Goal: Task Accomplishment & Management: Complete application form

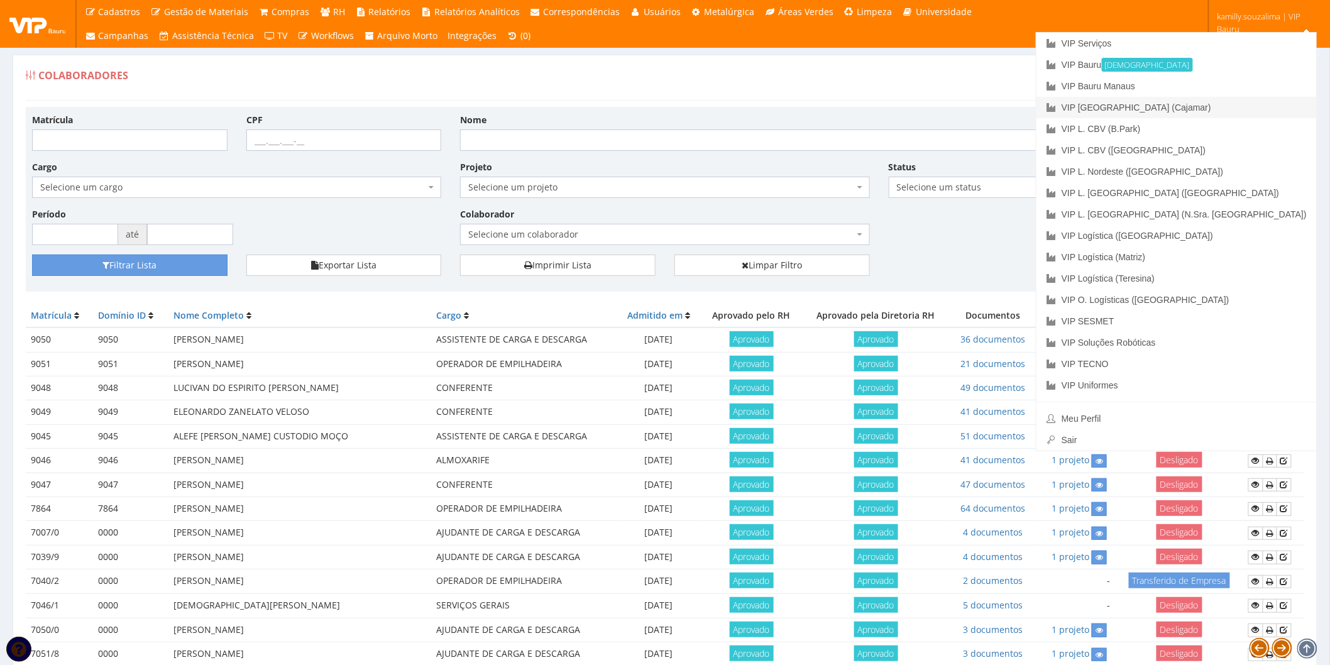
click at [1252, 107] on link "VIP [GEOGRAPHIC_DATA] (Cajamar)" at bounding box center [1176, 107] width 280 height 21
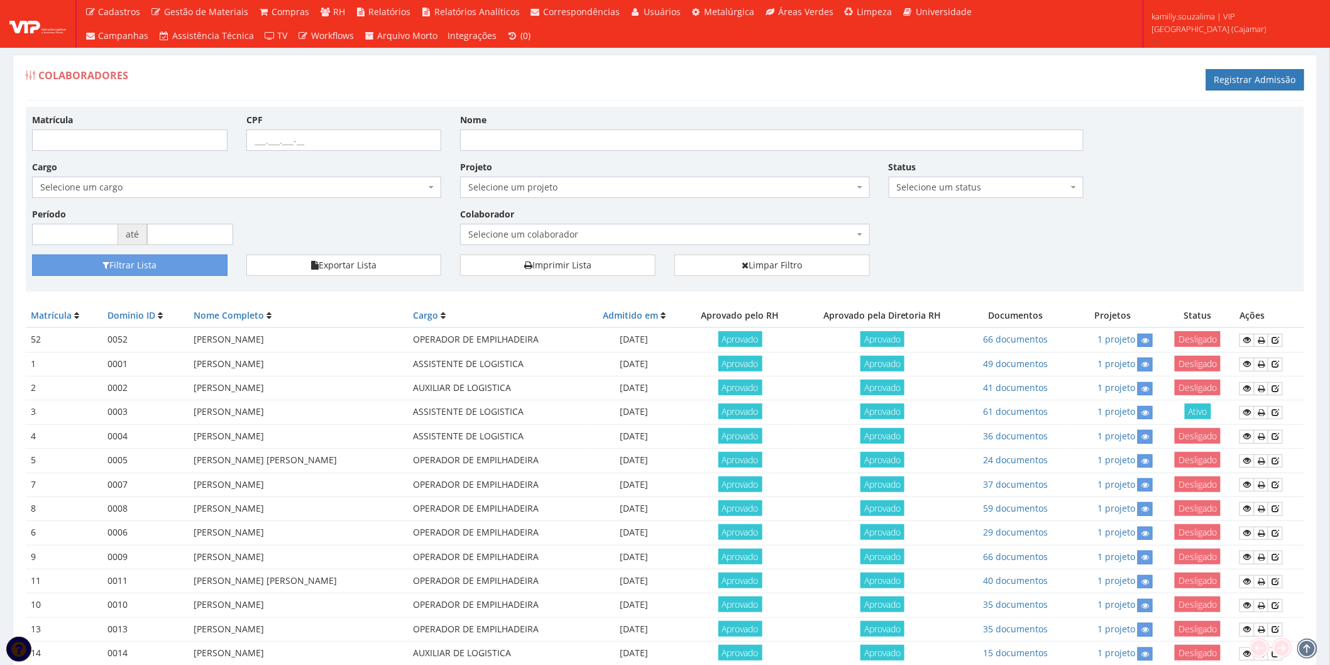
click at [584, 236] on span "Selecione um colaborador" at bounding box center [660, 234] width 385 height 13
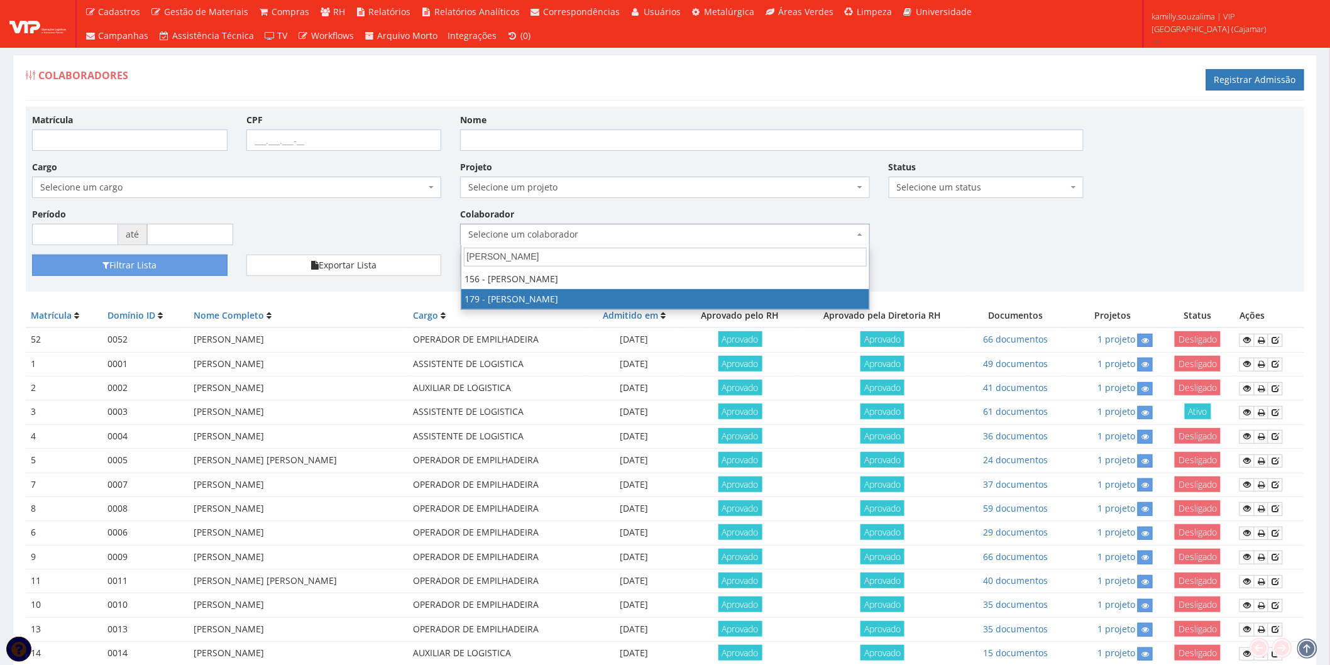
type input "lucas"
select select "4074"
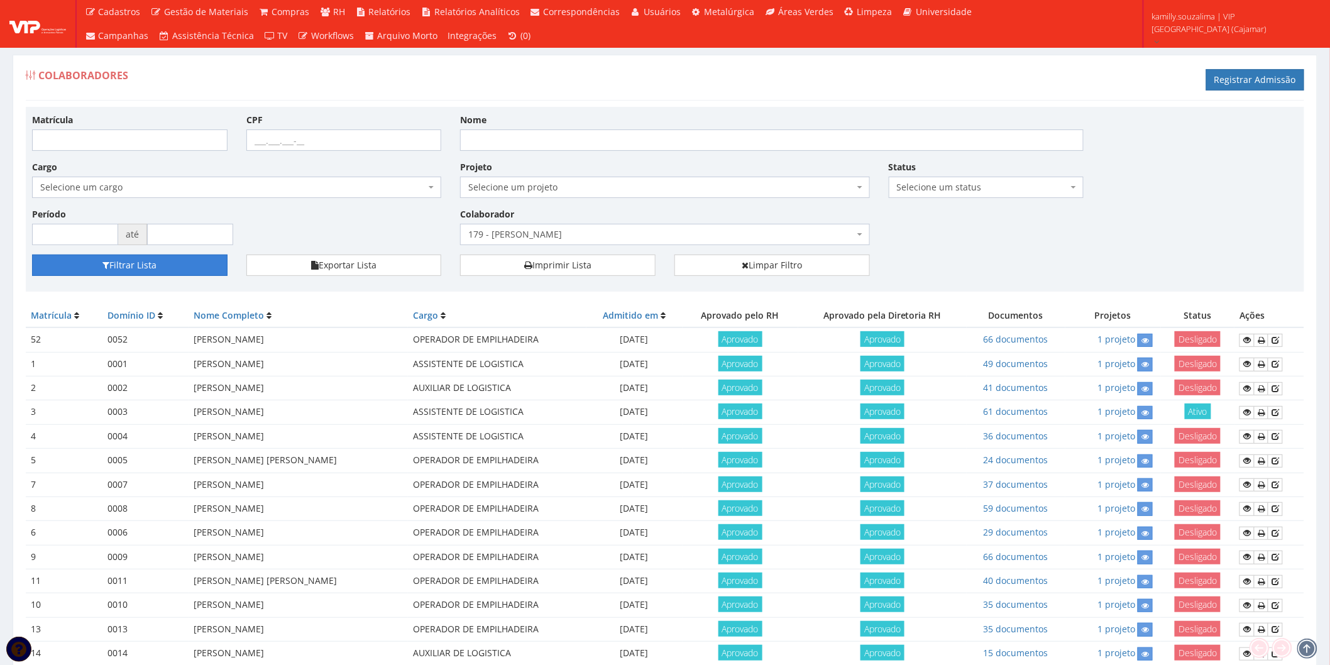
click at [124, 264] on button "Filtrar Lista" at bounding box center [129, 265] width 195 height 21
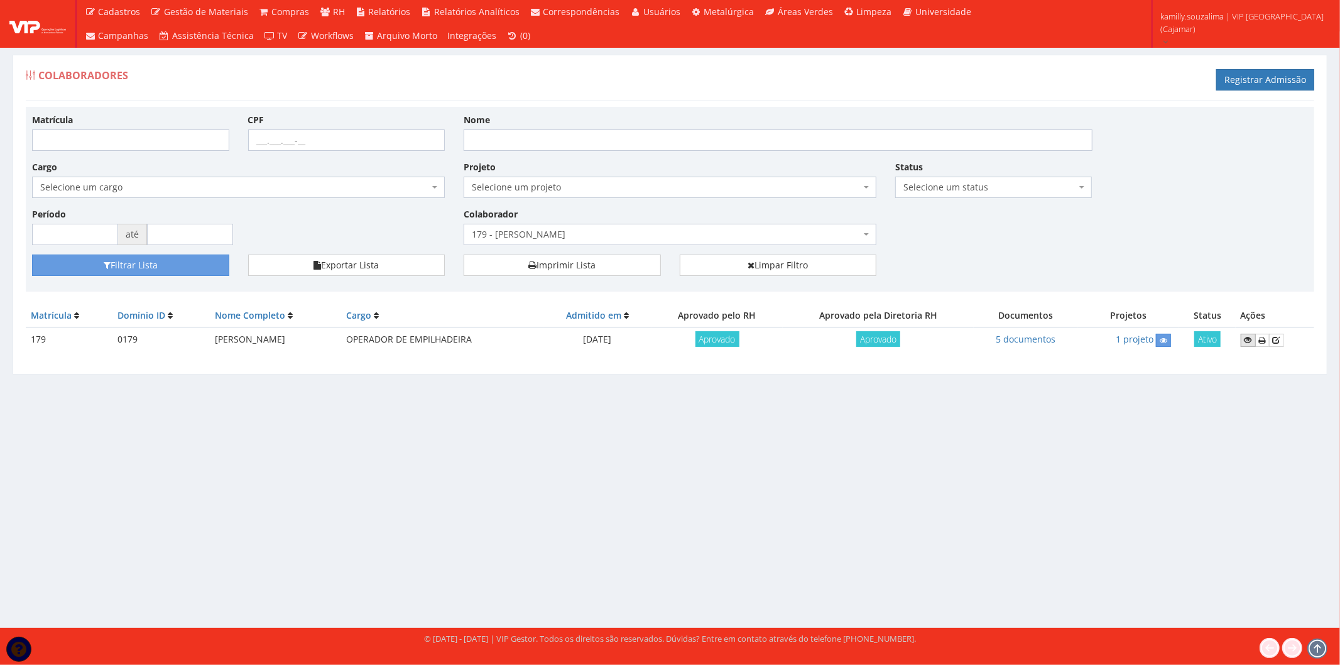
click at [1251, 336] on icon at bounding box center [1249, 340] width 8 height 9
click at [1028, 339] on link "5 documentos" at bounding box center [1026, 339] width 60 height 12
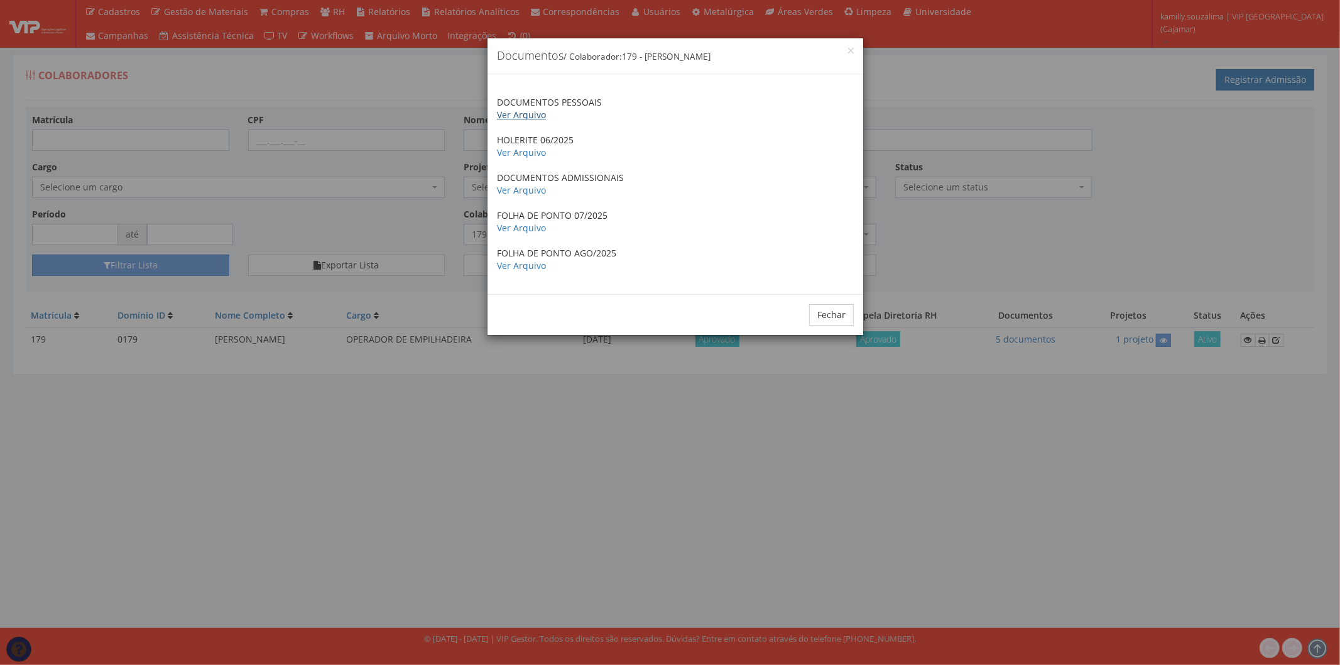
click at [537, 116] on link "Ver Arquivo" at bounding box center [521, 115] width 49 height 12
click at [837, 329] on div "Fechar" at bounding box center [676, 314] width 376 height 41
click at [836, 313] on button "Fechar" at bounding box center [831, 314] width 45 height 21
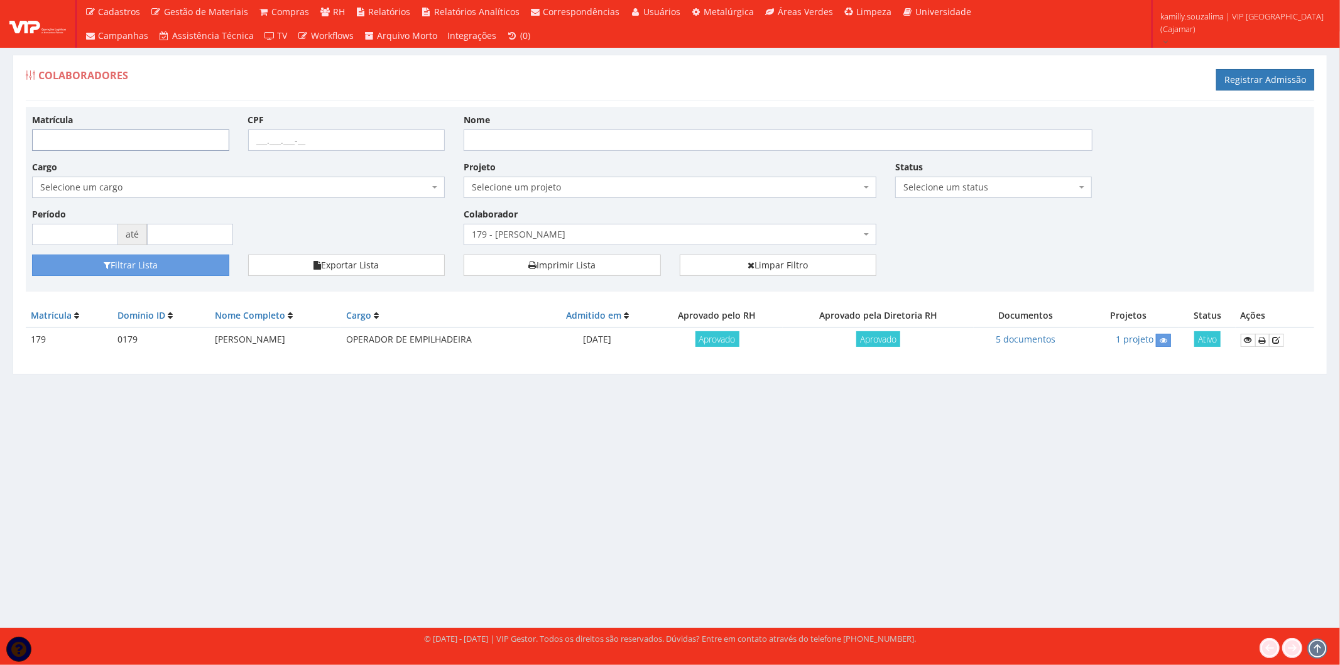
click at [109, 138] on input "Matrícula" at bounding box center [130, 139] width 197 height 21
type input "201"
click at [190, 270] on button "Filtrar Lista" at bounding box center [130, 265] width 197 height 21
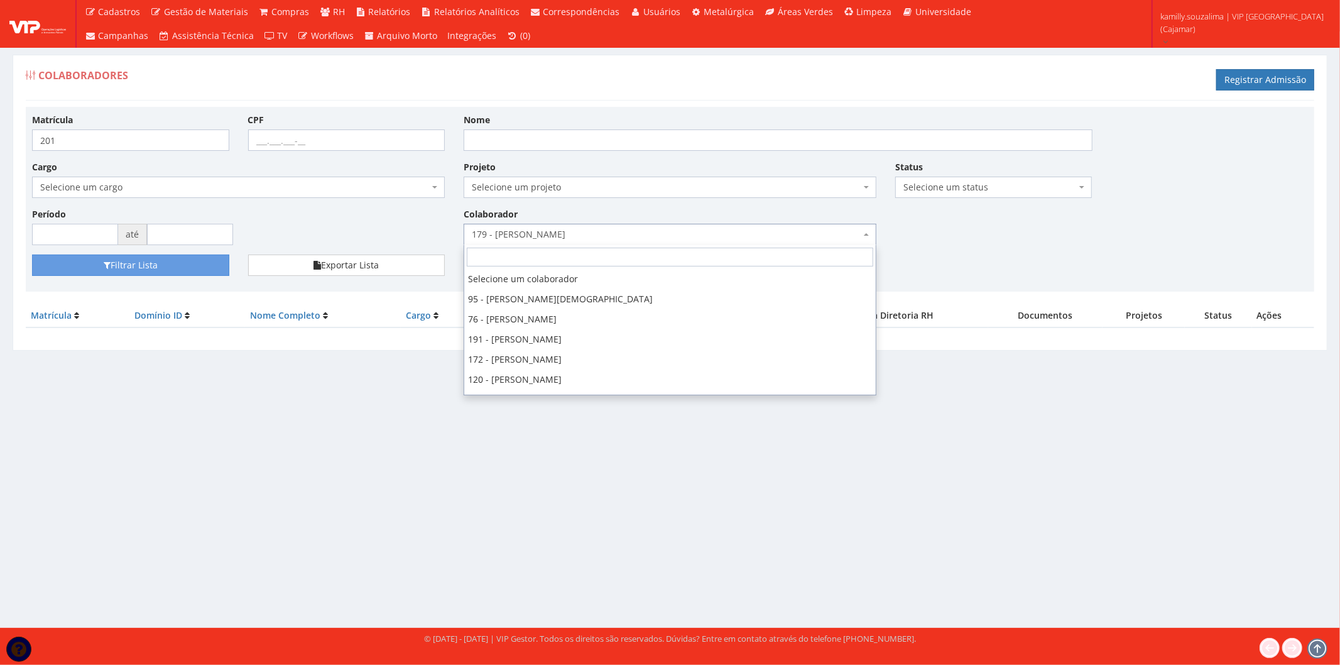
click at [630, 229] on span "179 - [PERSON_NAME]" at bounding box center [666, 234] width 389 height 13
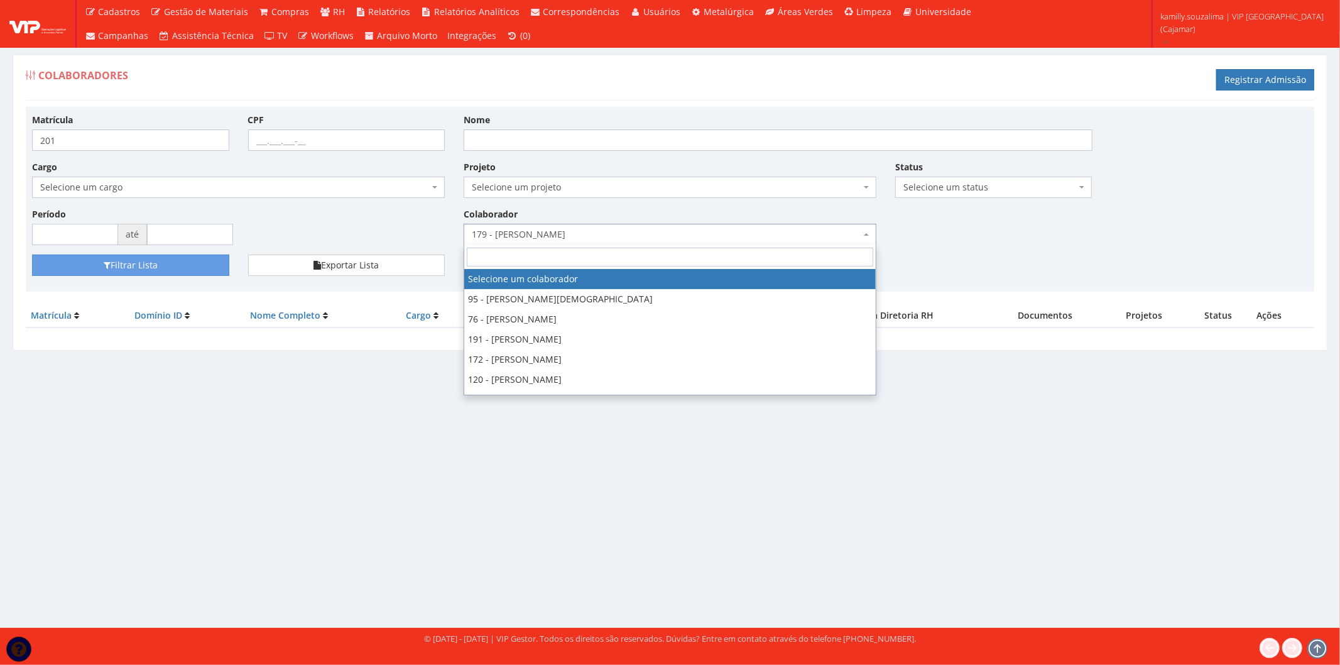
select select
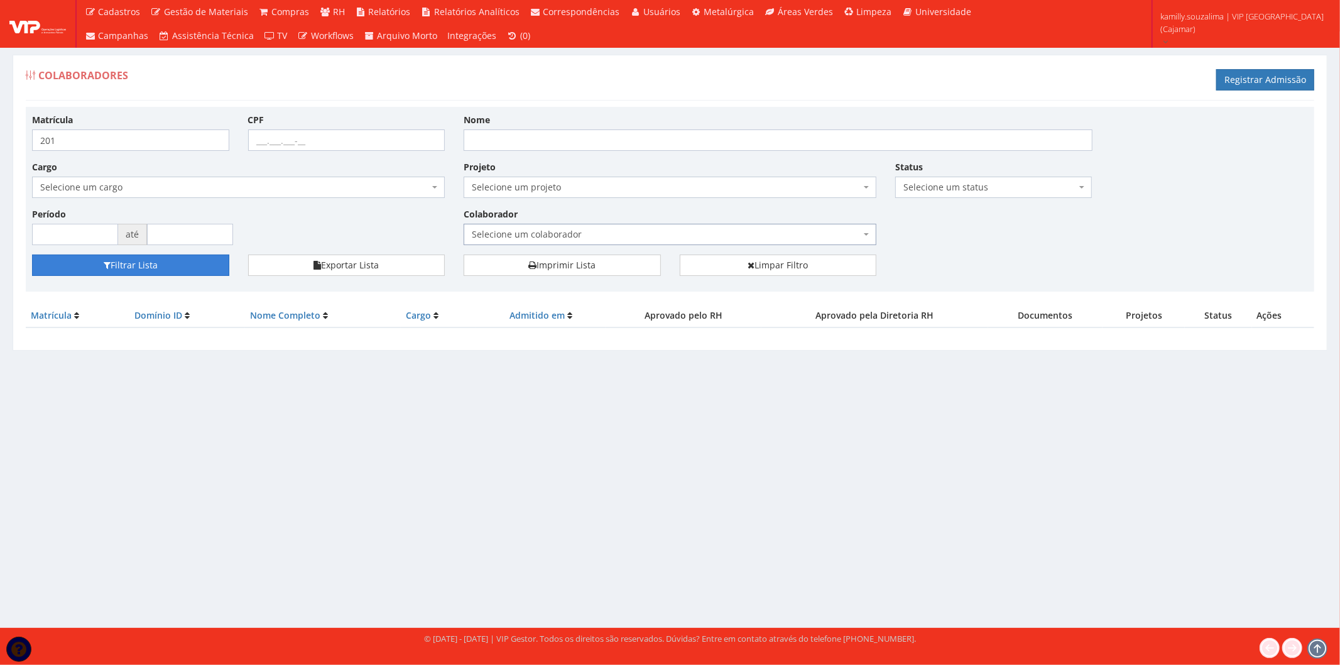
click at [141, 270] on button "Filtrar Lista" at bounding box center [130, 265] width 197 height 21
click at [135, 137] on input "201" at bounding box center [130, 139] width 197 height 21
type input "200"
click at [205, 271] on button "Filtrar Lista" at bounding box center [130, 265] width 197 height 21
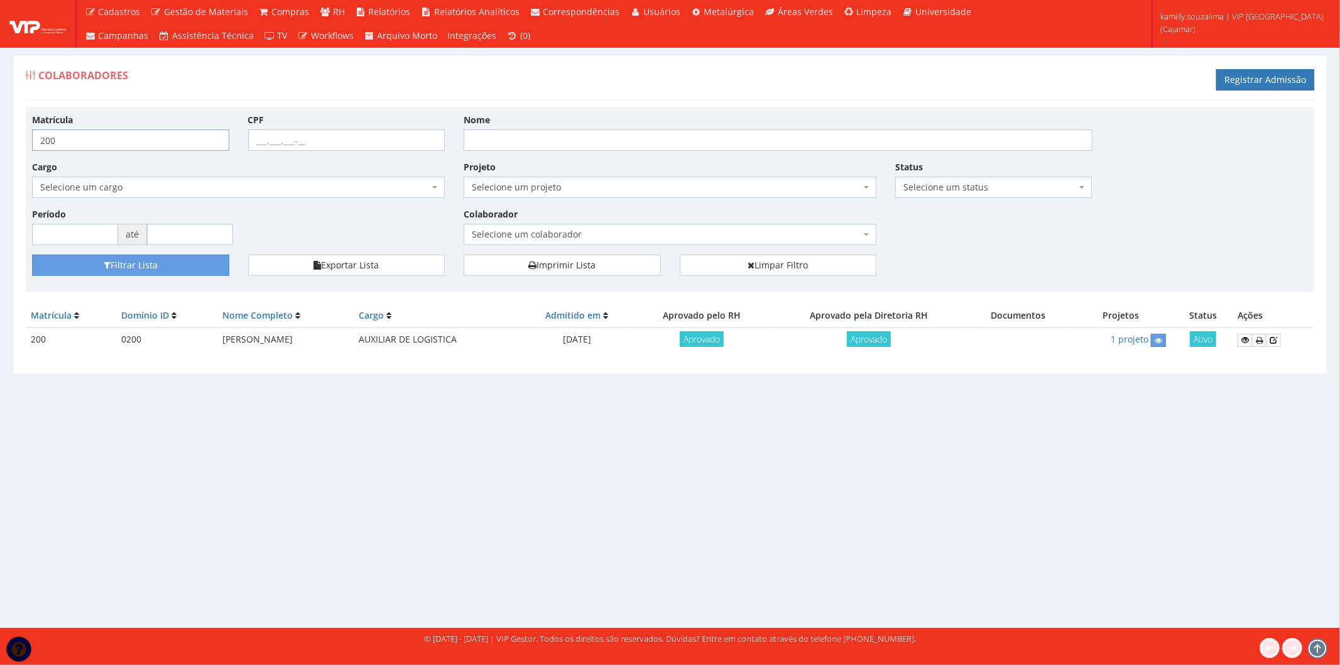
click at [110, 141] on input "200" at bounding box center [130, 139] width 197 height 21
type input "201"
click at [32, 255] on button "Filtrar Lista" at bounding box center [130, 265] width 197 height 21
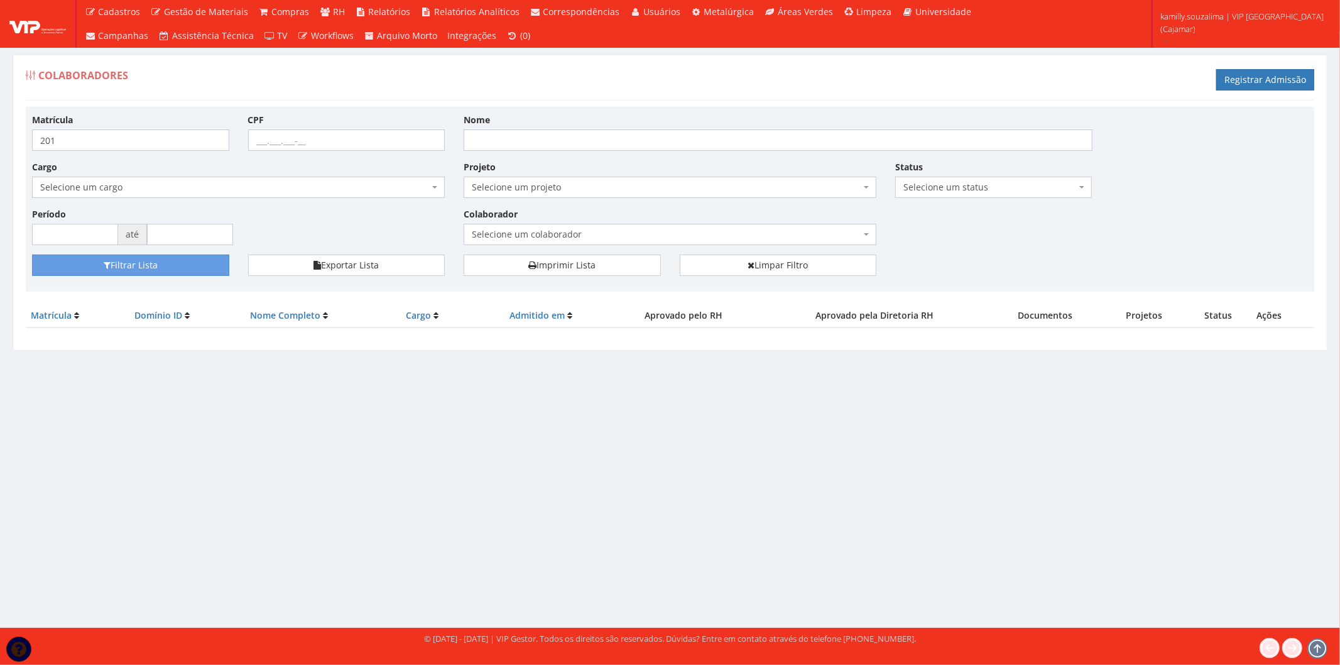
click at [616, 462] on div "Colaboradores Registrar Admissão Matrícula 201 CPF Nome Cargo Selecione um carg…" at bounding box center [670, 329] width 1340 height 596
click at [1222, 82] on link "Registrar Admissão" at bounding box center [1266, 79] width 98 height 21
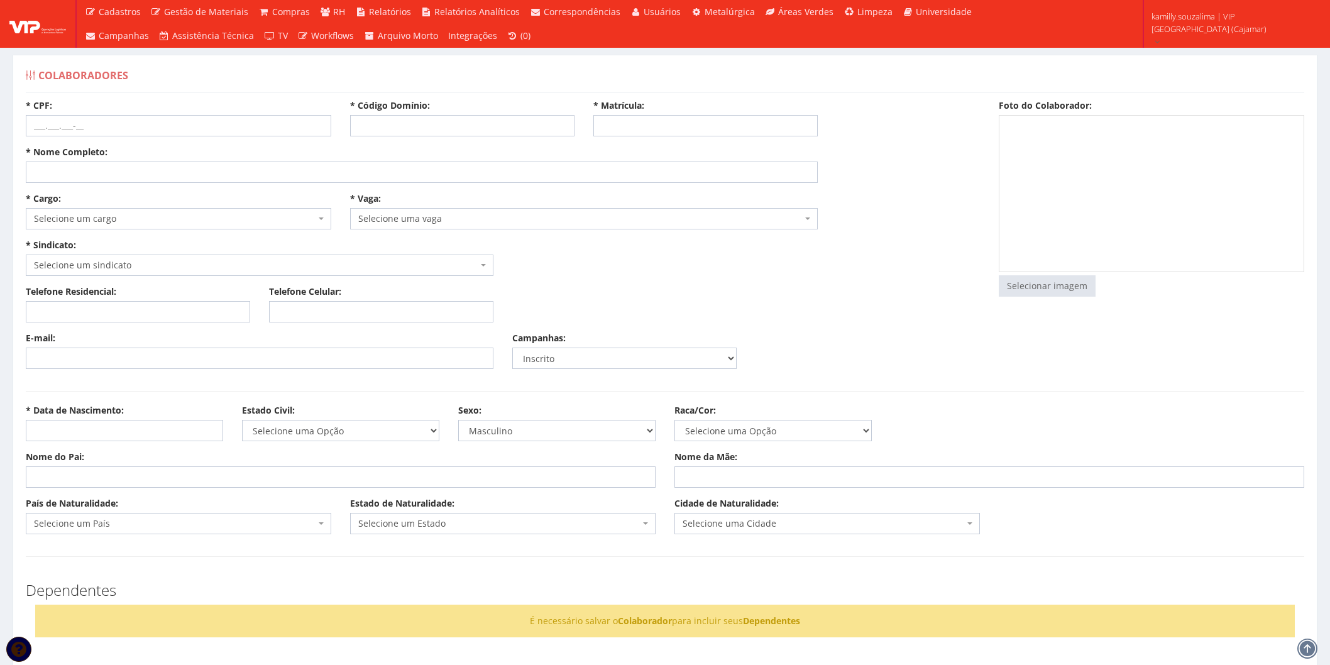
select select
click at [422, 124] on input "* Código Domínio:" at bounding box center [462, 125] width 224 height 21
type input "201"
click at [619, 134] on input "* Matrícula:" at bounding box center [705, 125] width 224 height 21
type input "201"
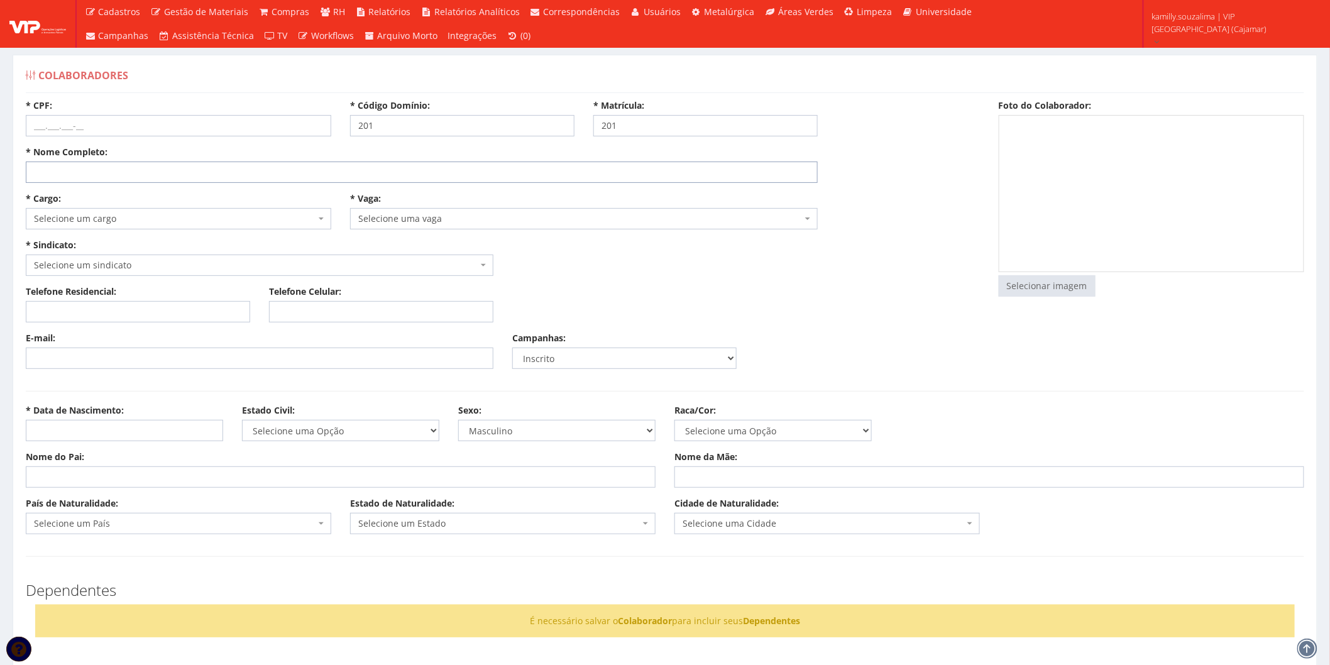
click at [60, 176] on input "* Nome Completo:" at bounding box center [422, 172] width 792 height 21
click at [110, 134] on input "* CPF:" at bounding box center [178, 125] width 305 height 21
type input "388.033.988-05"
click at [85, 174] on input "* Nome Completo:" at bounding box center [422, 172] width 792 height 21
type input "d"
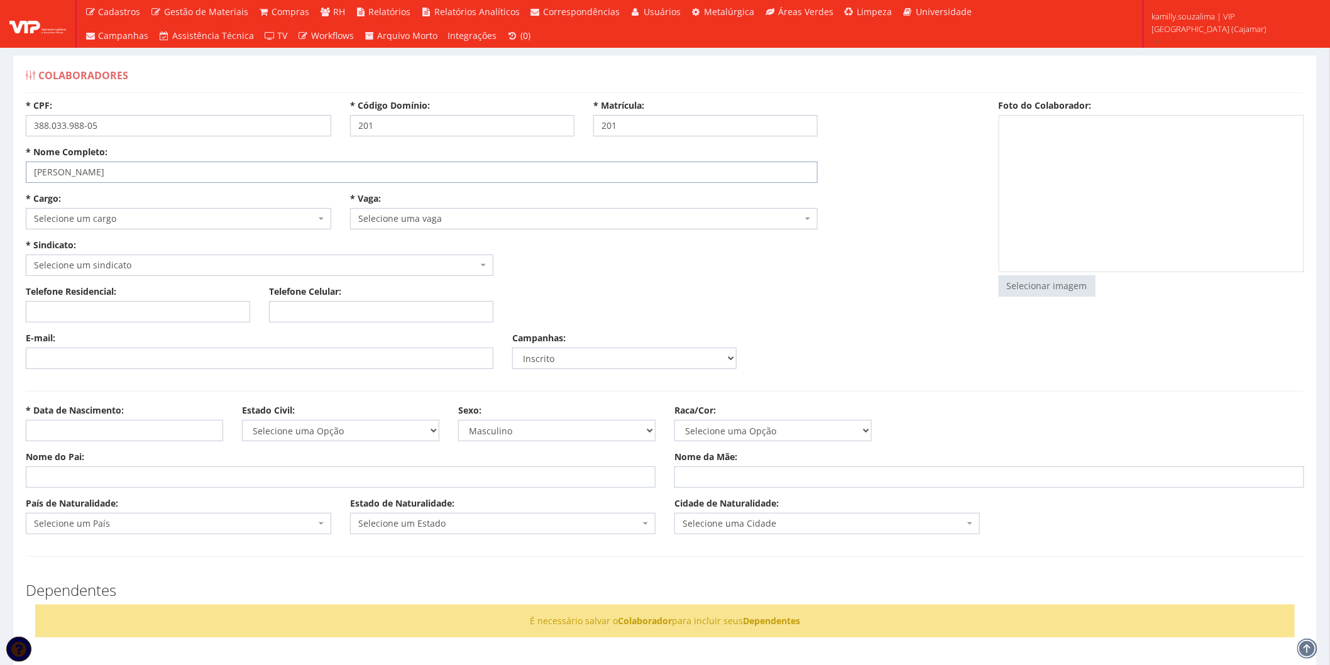
type input "[PERSON_NAME]"
click at [108, 217] on span "Selecione um cargo" at bounding box center [175, 218] width 282 height 13
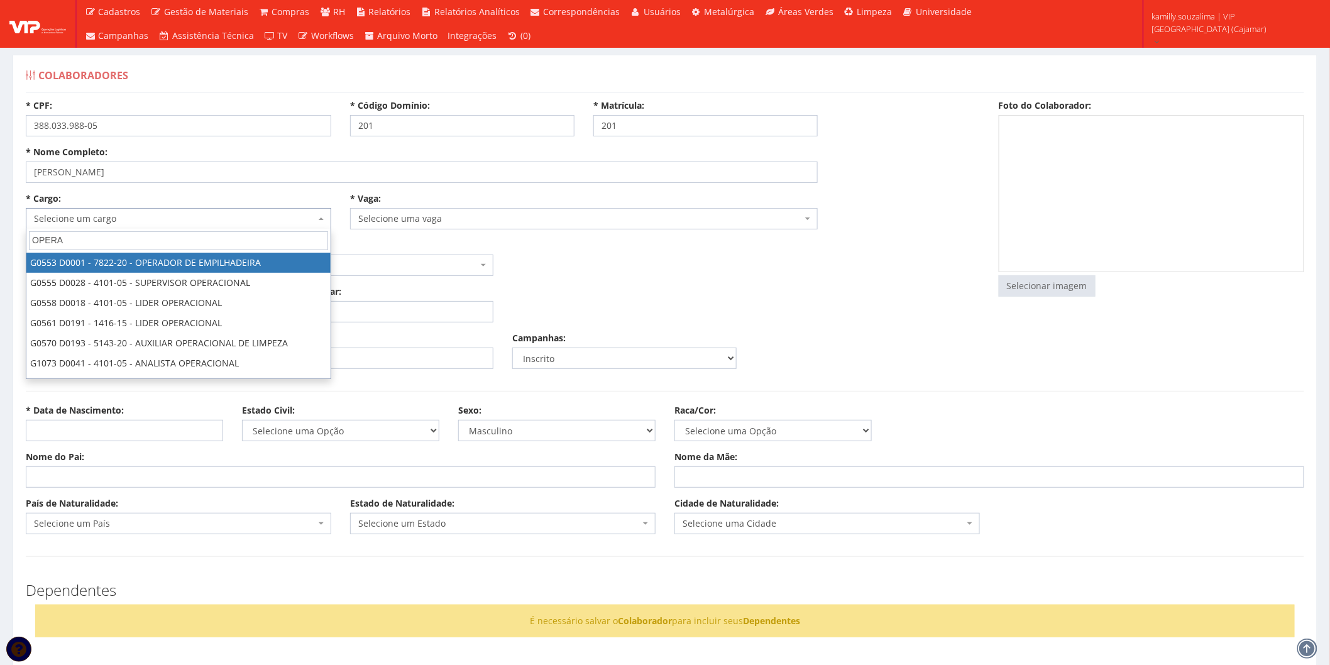
type input "OPERA"
select select "553"
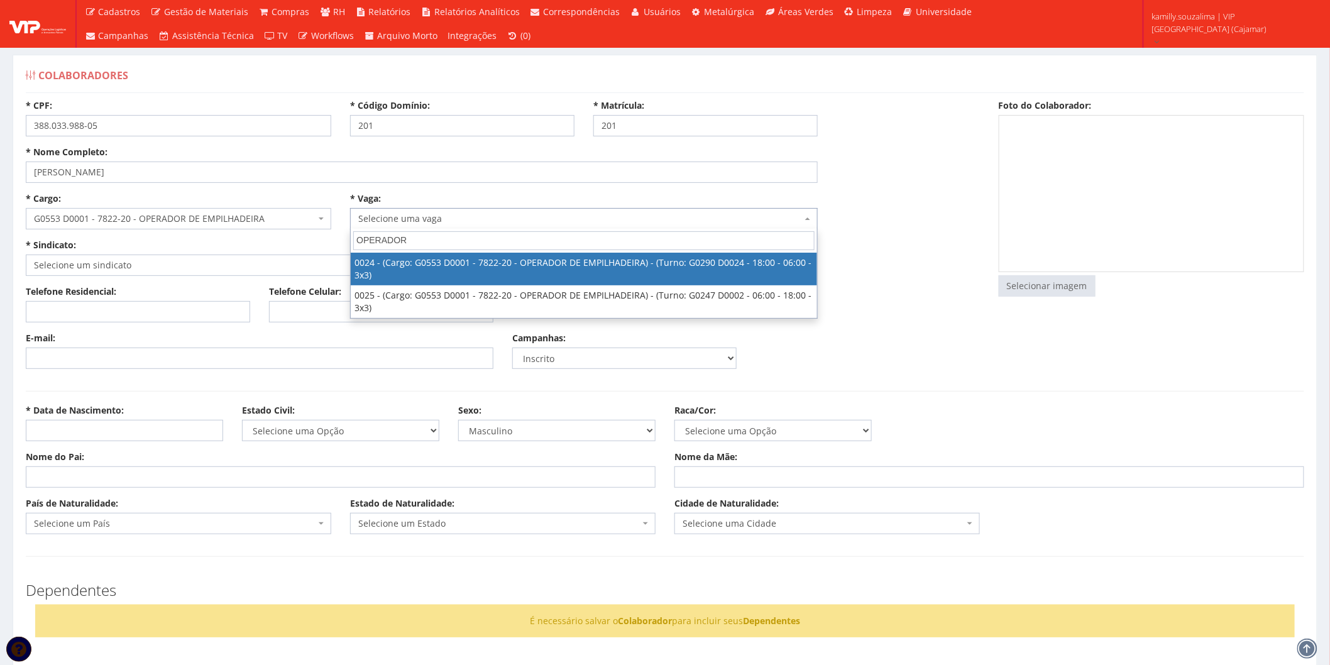
type input "OPERADOR"
select select "24"
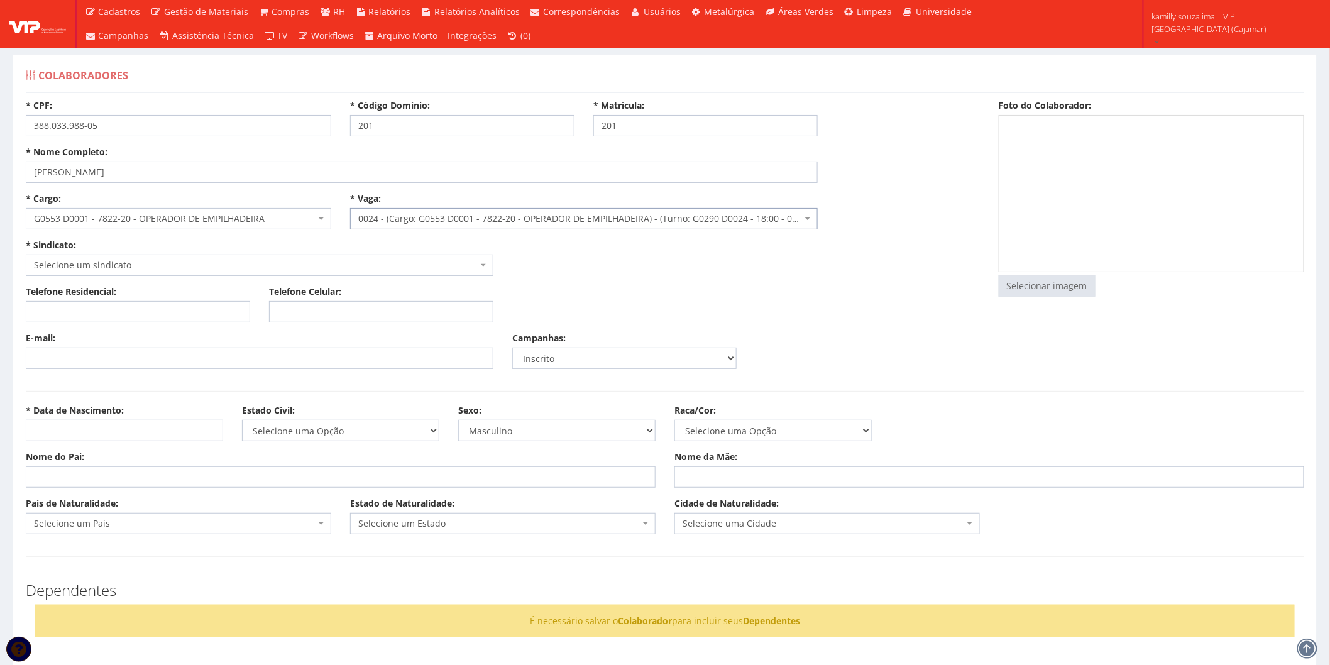
select select "290"
type input "2.305,28"
type input "17,72"
type input "13,29"
type input "260,00"
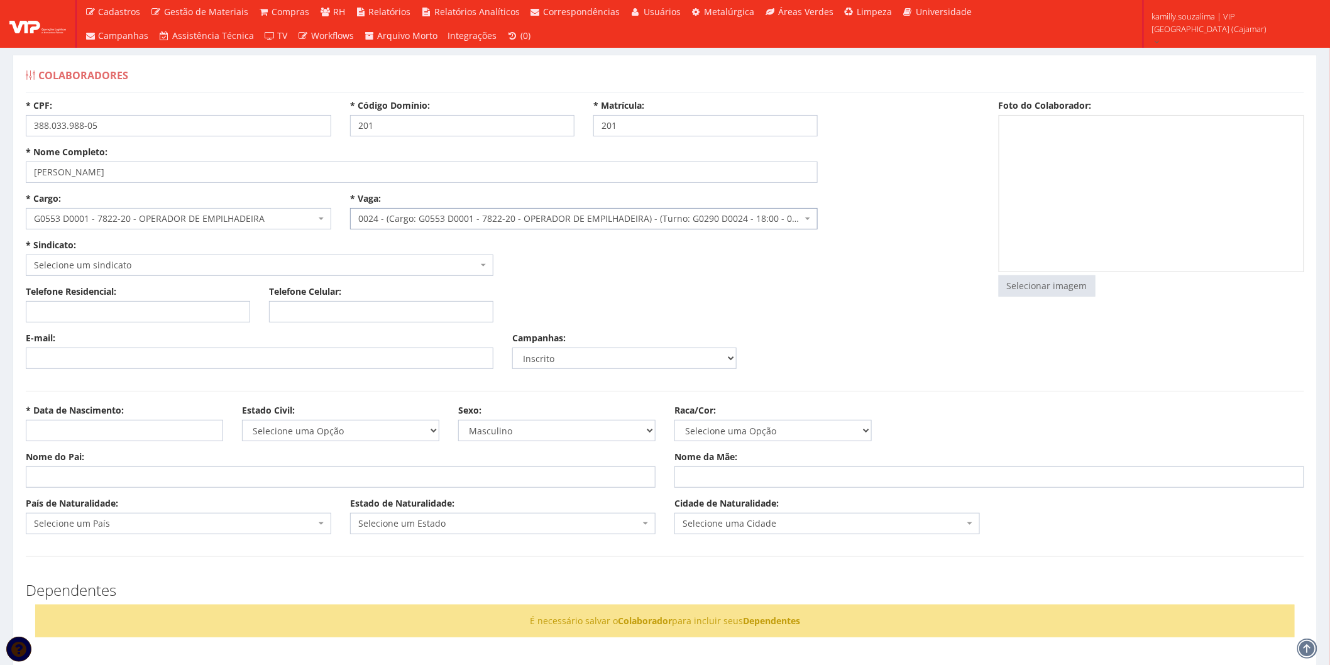
type input "27,82"
select select "230"
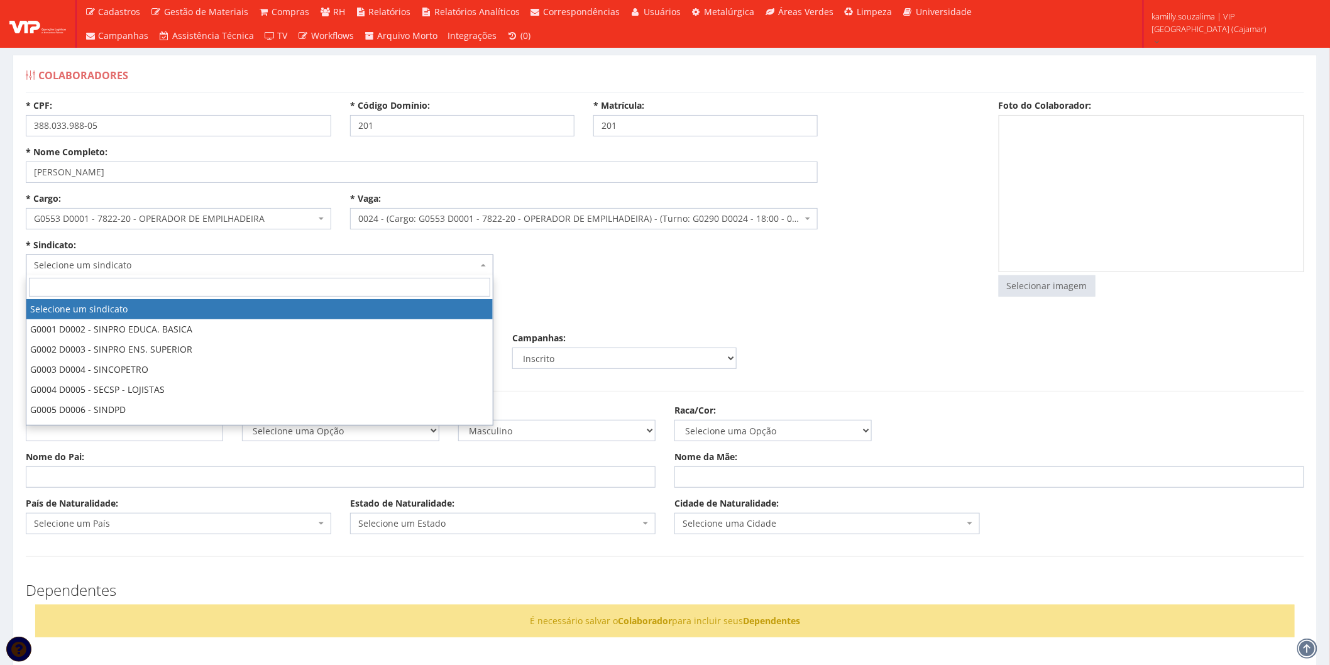
click at [228, 265] on span "Selecione um sindicato" at bounding box center [256, 265] width 444 height 13
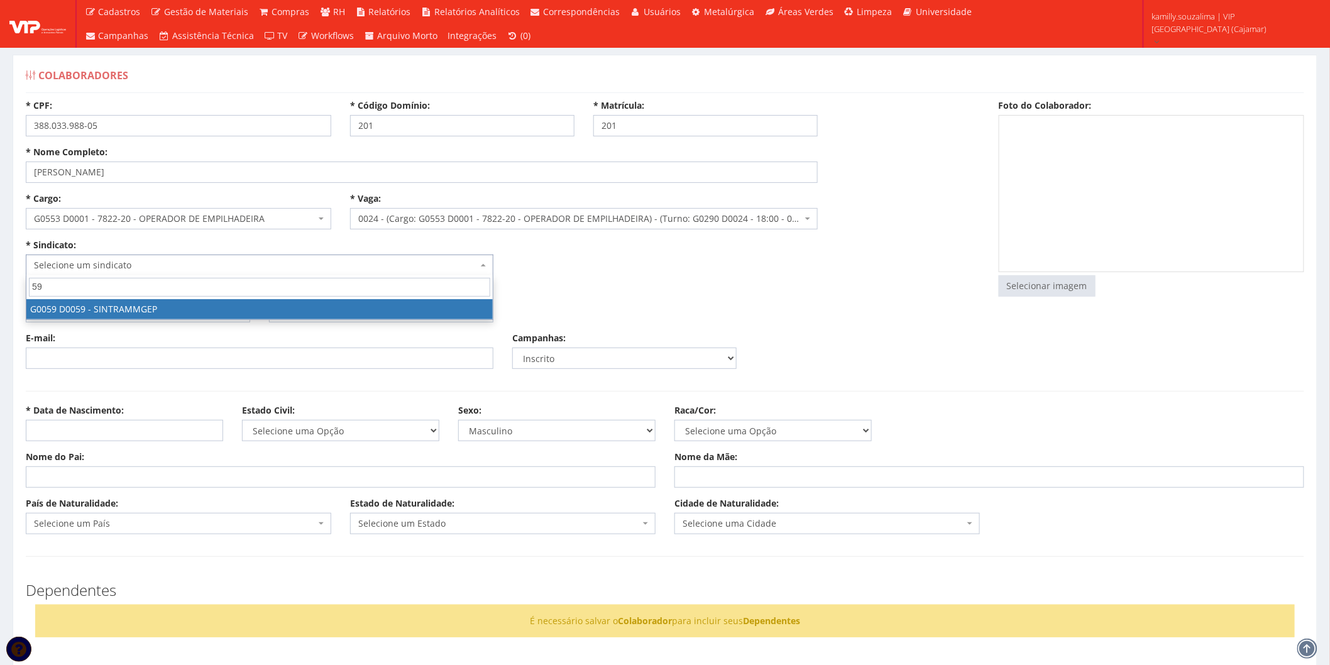
type input "59"
select select "59"
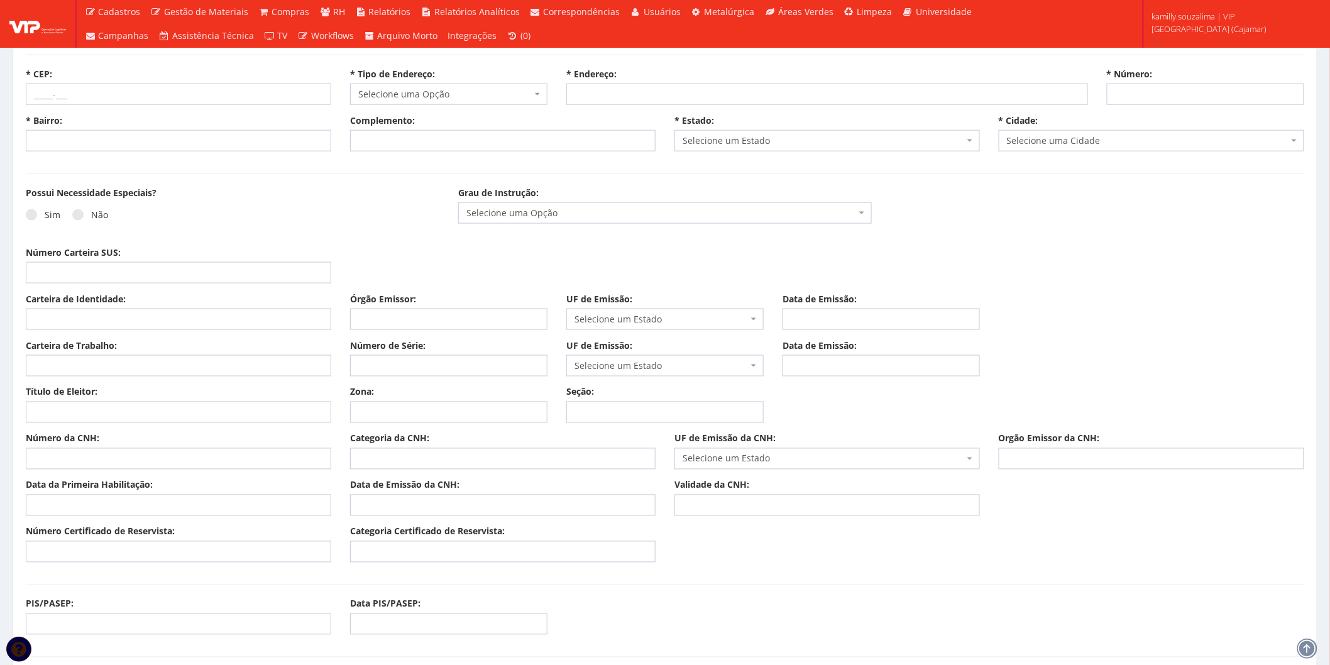
scroll to position [698, 0]
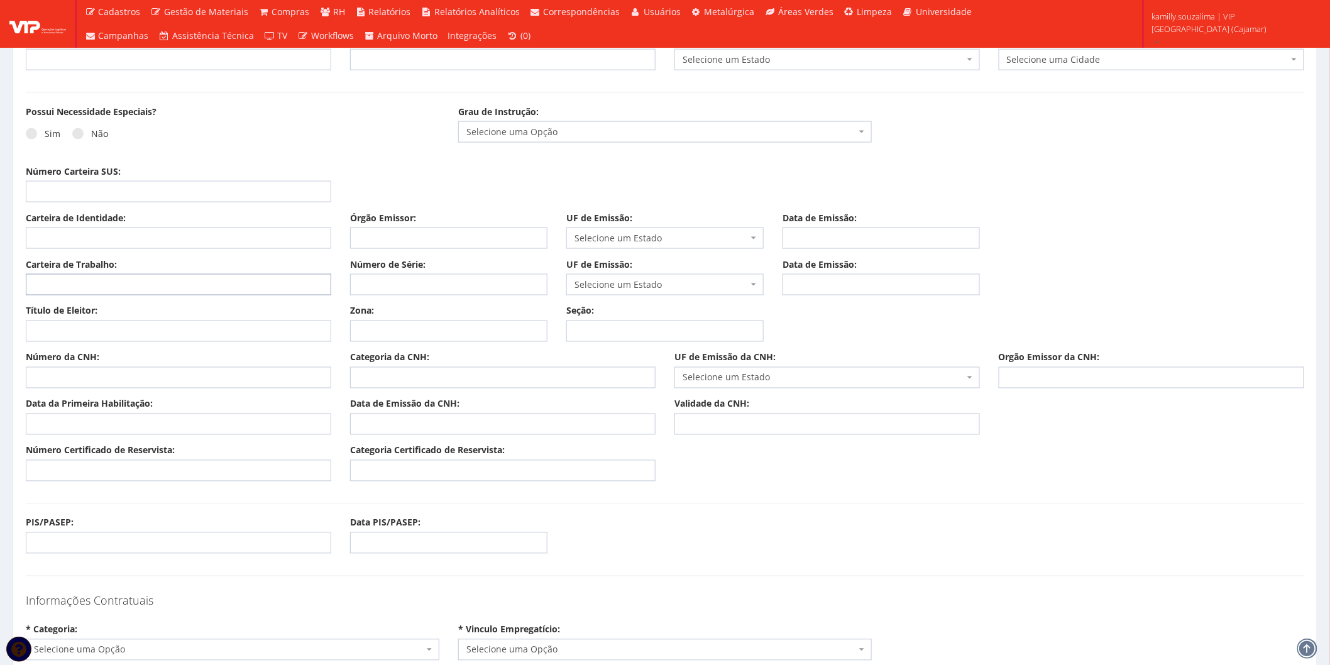
drag, startPoint x: 72, startPoint y: 283, endPoint x: 95, endPoint y: 284, distance: 22.6
click at [74, 284] on input "Carteira de Trabalho:" at bounding box center [178, 284] width 305 height 21
drag, startPoint x: 165, startPoint y: 278, endPoint x: -151, endPoint y: 317, distance: 318.4
type input "3880339"
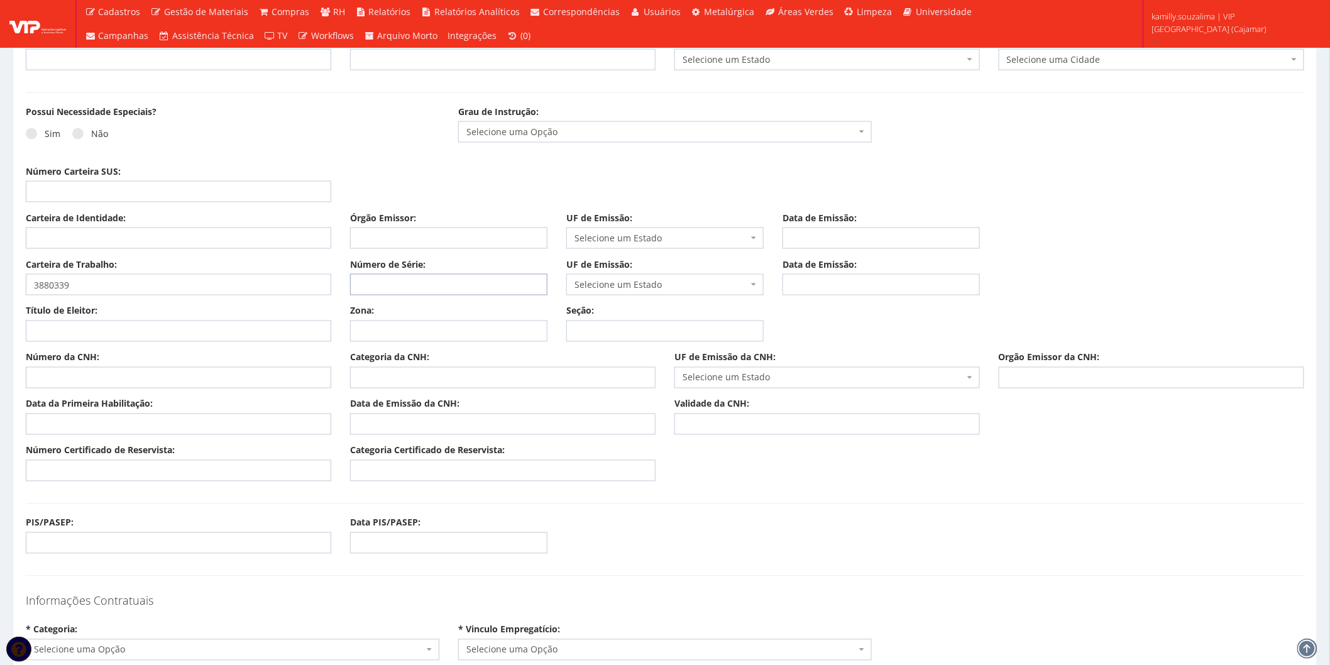
click at [419, 278] on input "Número de Série:" at bounding box center [448, 284] width 197 height 21
type input "8805"
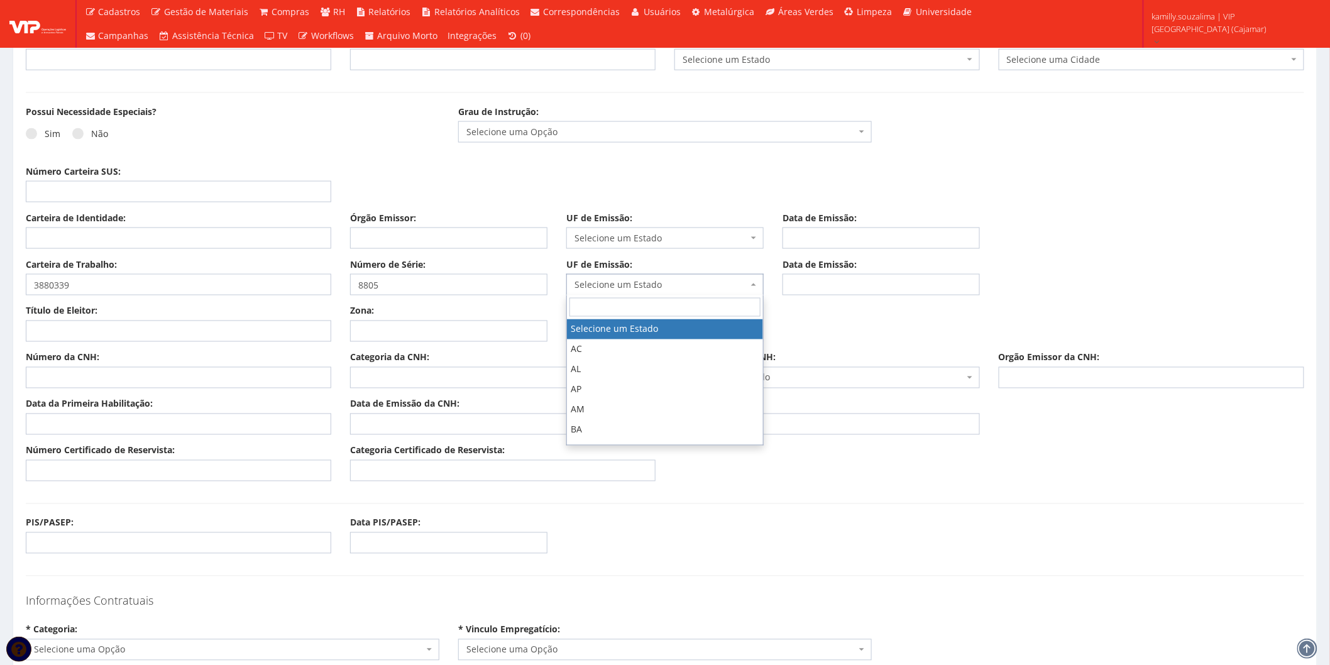
click at [592, 290] on span "Selecione um Estado" at bounding box center [660, 284] width 173 height 13
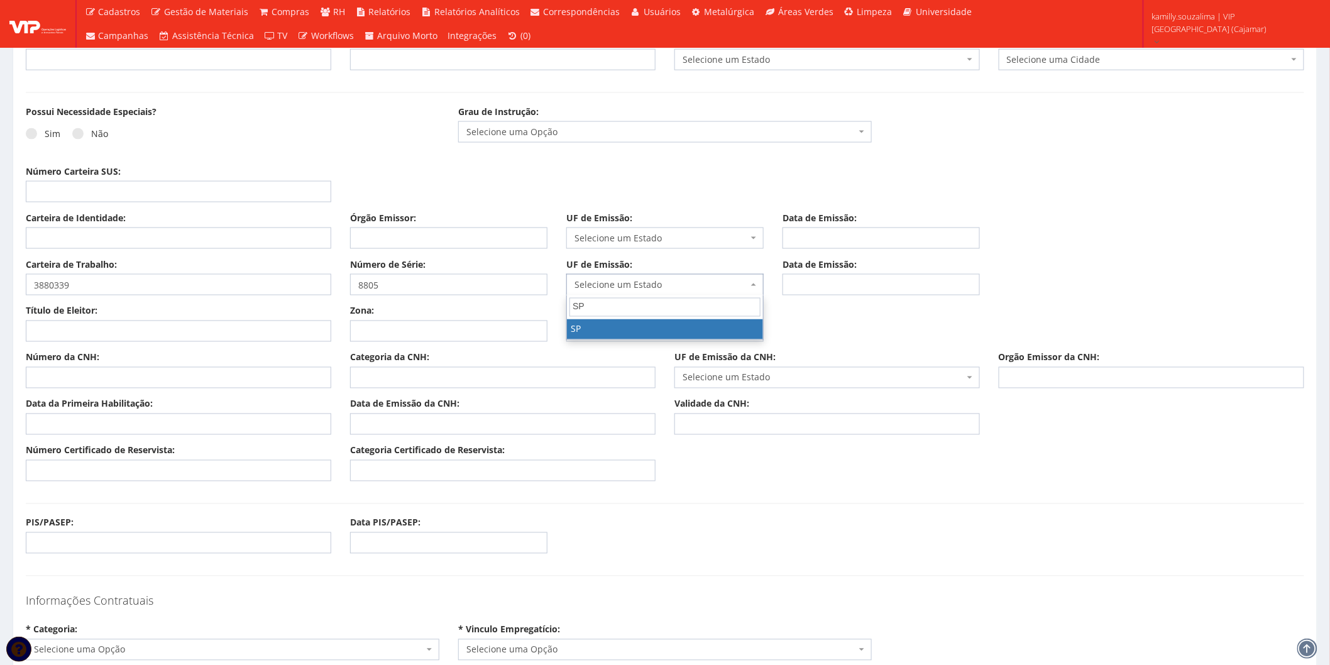
type input "SP"
drag, startPoint x: 643, startPoint y: 322, endPoint x: 826, endPoint y: 282, distance: 187.4
select select "SP"
click at [845, 277] on input "Data de Emissão:" at bounding box center [880, 284] width 197 height 21
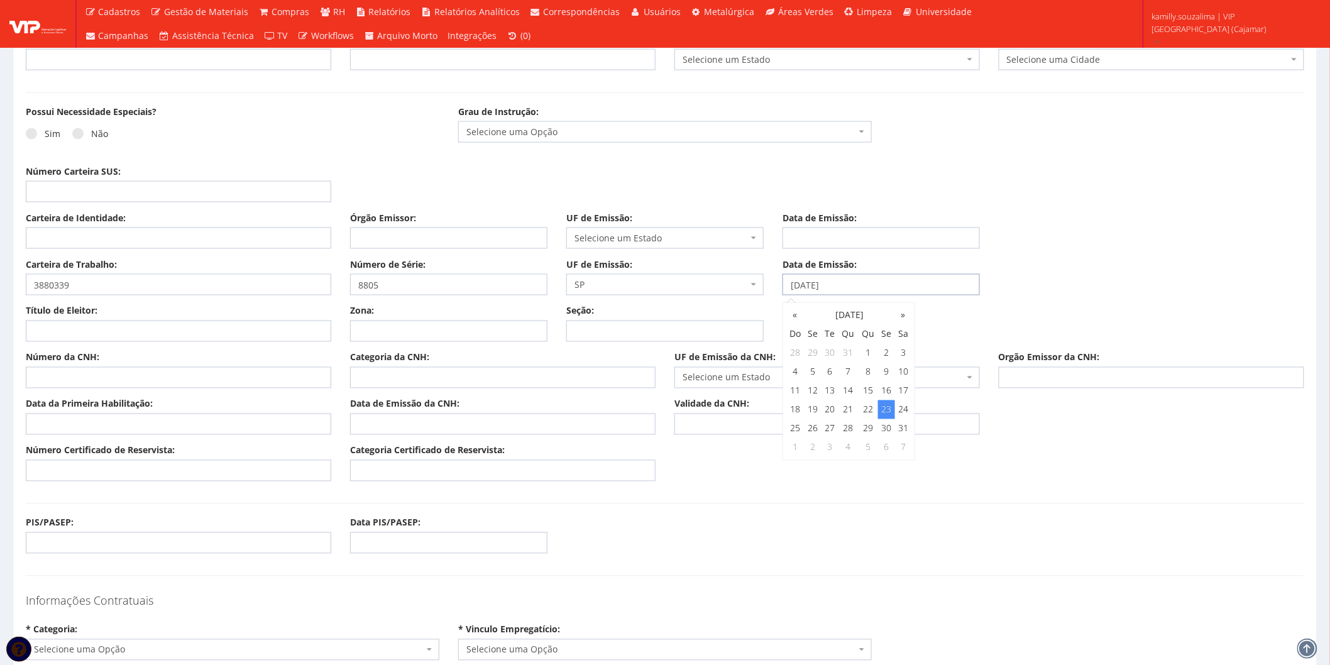
type input "[DATE]"
click at [115, 241] on input "Carteira de Identidade:" at bounding box center [178, 237] width 305 height 21
type input "3880339"
click at [422, 236] on input "Órgão Emissor:" at bounding box center [448, 237] width 197 height 21
type input "8805"
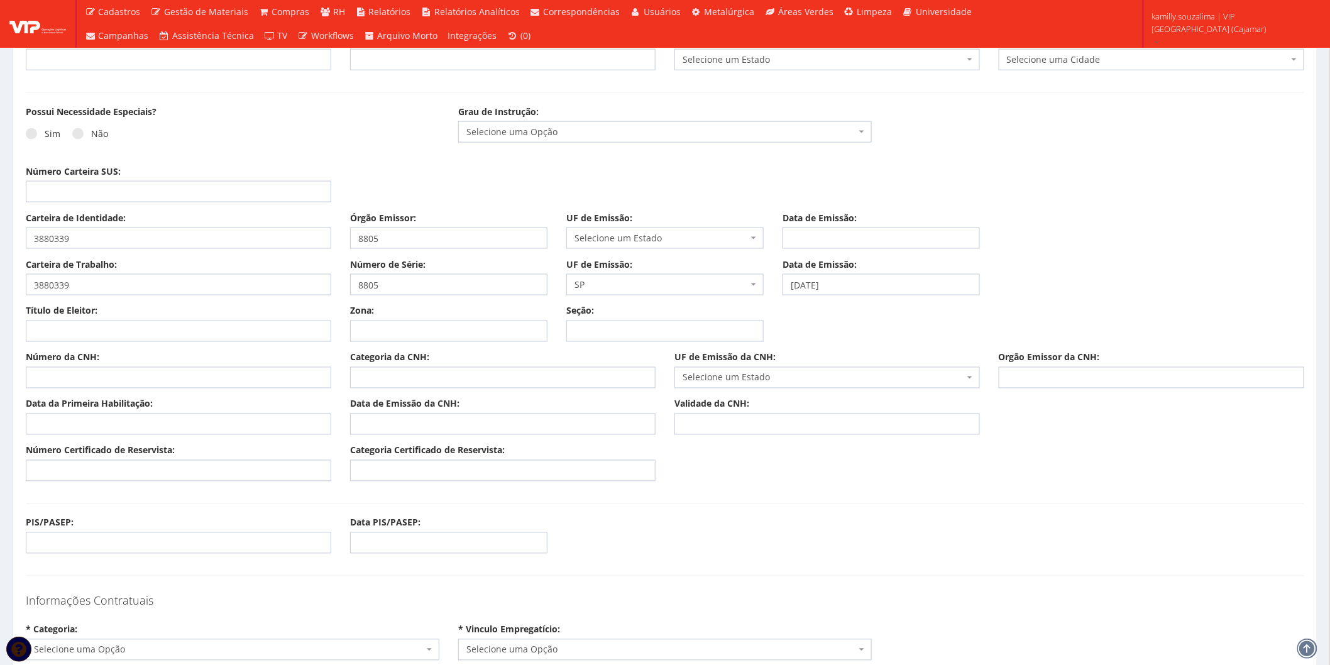
click at [639, 241] on span "Selecione um Estado" at bounding box center [660, 238] width 173 height 13
type input "SP"
select select "SP"
click at [861, 237] on input "Data de Emissão:" at bounding box center [880, 237] width 197 height 21
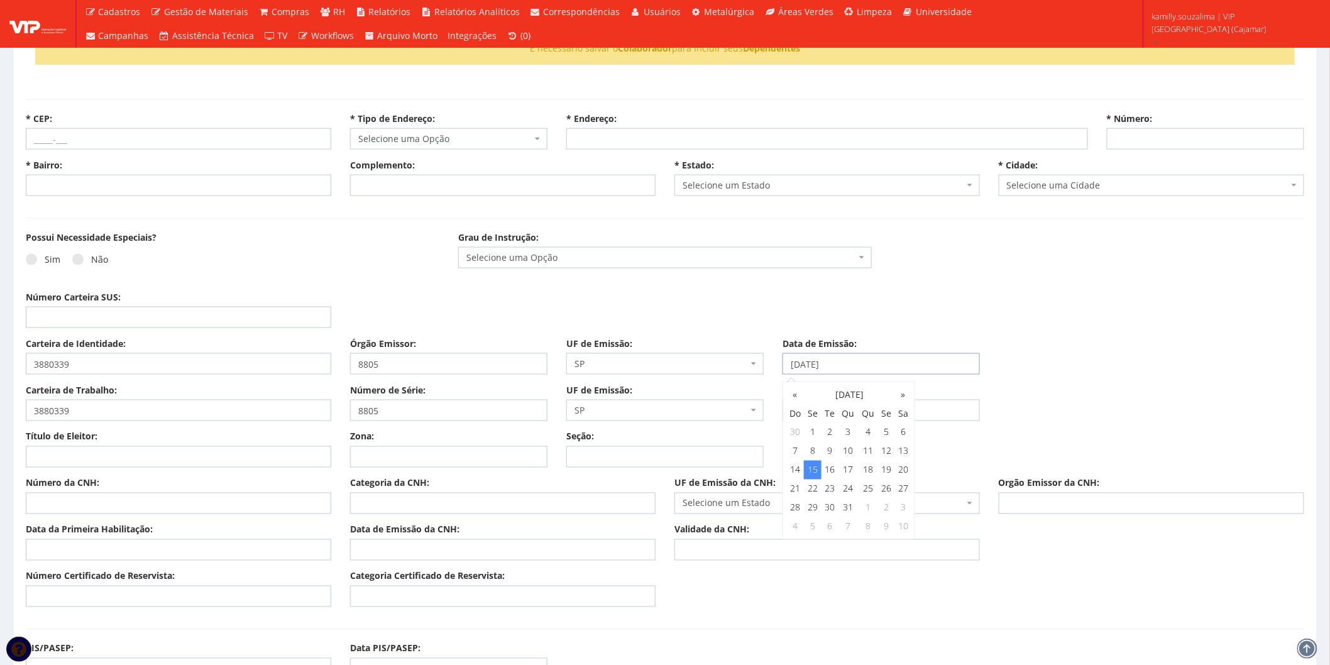
scroll to position [419, 0]
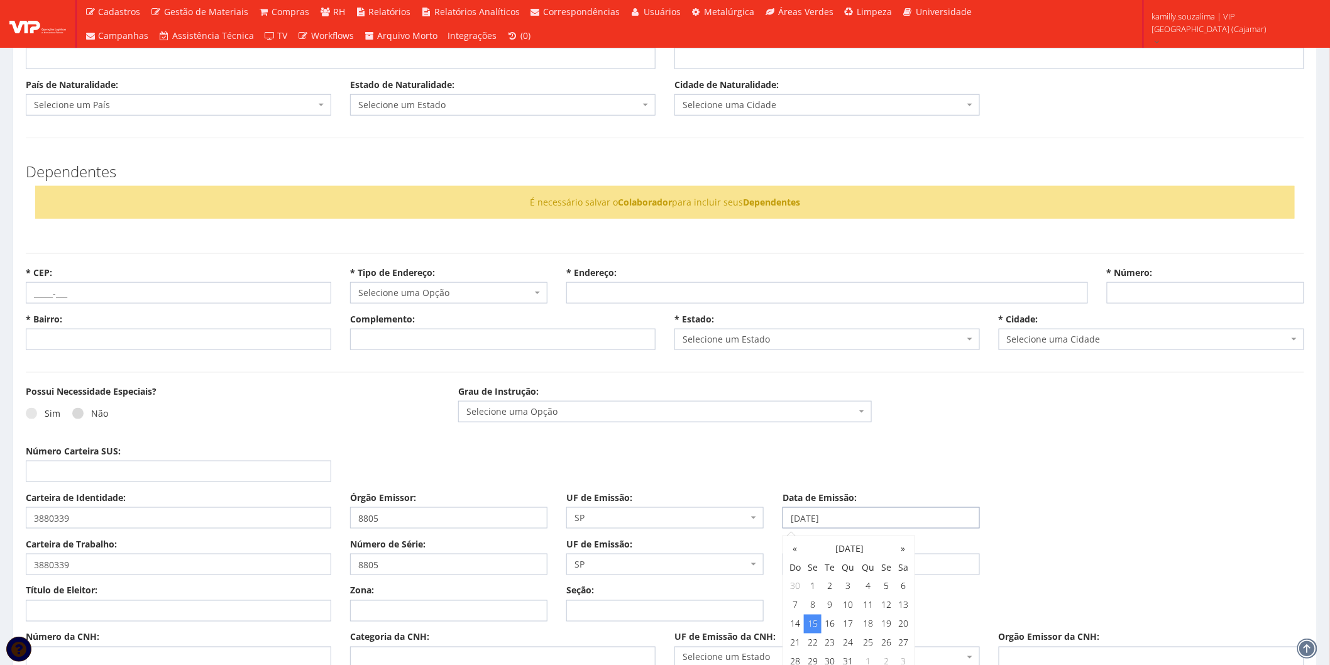
type input "[DATE]"
click at [77, 419] on label "Não" at bounding box center [90, 413] width 36 height 13
click at [91, 418] on input "Não" at bounding box center [95, 414] width 8 height 8
radio input "true"
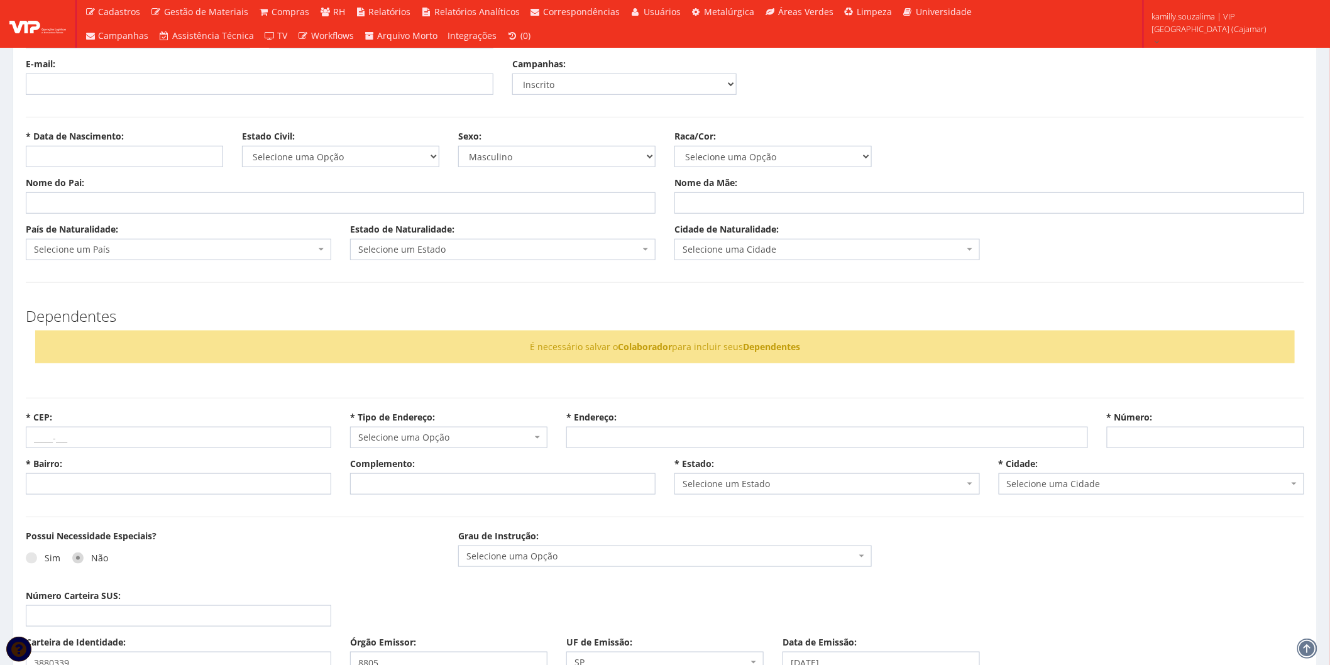
scroll to position [70, 0]
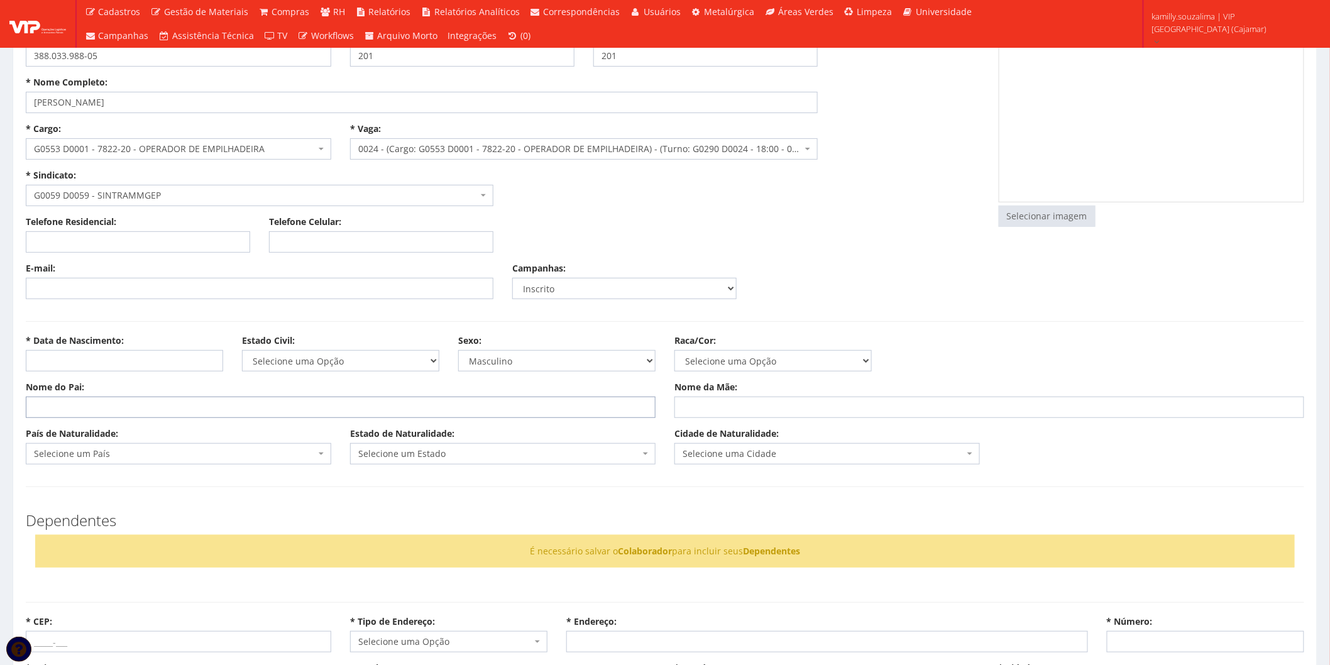
click at [128, 403] on input "Nome do Pai:" at bounding box center [341, 407] width 630 height 21
type input "[PERSON_NAME]"
click at [720, 412] on input "Nome da Mãe:" at bounding box center [989, 407] width 630 height 21
type input "[PERSON_NAME]"
click at [92, 451] on span "Selecione um País" at bounding box center [175, 453] width 282 height 13
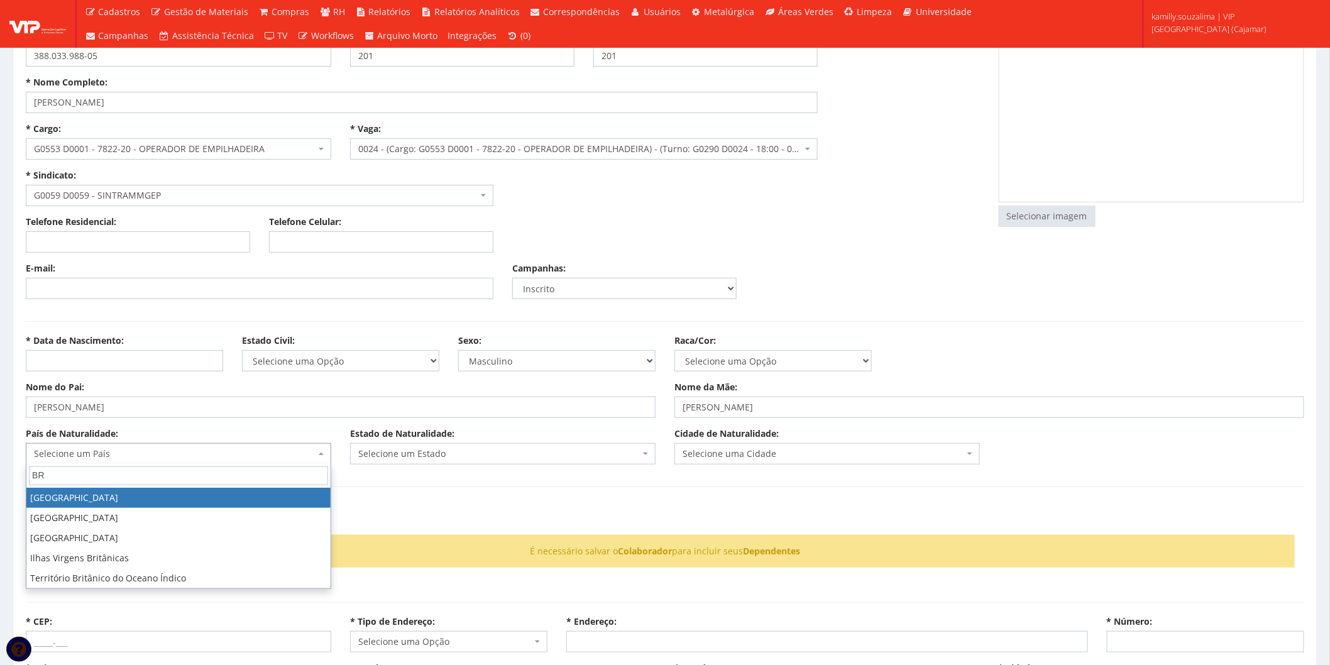
type input "BR"
select select "30"
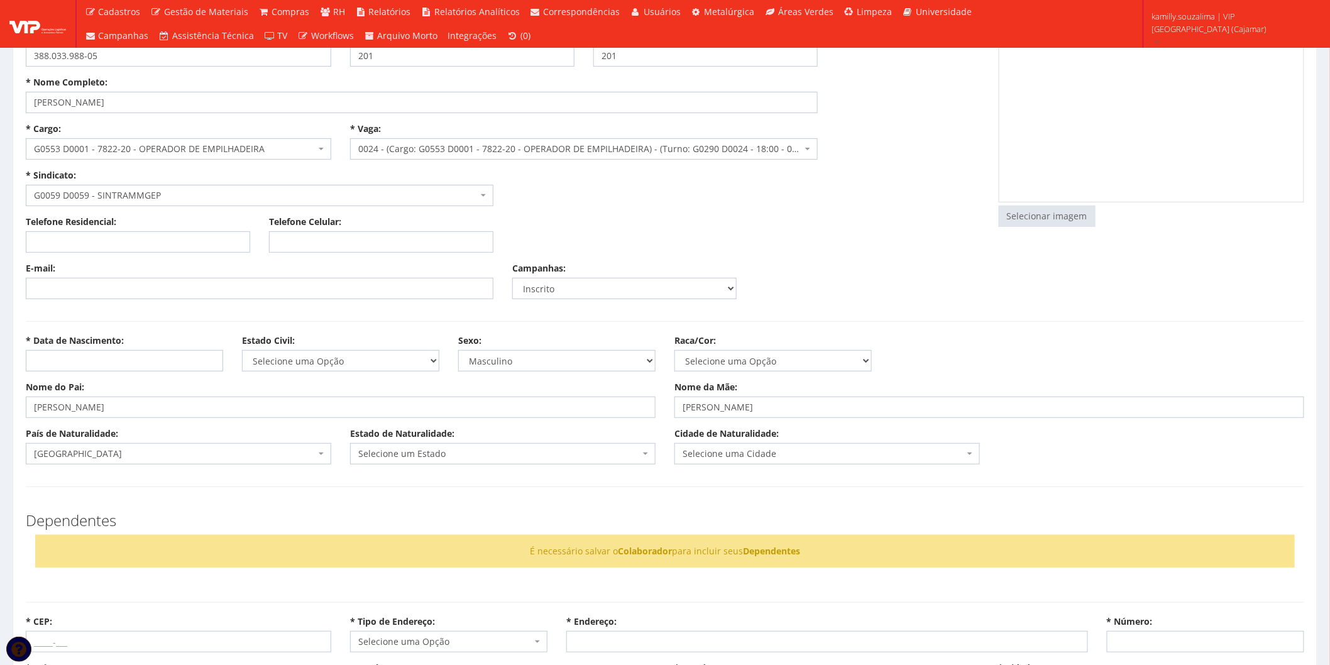
click at [417, 465] on div "País de Naturalidade: Selecione um País Afeganistão África do Sul Albânia Alema…" at bounding box center [664, 450] width 1297 height 47
click at [486, 404] on input "[PERSON_NAME]" at bounding box center [341, 407] width 630 height 21
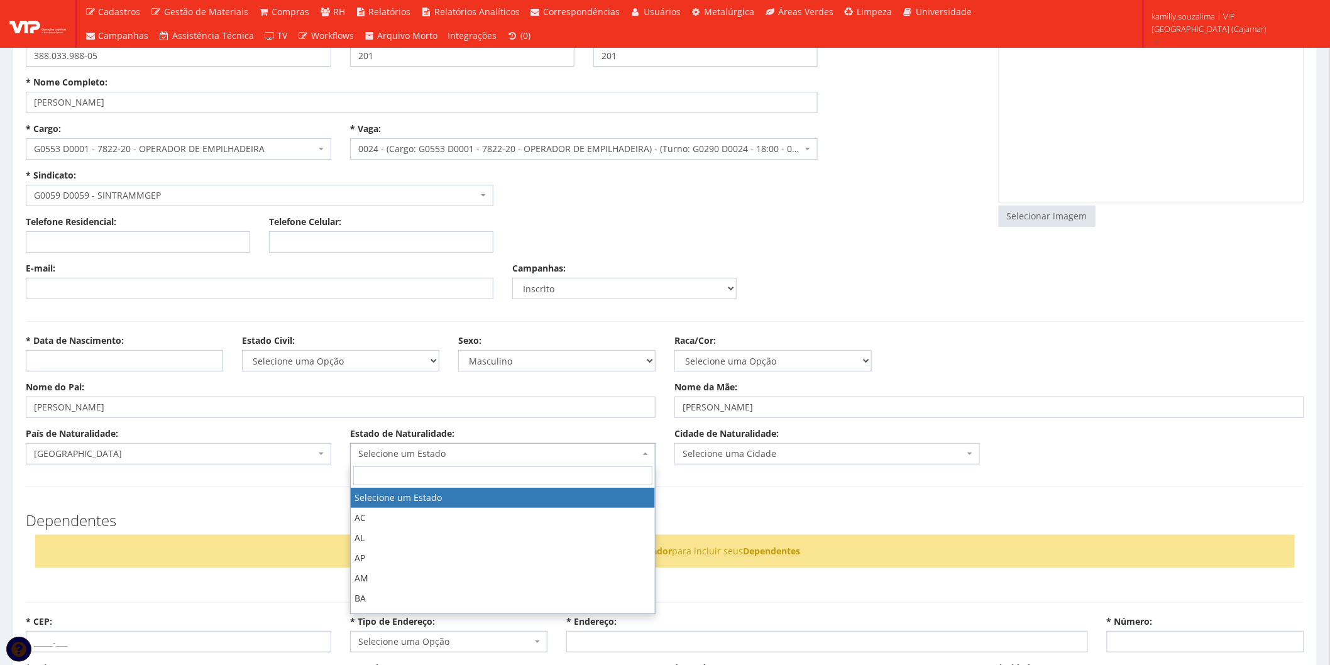
click at [454, 443] on span "Selecione um Estado" at bounding box center [502, 453] width 305 height 21
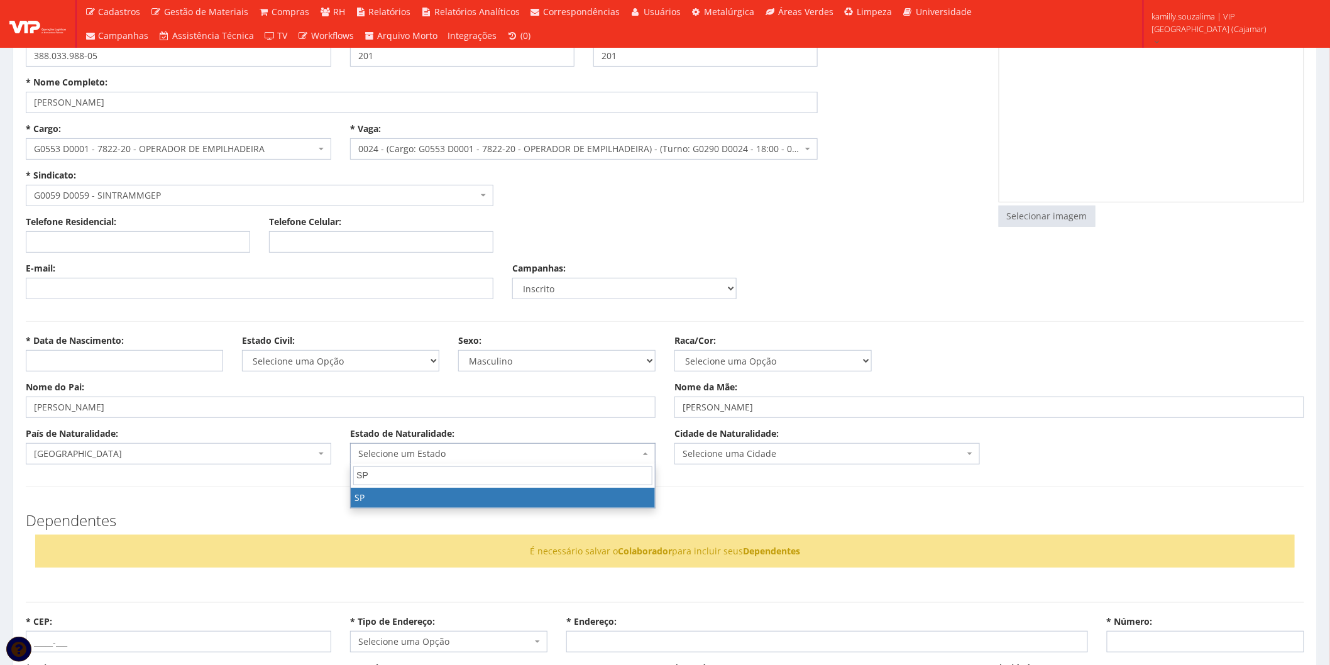
type input "SP"
select select "25"
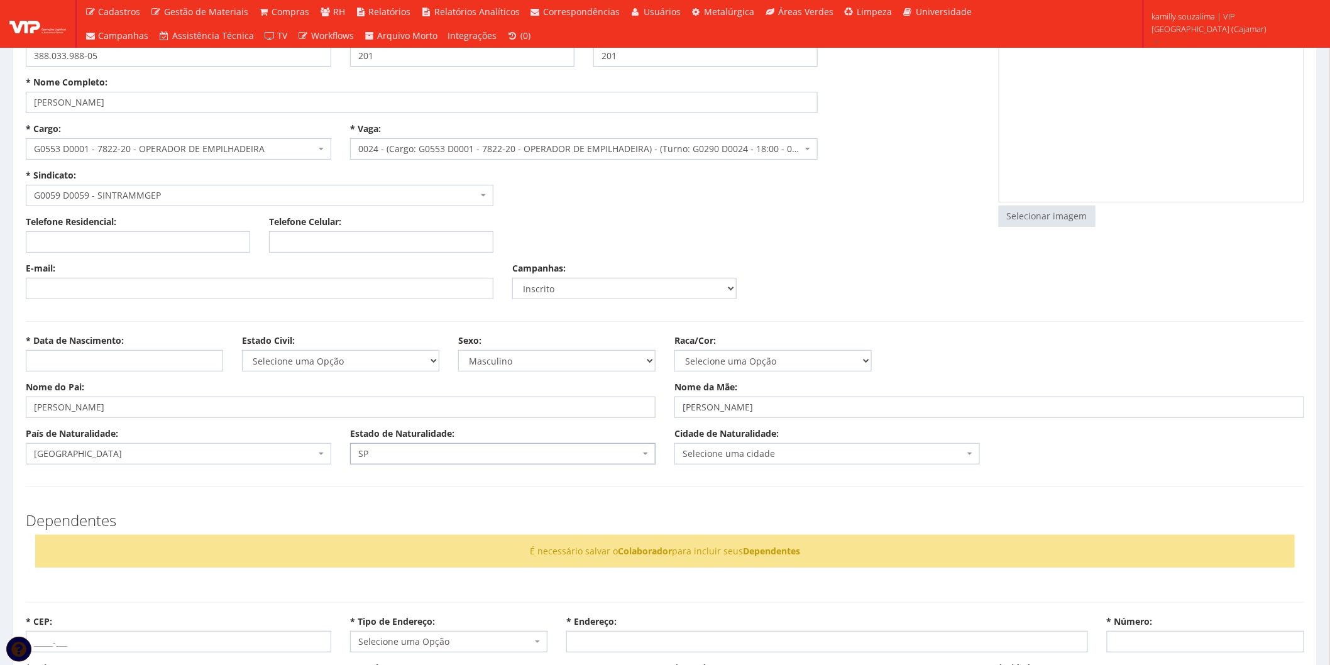
drag, startPoint x: 725, startPoint y: 454, endPoint x: 717, endPoint y: 454, distance: 7.5
click at [725, 453] on span "Selecione uma cidade" at bounding box center [823, 453] width 282 height 13
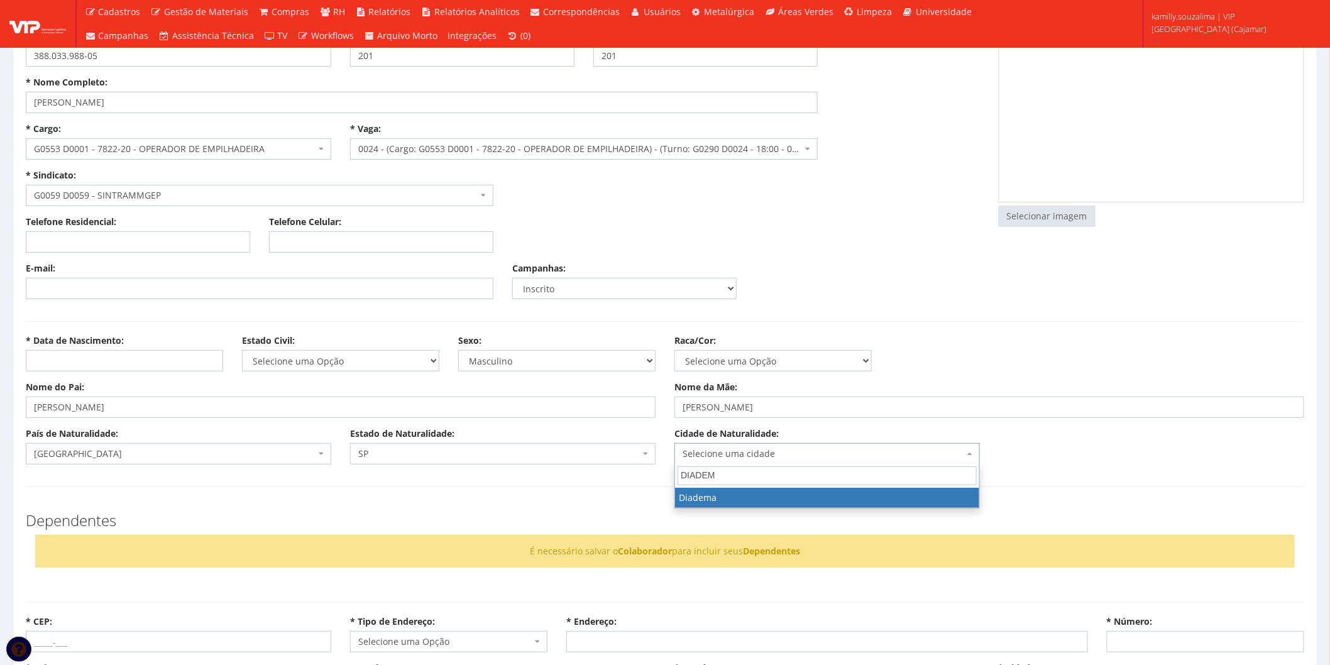
type input "DIADEM"
select select "4859"
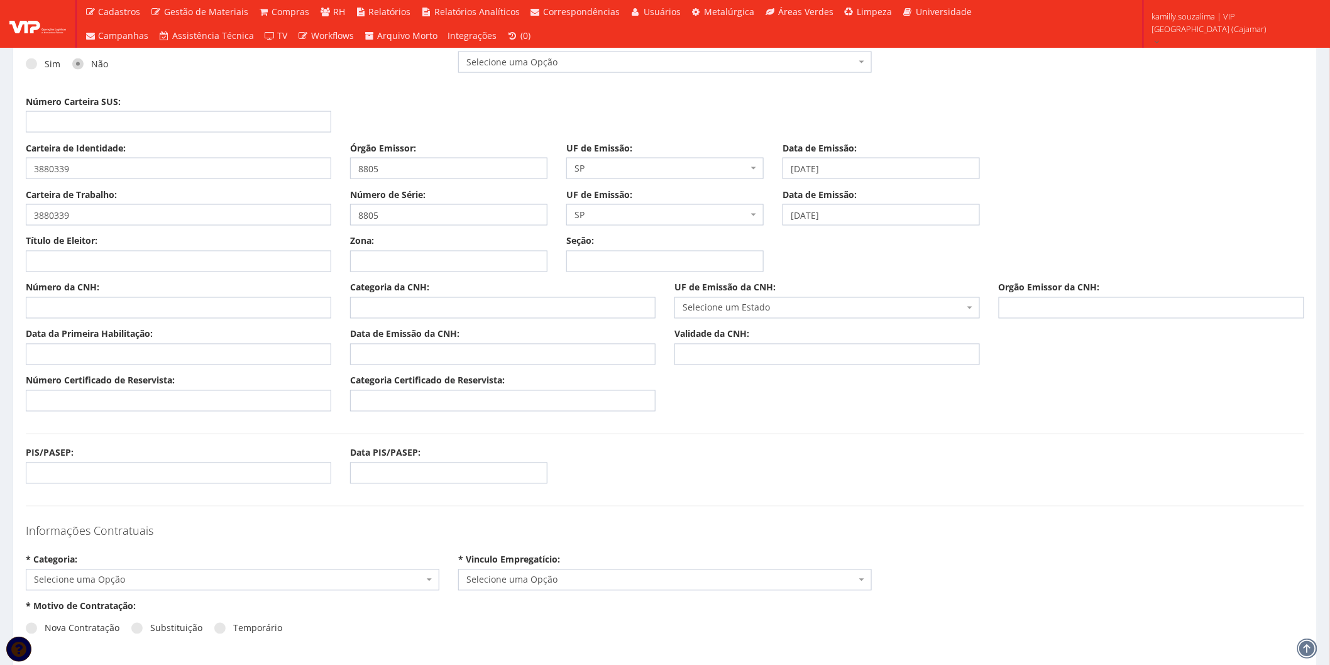
scroll to position [698, 0]
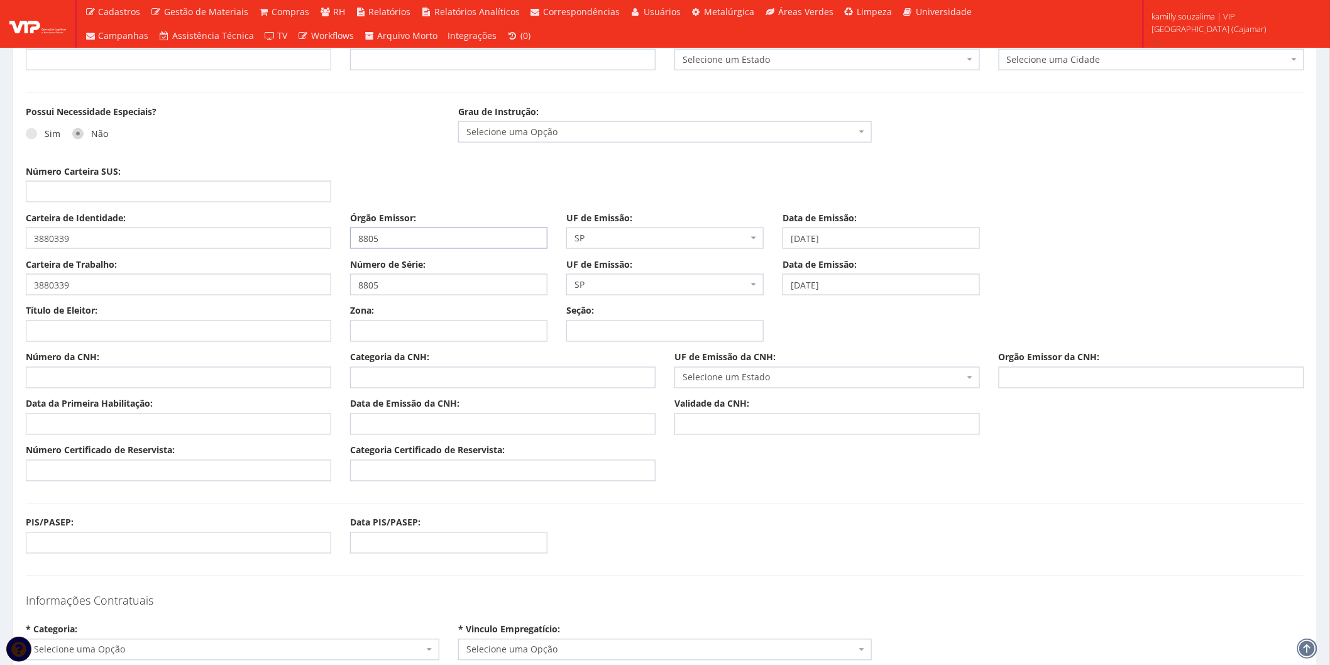
drag, startPoint x: 421, startPoint y: 231, endPoint x: 278, endPoint y: 256, distance: 145.5
click at [278, 256] on div "Carteira de Identidade: 3880339 Órgão Emissor: 8805 UF de Emissão: Selecione um…" at bounding box center [664, 235] width 1297 height 47
click at [229, 246] on input "3880339" at bounding box center [178, 237] width 305 height 21
type input "38803398805"
click at [380, 246] on input "Órgão Emissor:" at bounding box center [448, 237] width 197 height 21
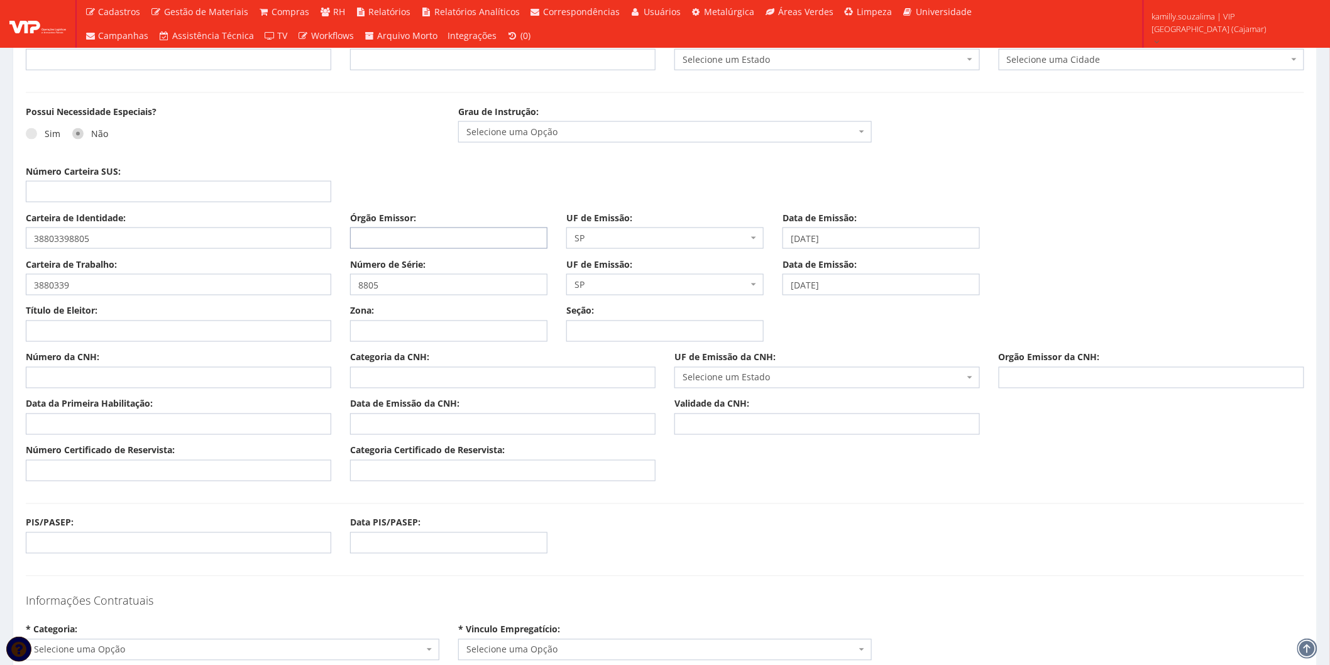
type input "SSP"
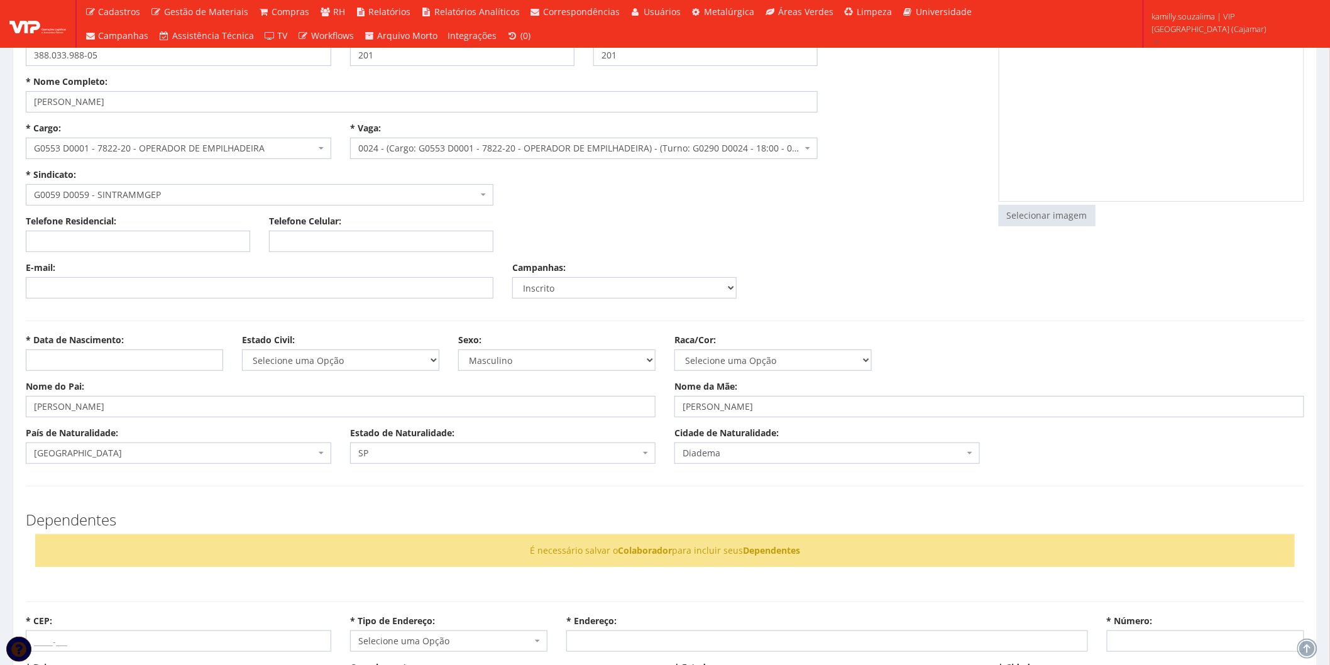
scroll to position [70, 0]
click at [393, 246] on input "Telefone Celular:" at bounding box center [381, 241] width 224 height 21
paste input "[PHONE_NUMBER]"
type input "[PHONE_NUMBER]"
click at [302, 363] on select "Selecione uma Opção Solteiro Casado União Estável Divorciado Viúvo Separado" at bounding box center [340, 360] width 197 height 21
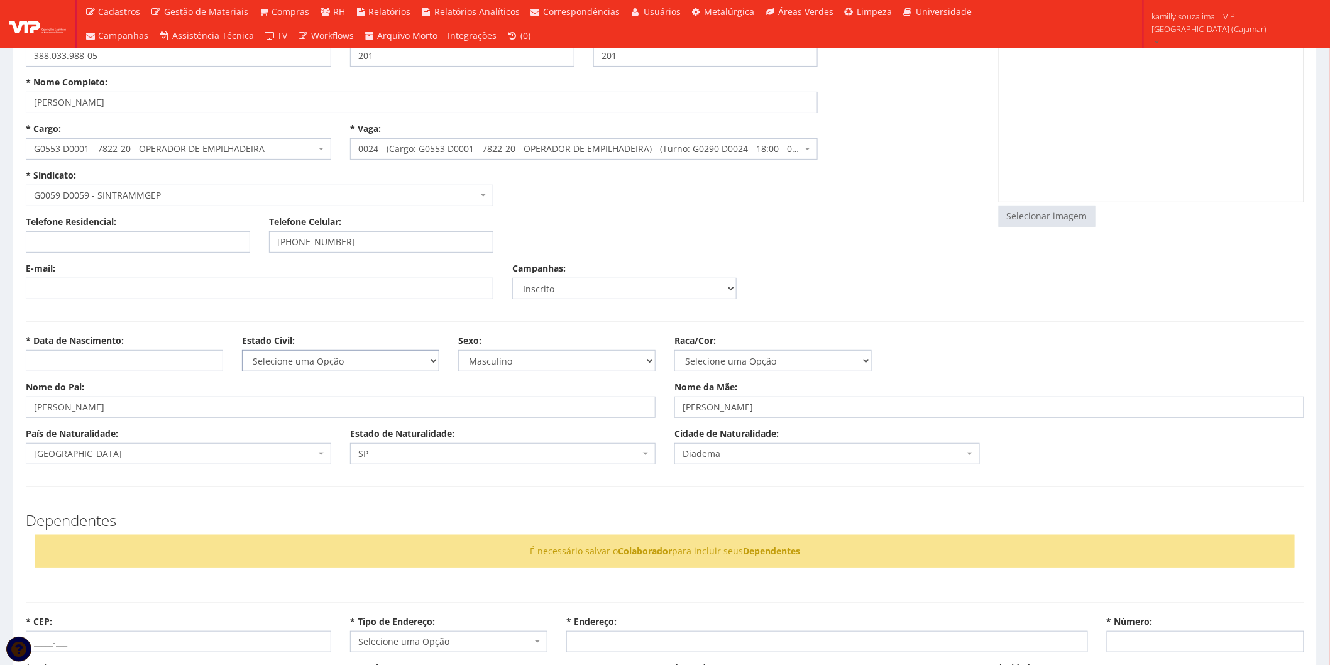
select select "divorciado"
click at [242, 350] on select "Selecione uma Opção Solteiro Casado União Estável Divorciado Viúvo Separado" at bounding box center [340, 360] width 197 height 21
click at [142, 375] on div "* Data de Nascimento: Estado Civil: Selecione uma Opção Solteiro Casado União E…" at bounding box center [664, 357] width 1297 height 47
click at [132, 352] on input "* Data de Nascimento:" at bounding box center [124, 360] width 197 height 21
type input "[DATE]"
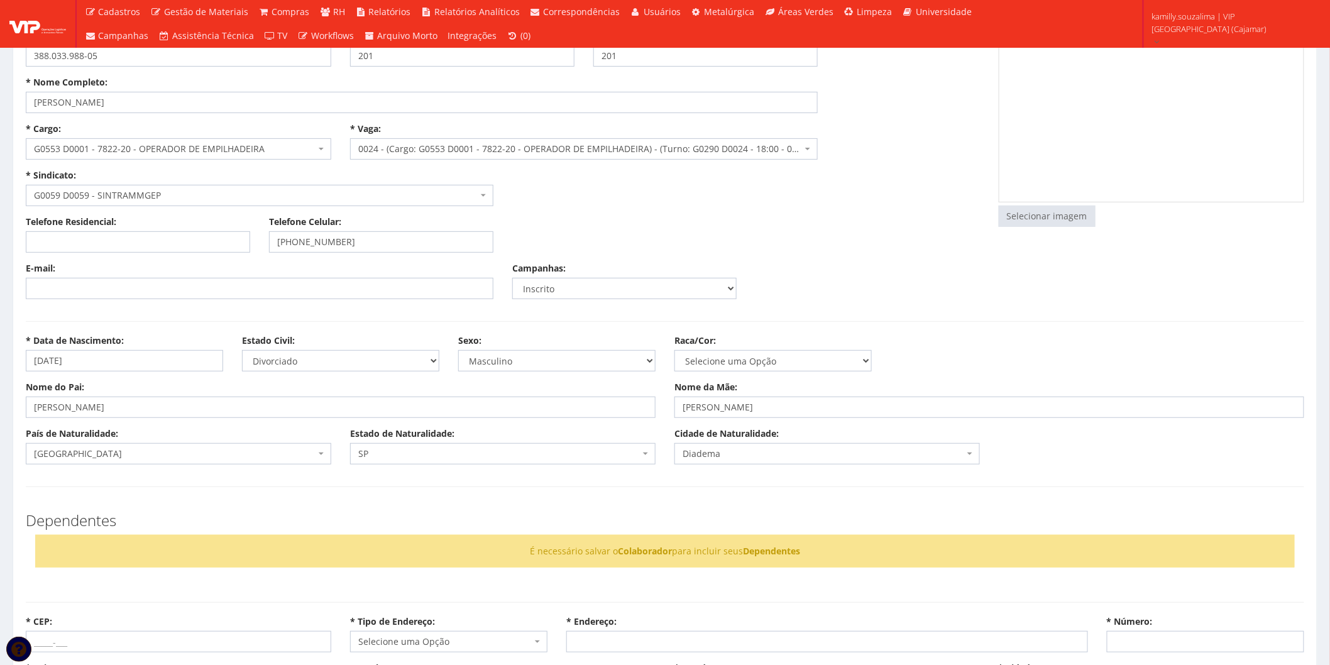
click at [216, 339] on div "* Data de Nascimento: 14/09/1990" at bounding box center [124, 352] width 216 height 37
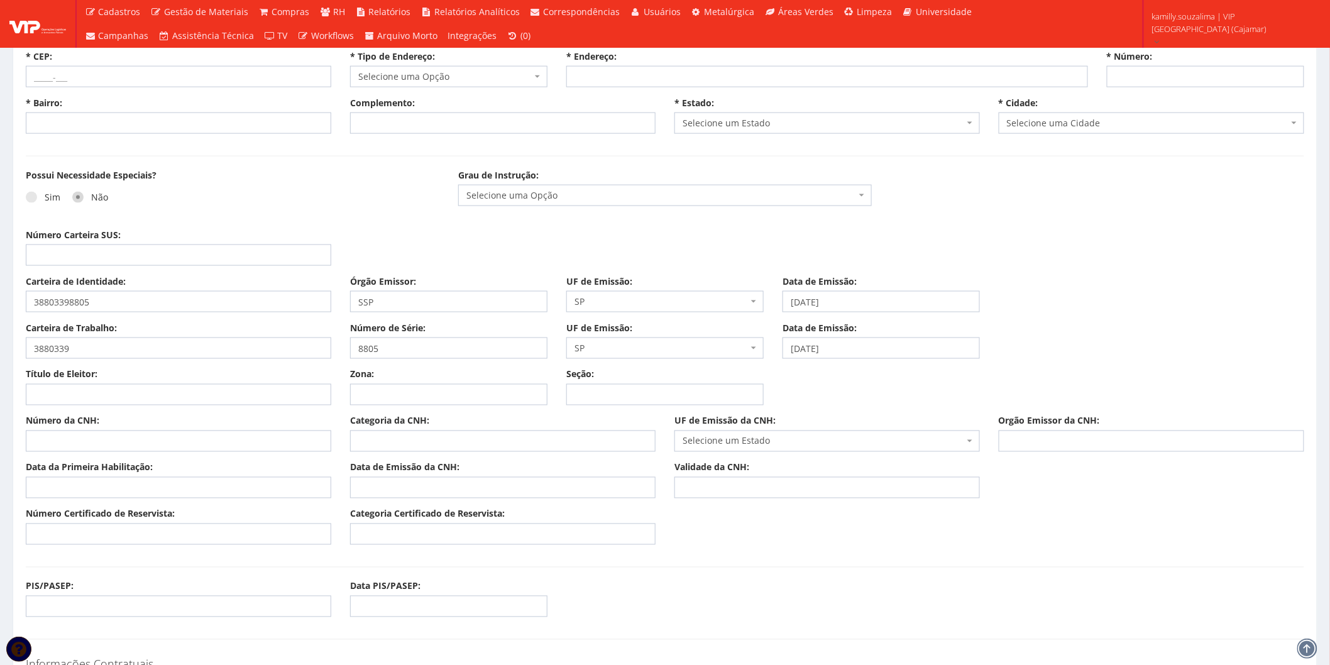
scroll to position [768, 0]
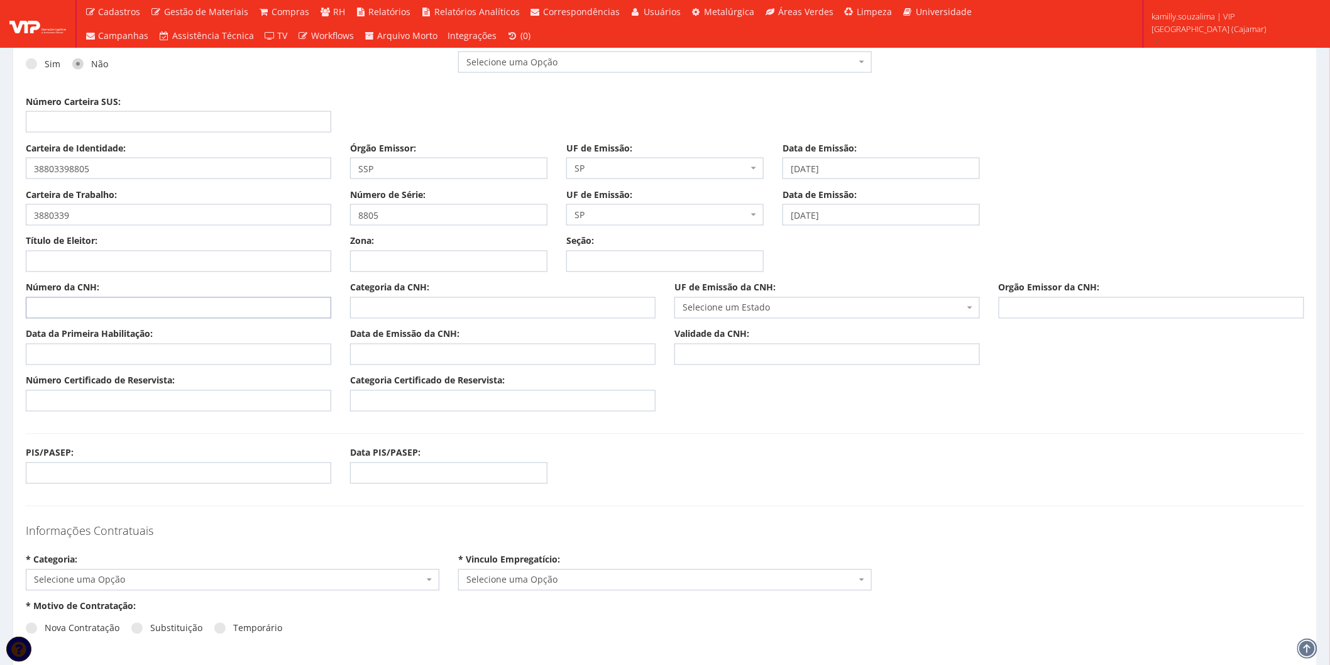
click at [104, 308] on input "Número da CNH:" at bounding box center [178, 307] width 305 height 21
type input "0708511489"
click at [461, 302] on input "Categoria da CNH:" at bounding box center [502, 307] width 305 height 21
type input "AB"
click at [772, 312] on span "Selecione um Estado" at bounding box center [823, 308] width 282 height 13
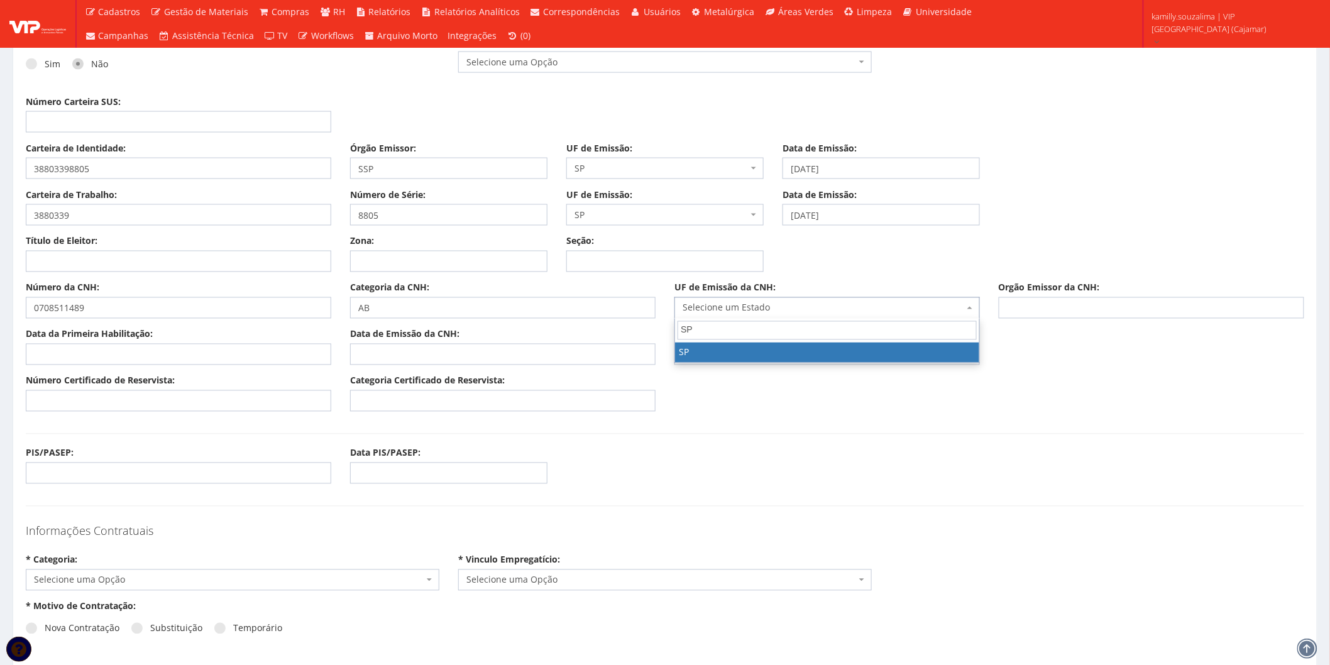
type input "SP"
select select "SP"
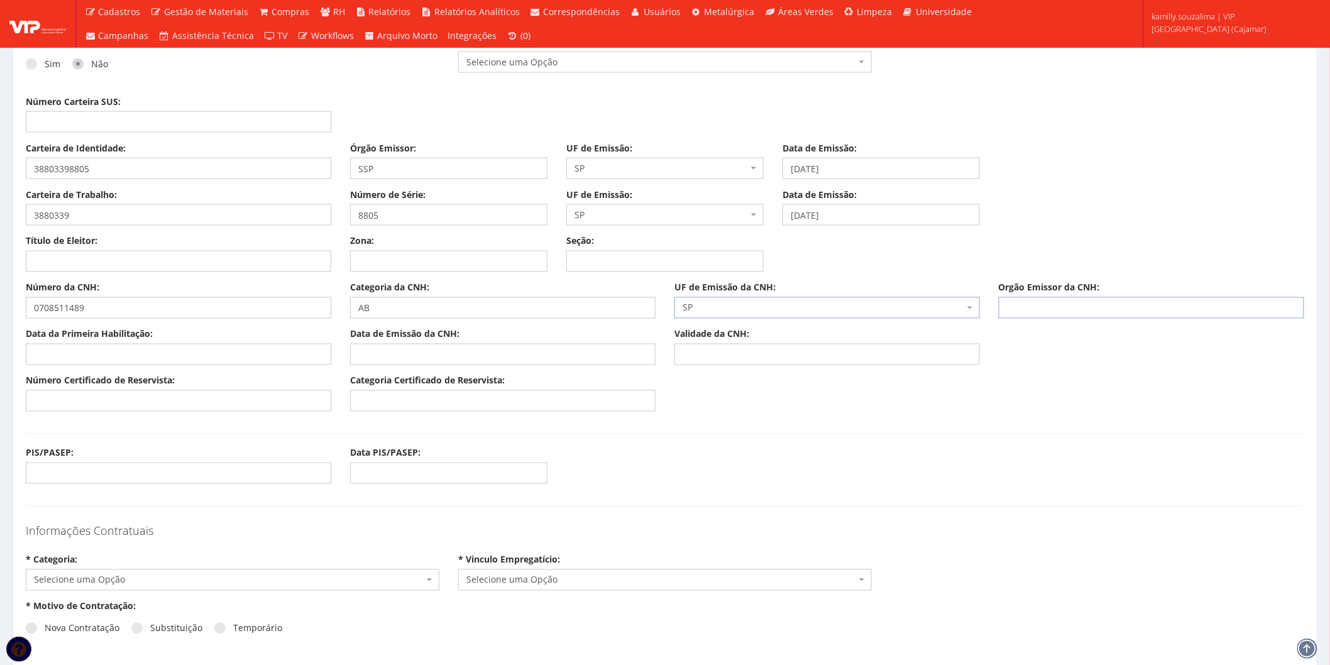
click at [1052, 306] on input "Orgão Emissor da CNH:" at bounding box center [1151, 307] width 305 height 21
type input "DETRAN"
click at [116, 363] on input "Data da Primeira Habilitação:" at bounding box center [178, 354] width 305 height 21
type input "[DATE]"
click at [409, 348] on input "Data de Emissão da CNH:" at bounding box center [502, 354] width 305 height 21
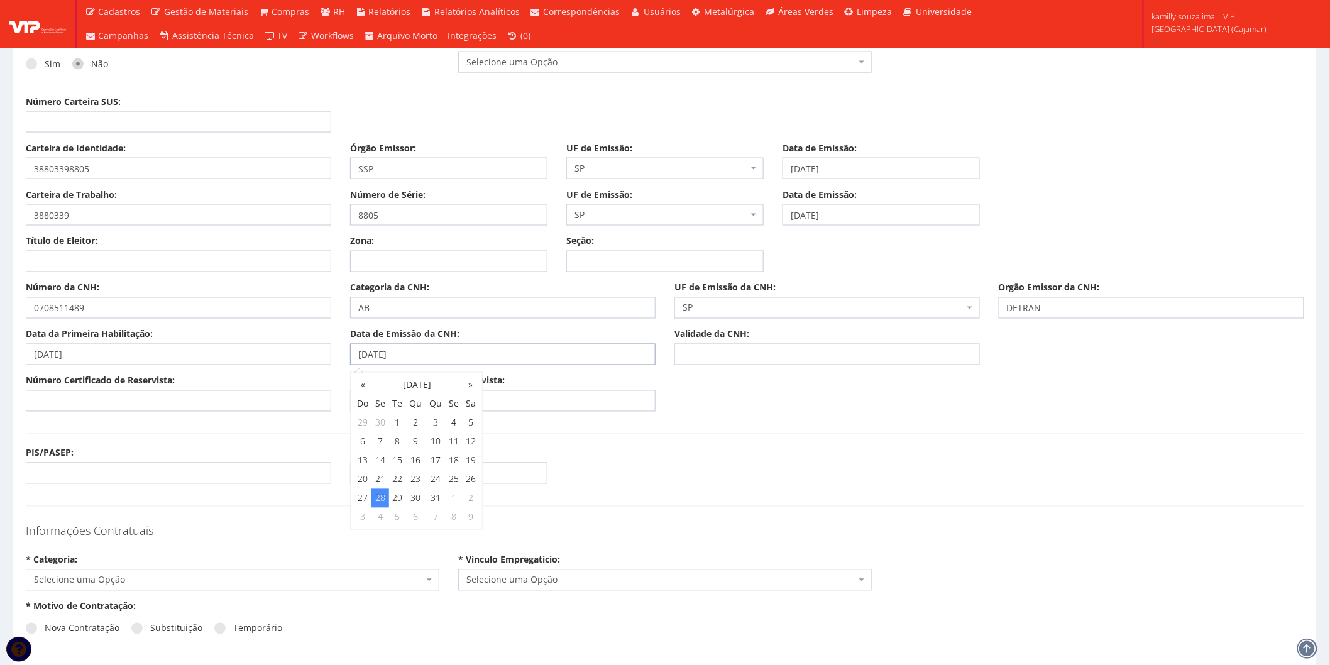
type input "[DATE]"
click at [692, 358] on input "Validade da CNH:" at bounding box center [826, 354] width 305 height 21
type input "[DATE]"
click at [214, 396] on input "Número Certificado de Reservista:" at bounding box center [178, 400] width 305 height 21
click at [105, 261] on input "Título de Eleitor:" at bounding box center [178, 261] width 305 height 21
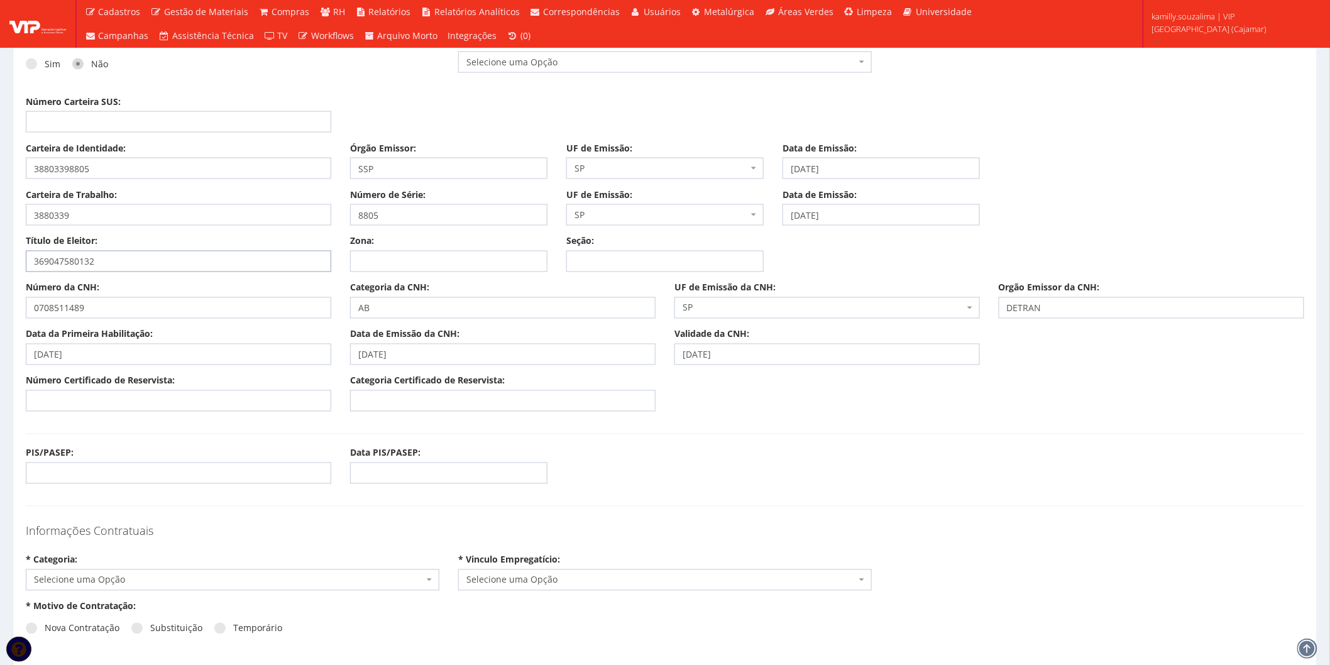
type input "369047580132"
click at [419, 265] on input "Zona:" at bounding box center [448, 261] width 197 height 21
type input "222"
click at [615, 270] on input "Seção:" at bounding box center [664, 261] width 197 height 21
type input "0354"
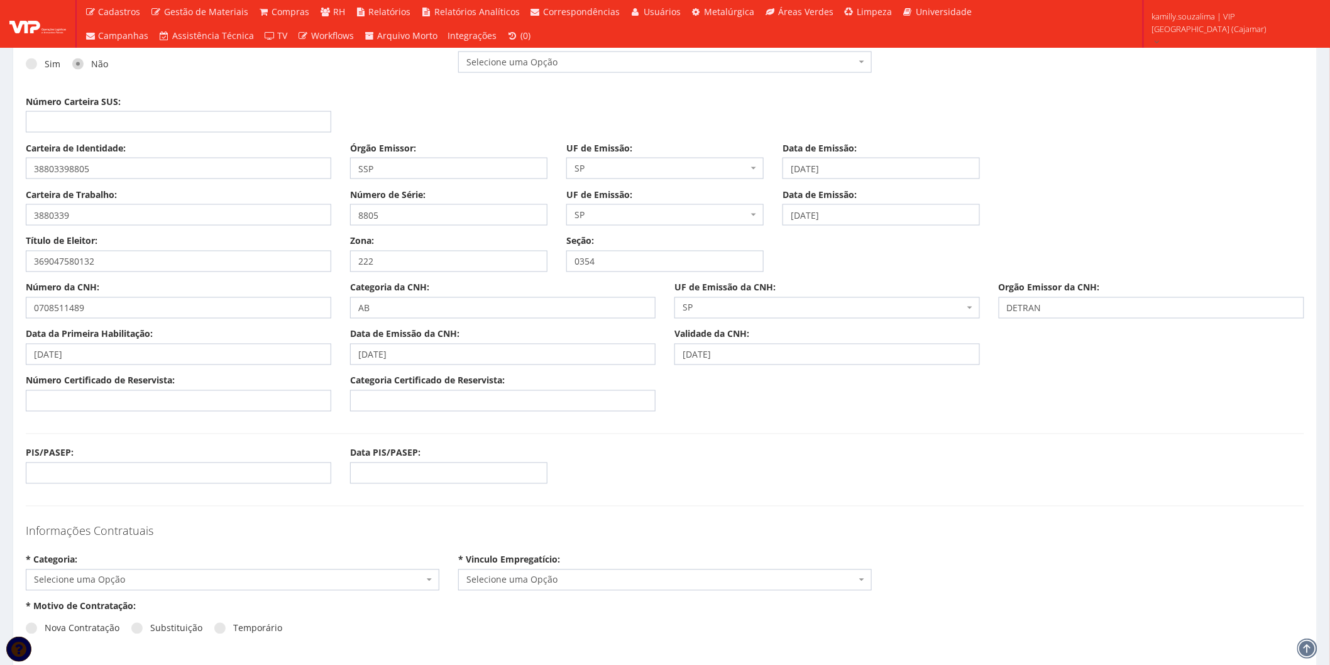
drag, startPoint x: 466, startPoint y: 513, endPoint x: 463, endPoint y: 500, distance: 14.2
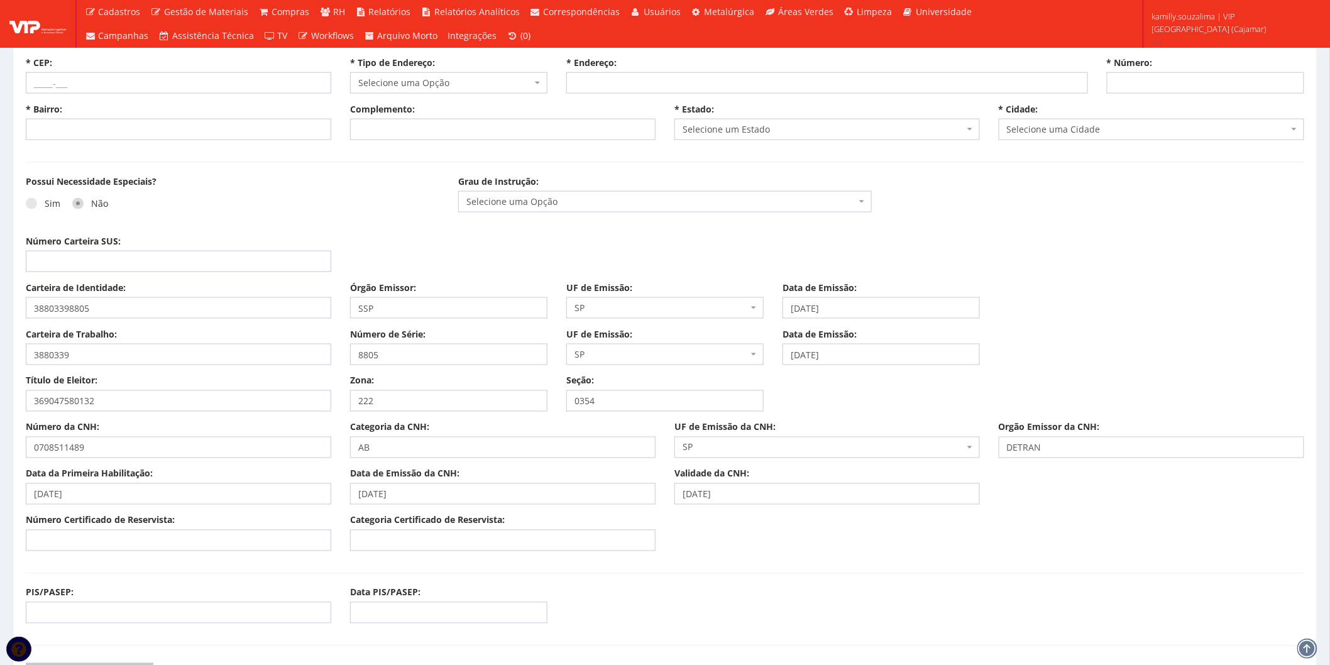
scroll to position [488, 0]
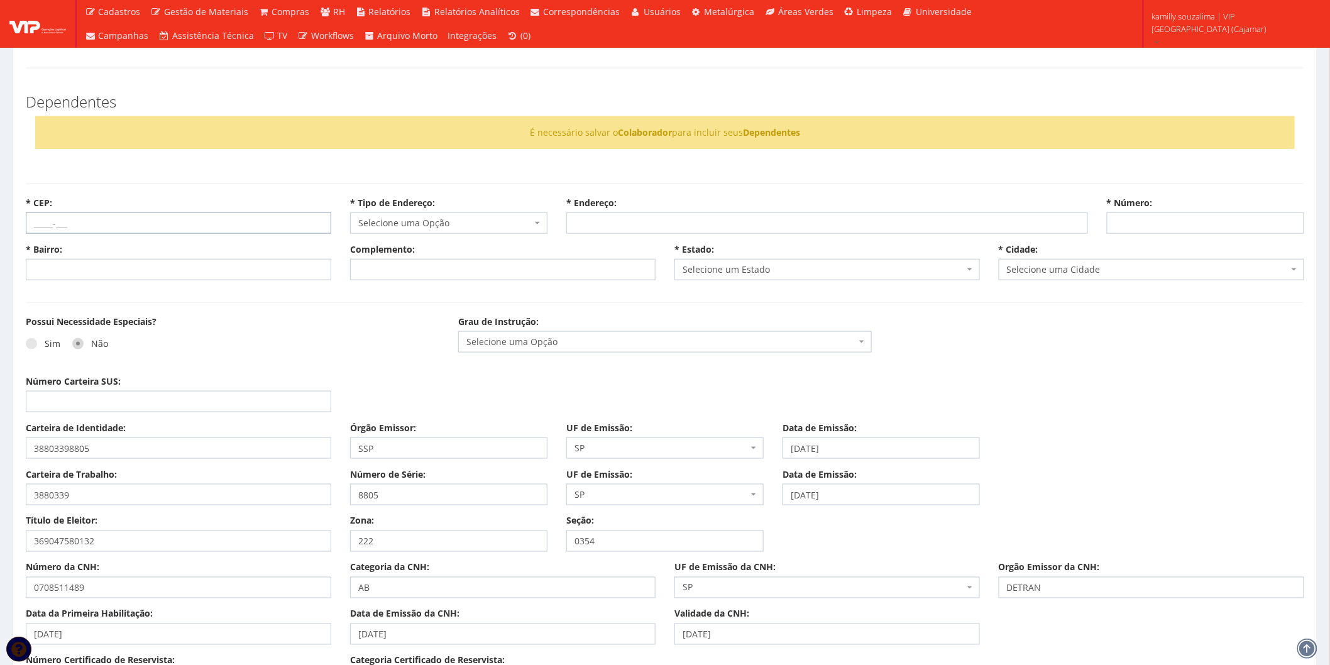
click at [139, 227] on input "* CEP:" at bounding box center [178, 222] width 305 height 21
type input "07952-110"
select select
type input "Carregando..."
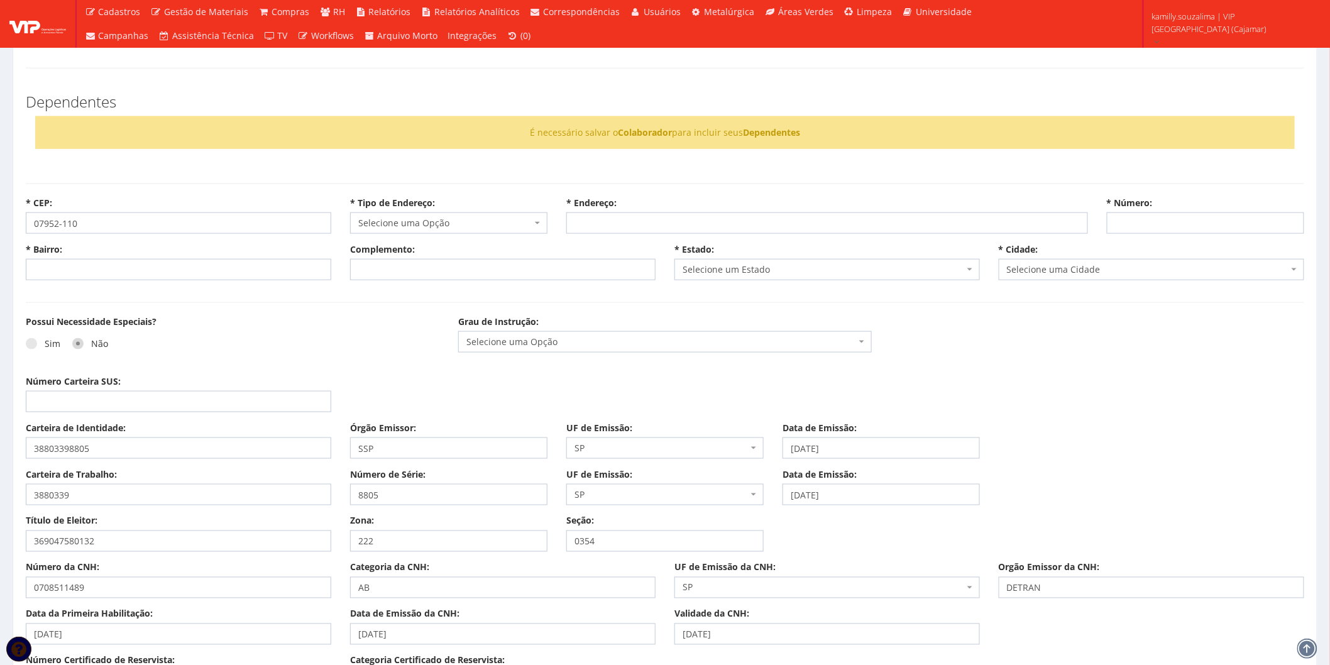
type input "Carregando..."
select select
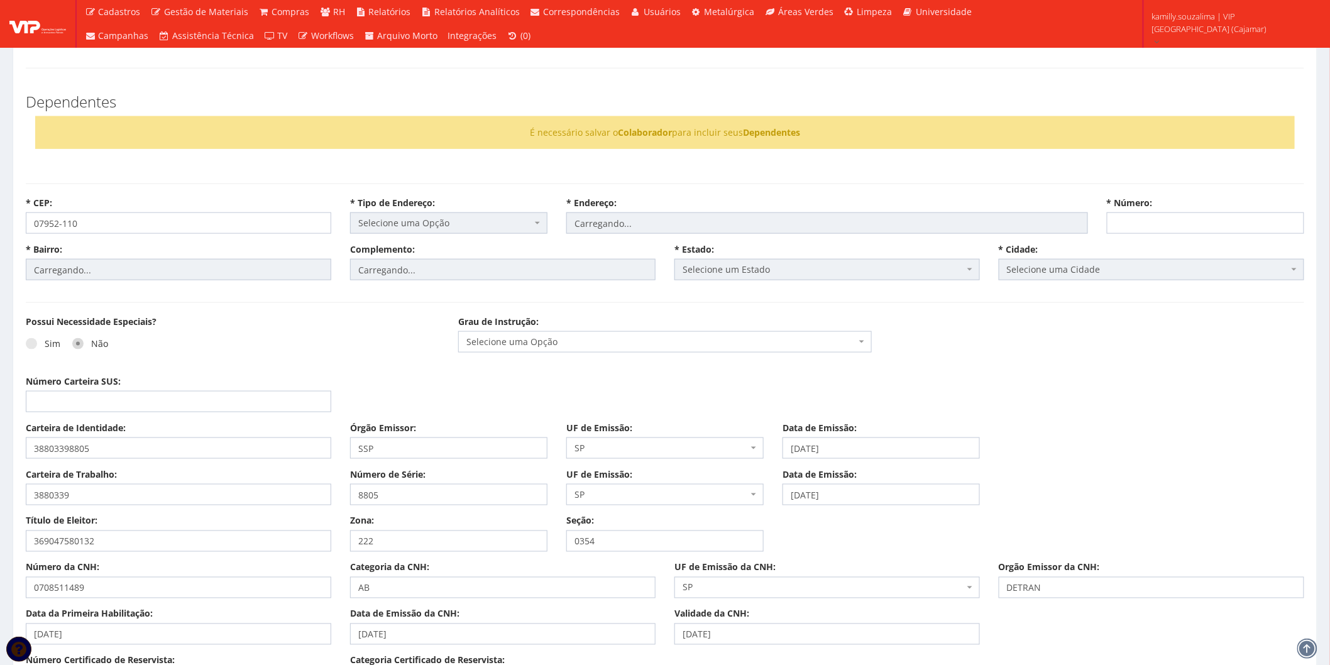
select select "rua"
type input "Moratão"
type input "Jardim Vassouras"
select select "25"
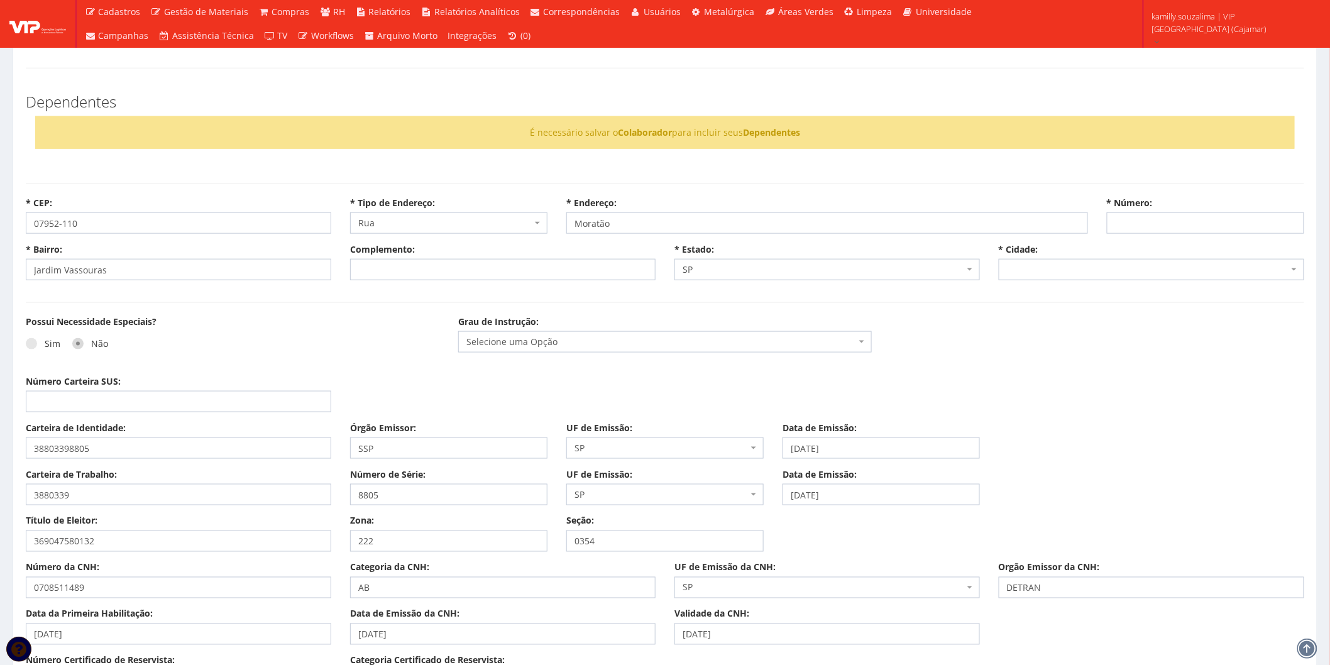
select select "4894"
click at [1203, 225] on input "* Número:" at bounding box center [1205, 222] width 197 height 21
type input "102"
drag, startPoint x: 1114, startPoint y: 328, endPoint x: 1057, endPoint y: 341, distance: 58.1
click at [1109, 334] on div "Possui Necessidade Especiais? Sim Não Grau de Instrução: Selecione uma Opção En…" at bounding box center [664, 345] width 1297 height 60
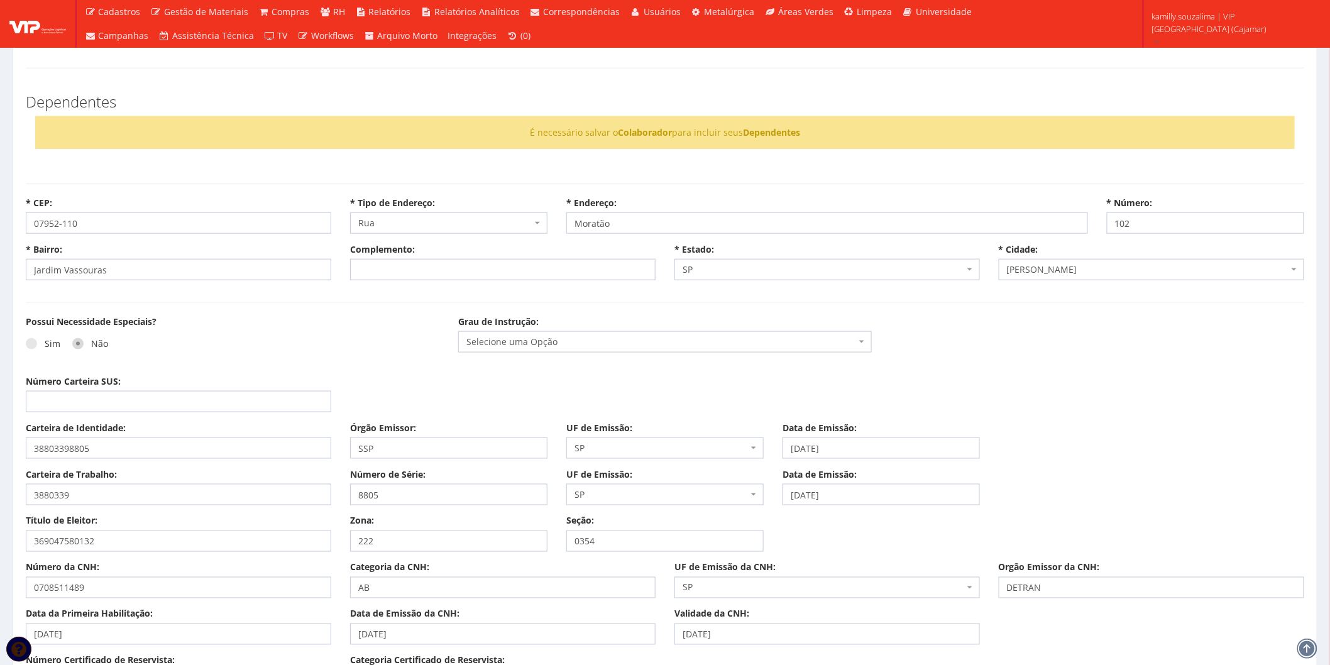
click at [573, 344] on span "Selecione uma Opção" at bounding box center [661, 342] width 390 height 13
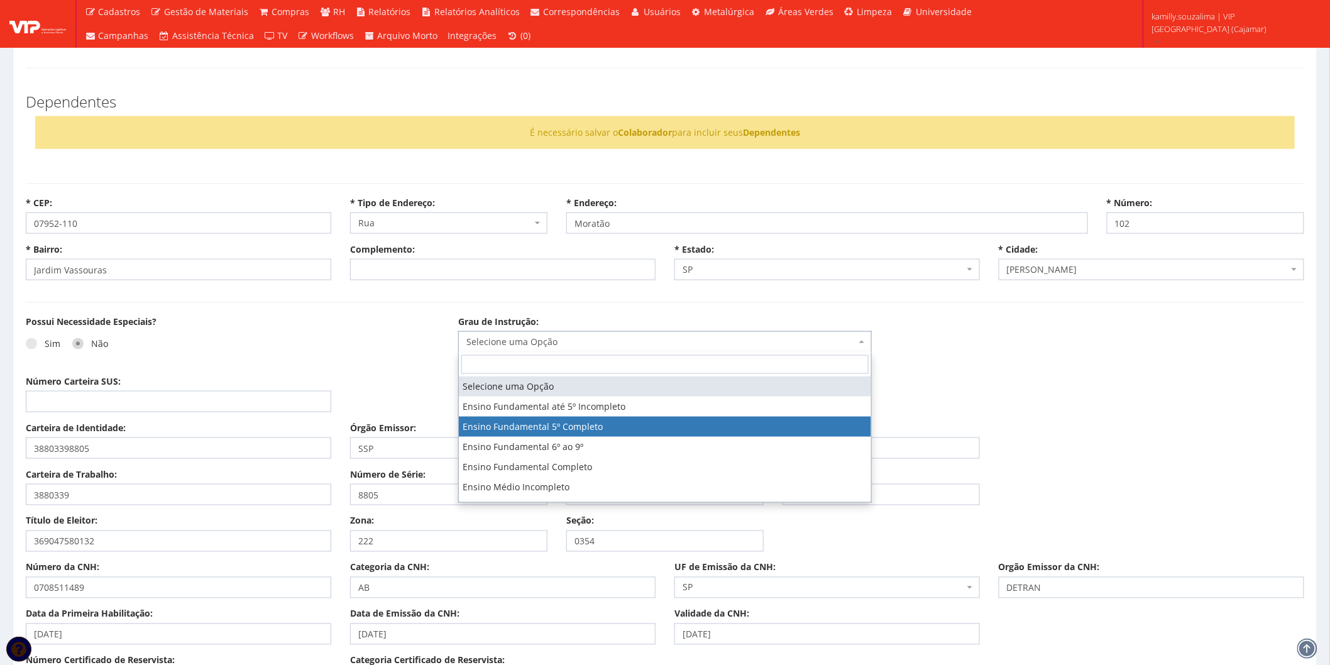
scroll to position [70, 0]
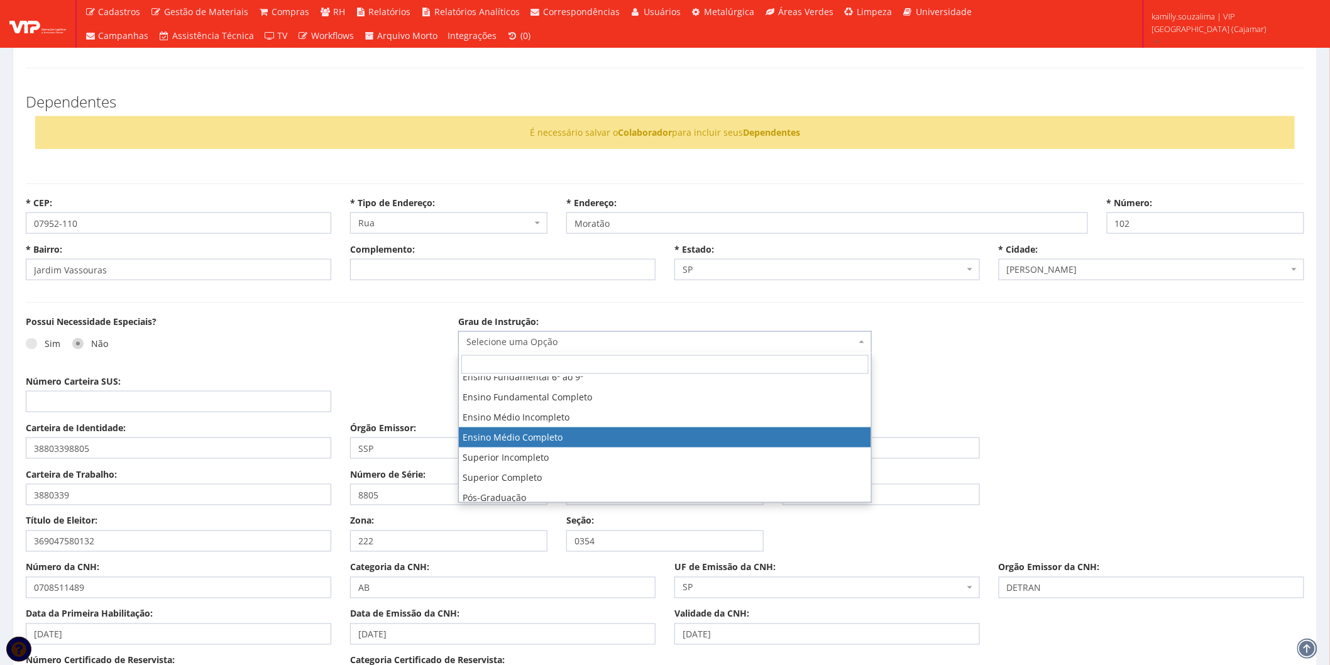
select select "ensino_medio_completo"
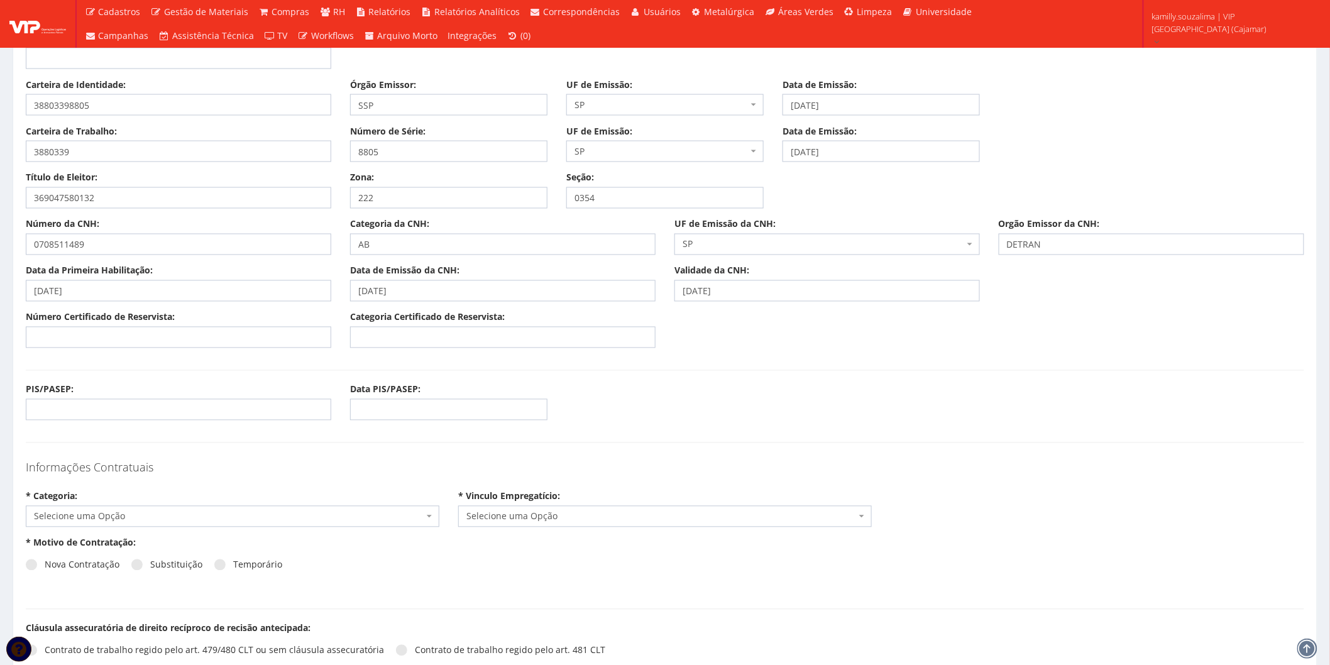
scroll to position [907, 0]
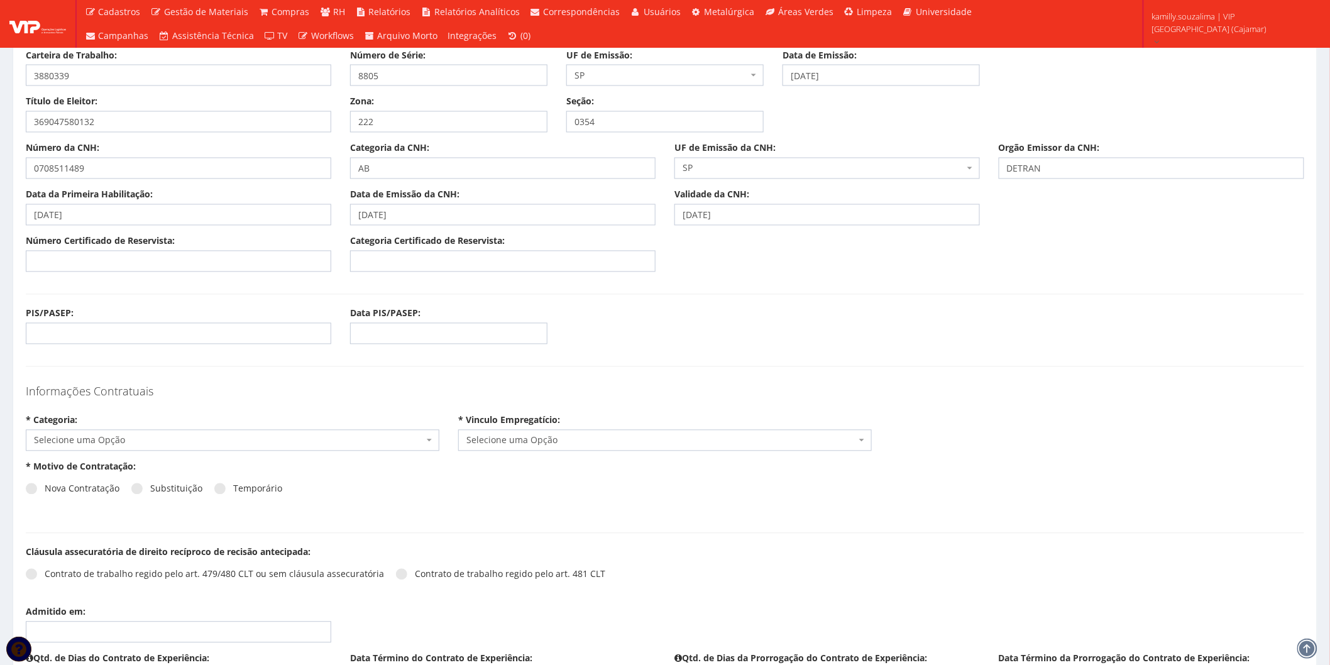
click at [102, 318] on div "PIS/PASEP:" at bounding box center [178, 325] width 324 height 37
click at [104, 322] on div "PIS/PASEP:" at bounding box center [178, 325] width 324 height 37
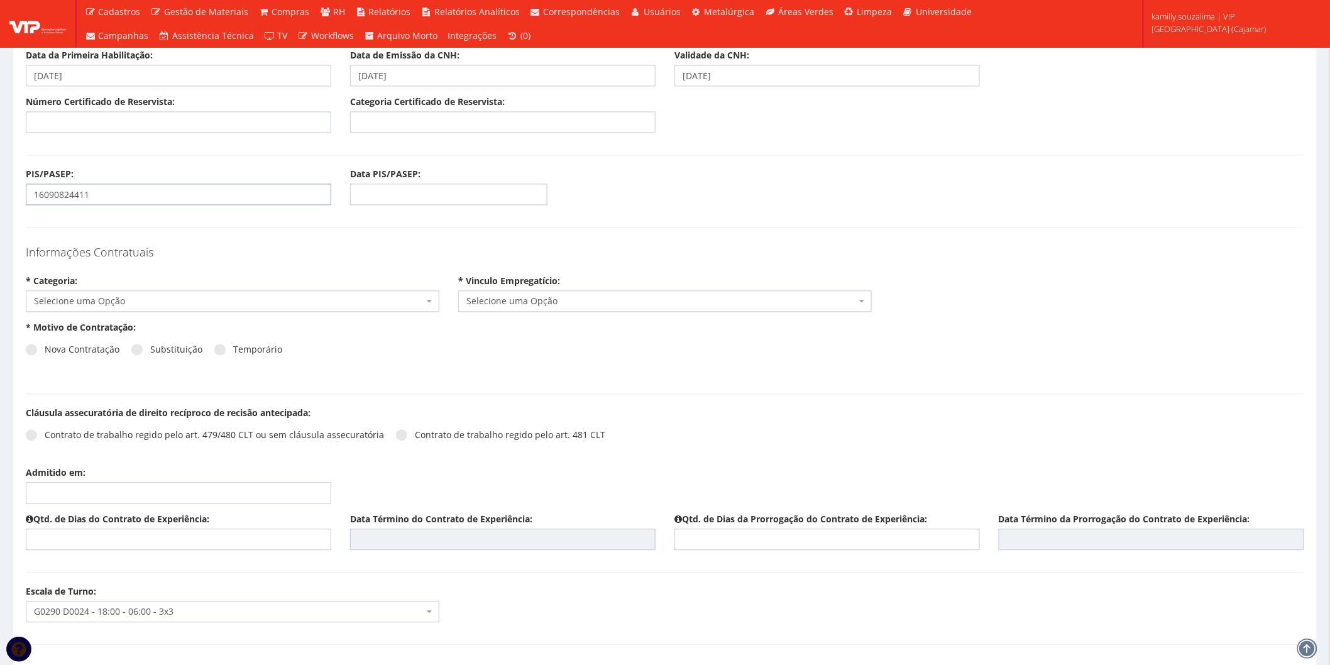
type input "16090824411"
click at [183, 306] on span "Selecione uma Opção" at bounding box center [229, 301] width 390 height 13
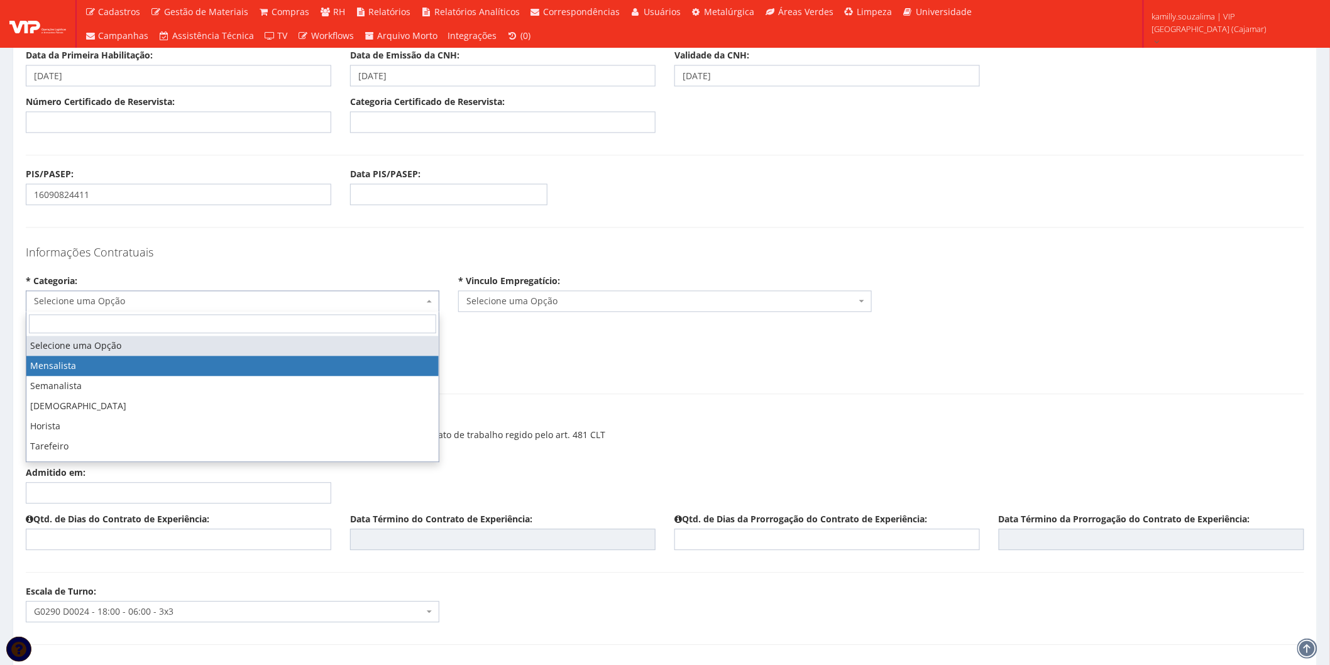
select select "mensalista"
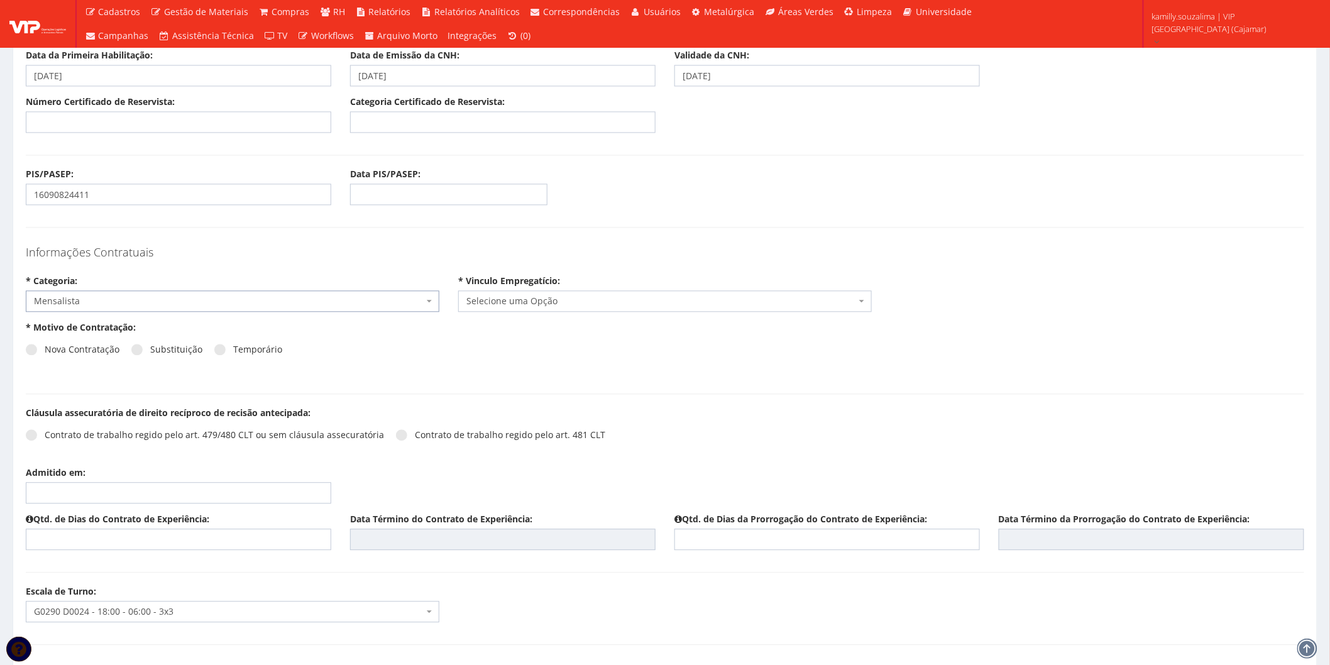
click at [549, 308] on span "Selecione uma Opção" at bounding box center [665, 300] width 414 height 21
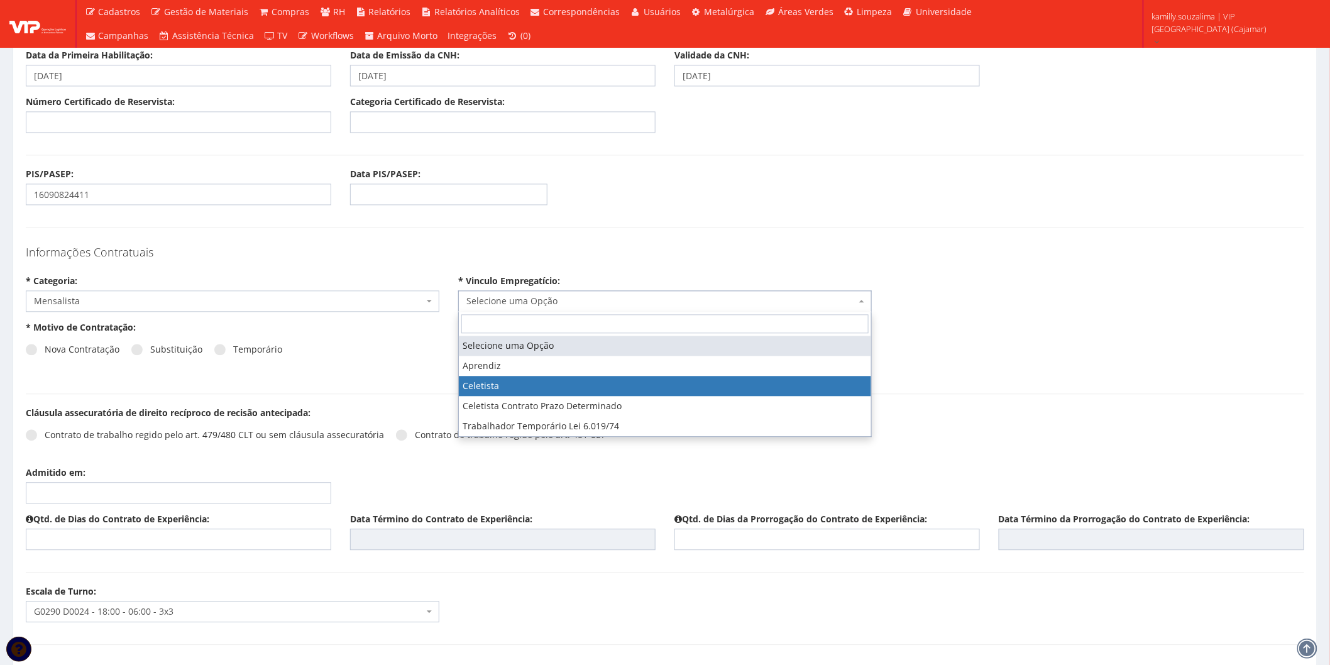
select select "celetista"
click at [535, 309] on span "Celetista" at bounding box center [665, 300] width 414 height 21
click at [30, 350] on span at bounding box center [31, 349] width 11 height 11
click at [45, 350] on input "Nova Contratação" at bounding box center [49, 350] width 8 height 8
radio input "true"
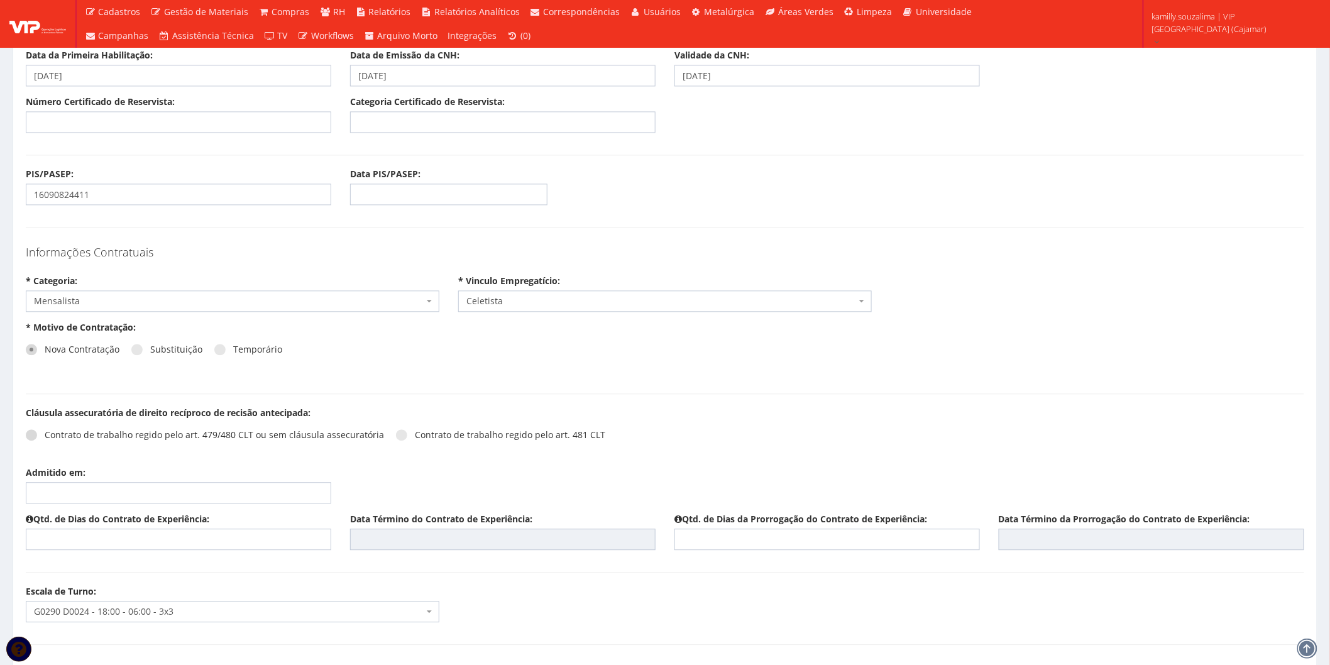
click at [31, 435] on span at bounding box center [31, 434] width 11 height 11
click at [45, 435] on input "Contrato de trabalho regido pelo art. 479/480 CLT ou sem cláusula assecuratória" at bounding box center [49, 435] width 8 height 8
radio input "true"
click at [90, 486] on input "Admitido em:" at bounding box center [178, 492] width 305 height 21
click at [90, 580] on td "8" at bounding box center [92, 580] width 20 height 19
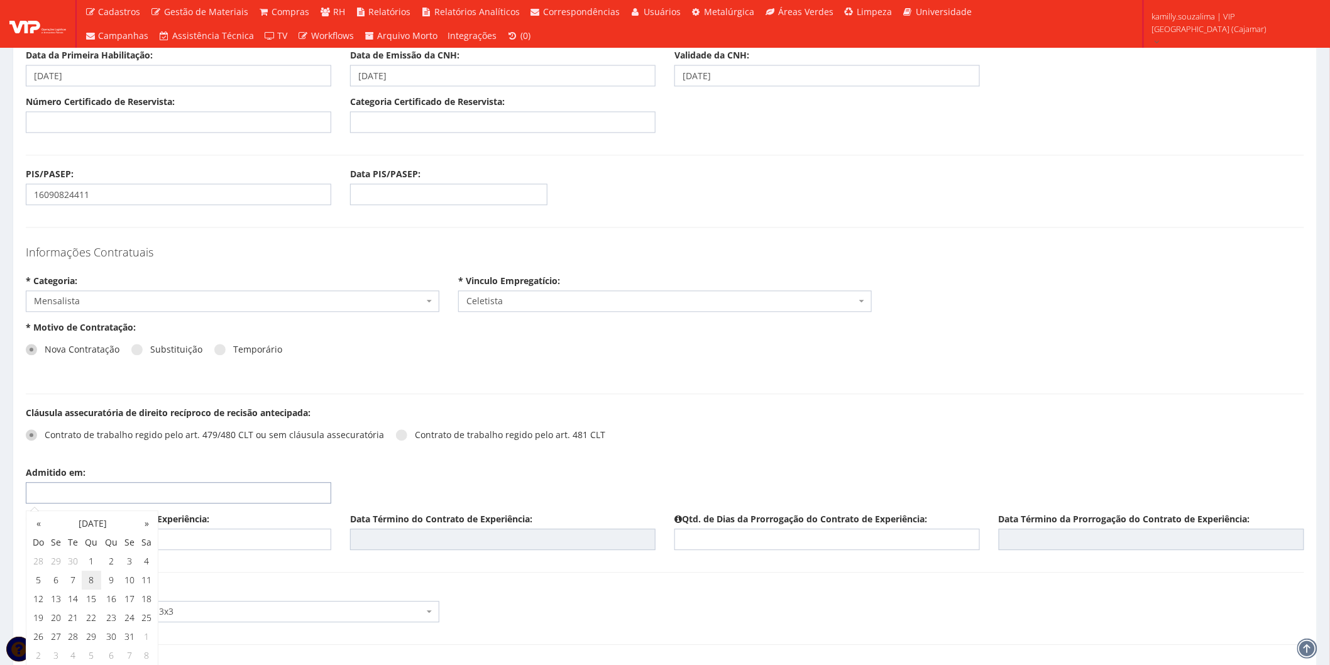
type input "[DATE]"
click at [282, 535] on input "text" at bounding box center [178, 539] width 305 height 21
type input "45"
type input "[DATE]"
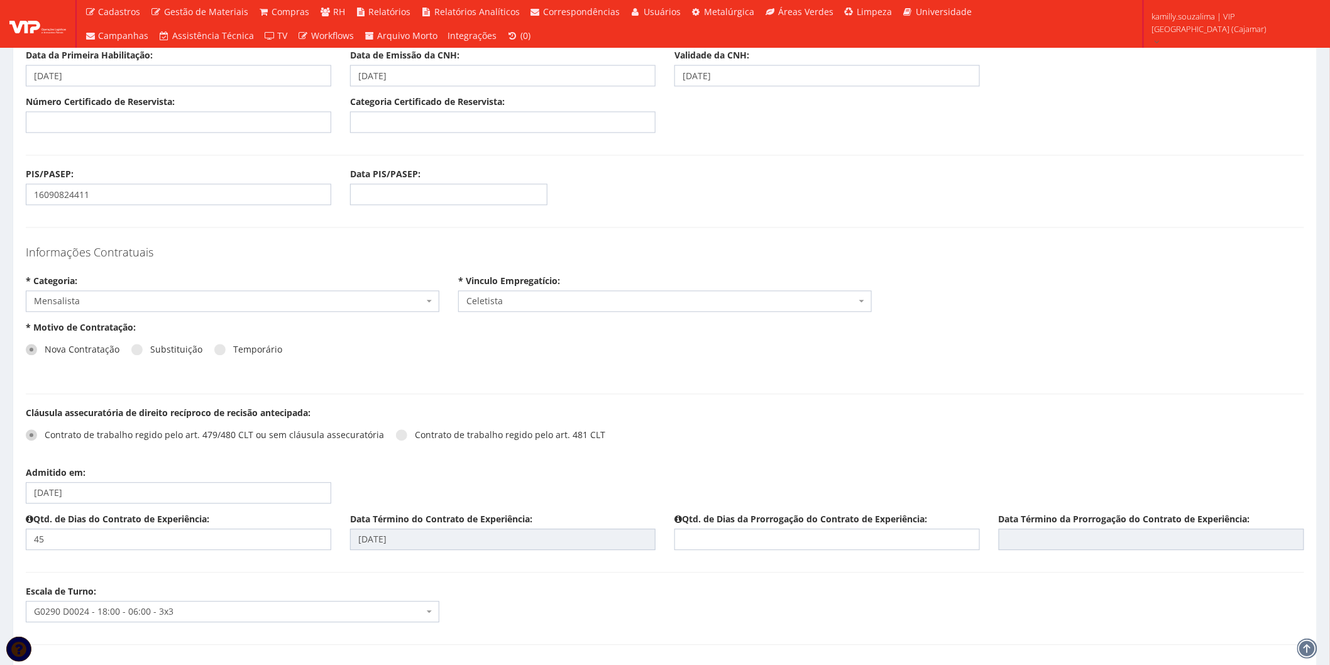
click at [842, 554] on div "Qtd. de Dias do Contrato de Experiência: 45 Data Término do Contrato de Experiê…" at bounding box center [664, 536] width 1297 height 47
click at [832, 548] on input "text" at bounding box center [826, 539] width 305 height 21
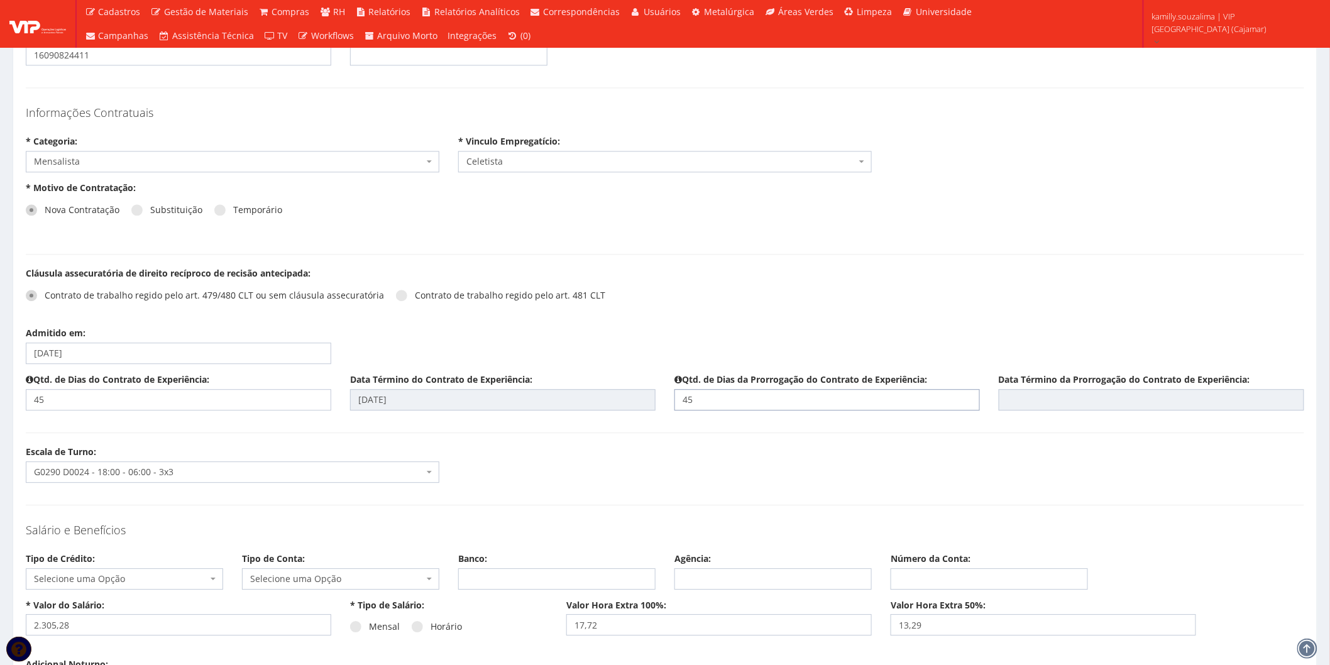
type input "45"
type input "[DATE]"
drag, startPoint x: 755, startPoint y: 498, endPoint x: 720, endPoint y: 507, distance: 35.8
click at [755, 498] on form "* CPF: 388.033.988-05 * Código Domínio: 201 * Matrícula: 201 * Nome Completo: D…" at bounding box center [665, 619] width 1278 height 3412
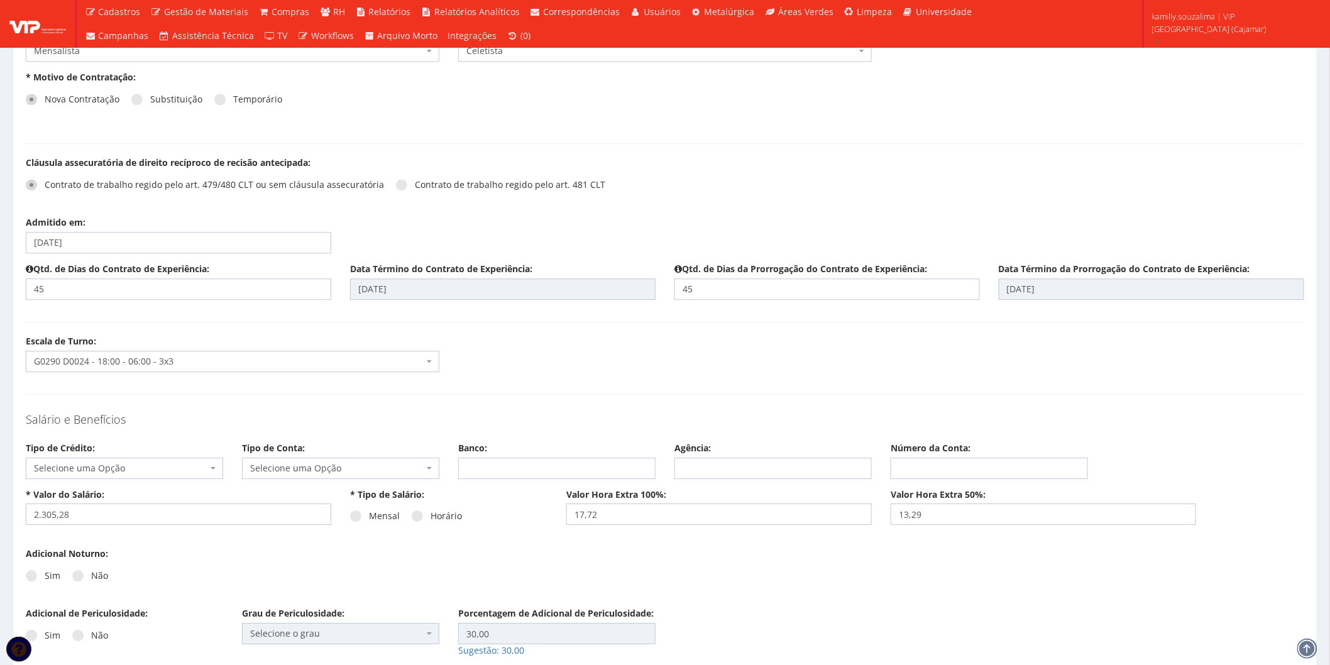
scroll to position [1396, 0]
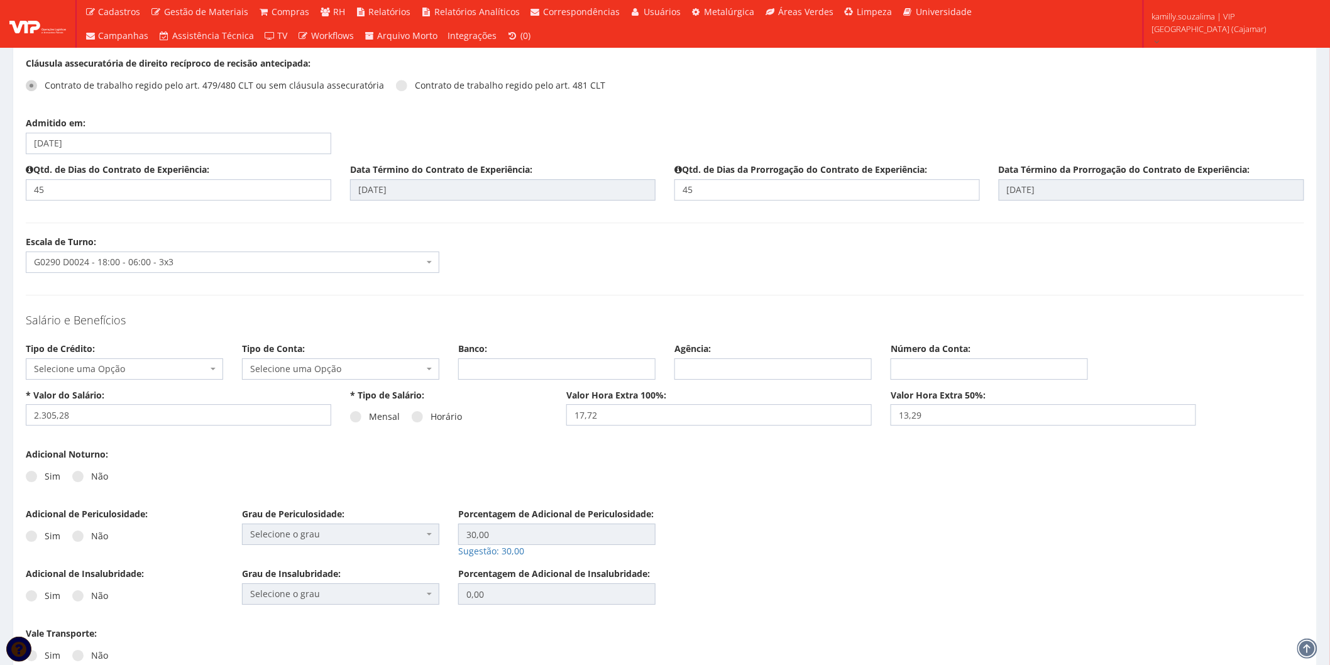
click at [203, 376] on span "Selecione uma Opção" at bounding box center [124, 368] width 197 height 21
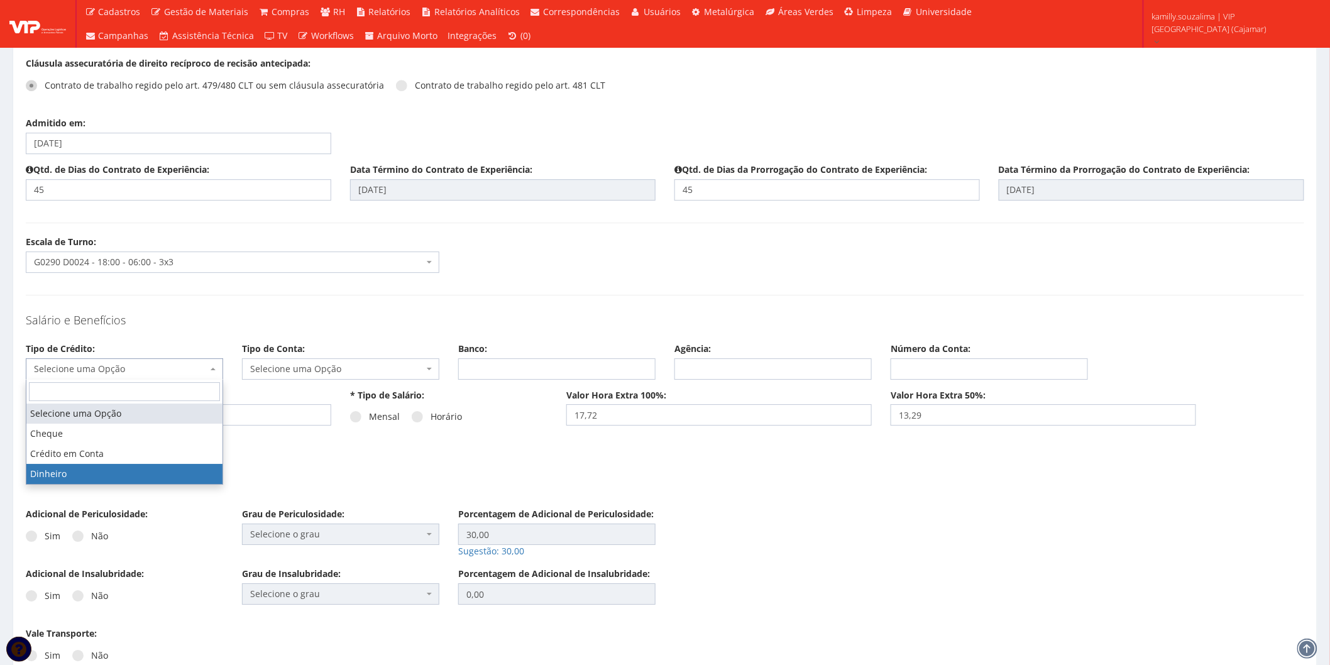
select select "dinheiro"
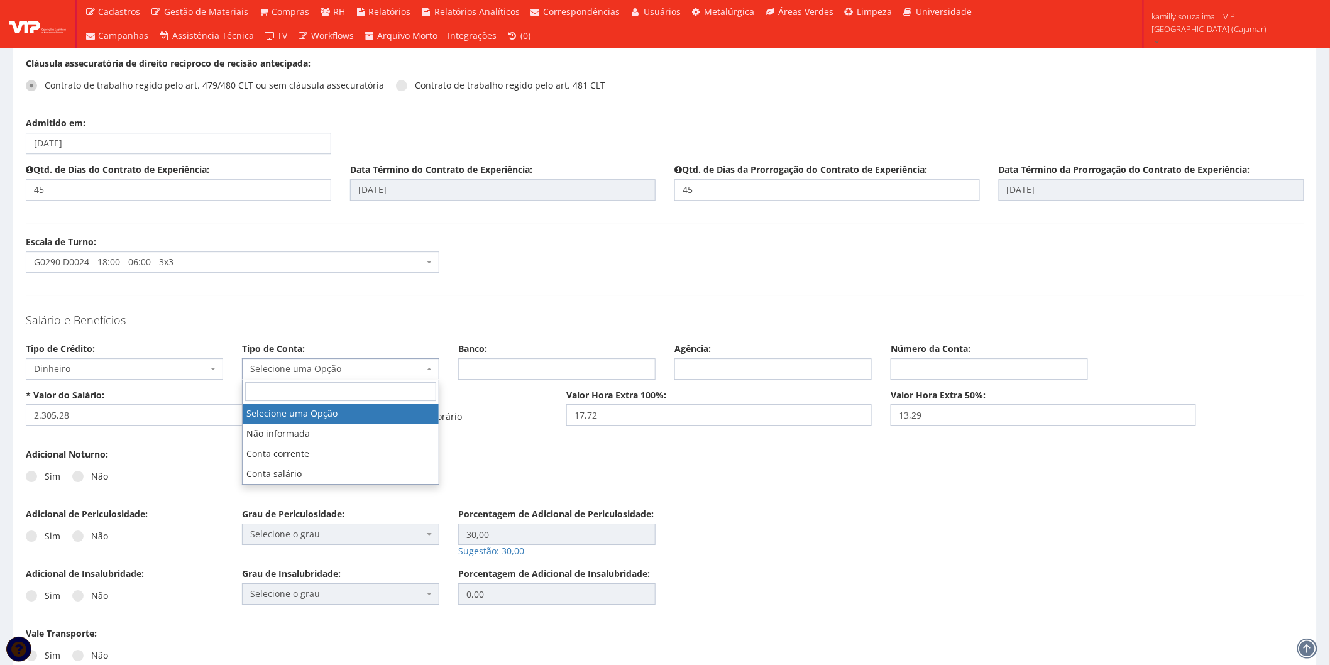
click at [348, 368] on span "Selecione uma Opção" at bounding box center [336, 369] width 173 height 13
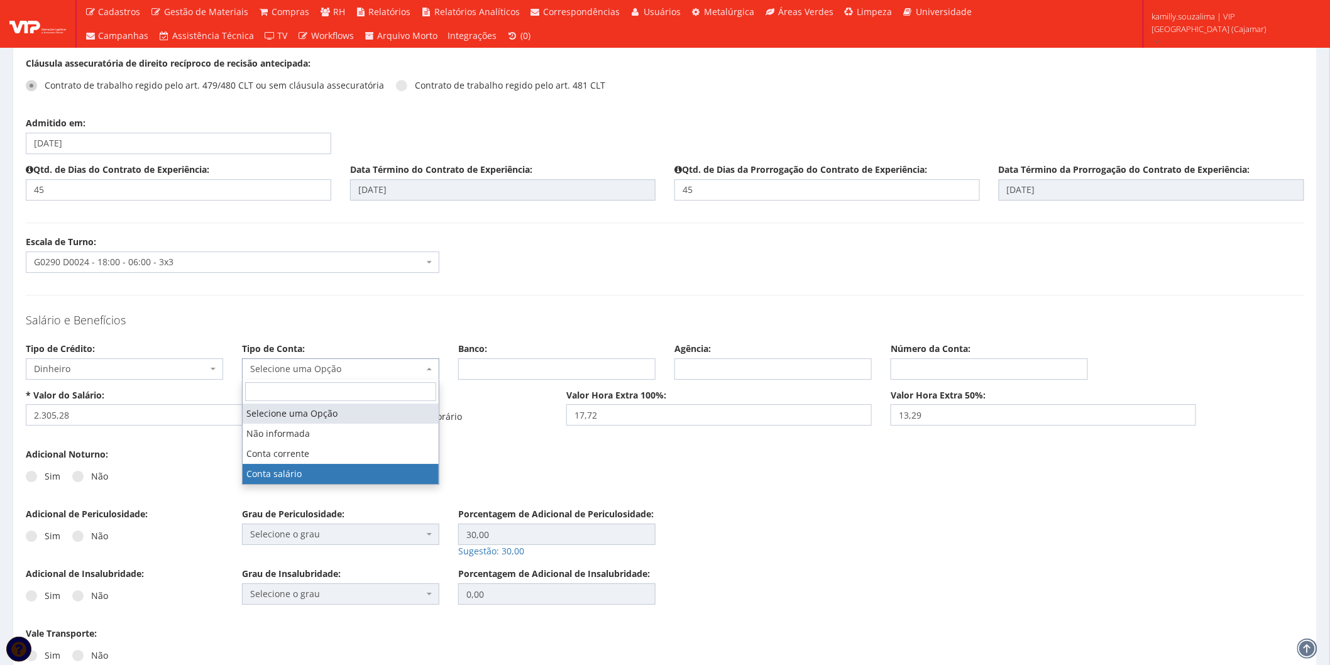
select select "conta_salario"
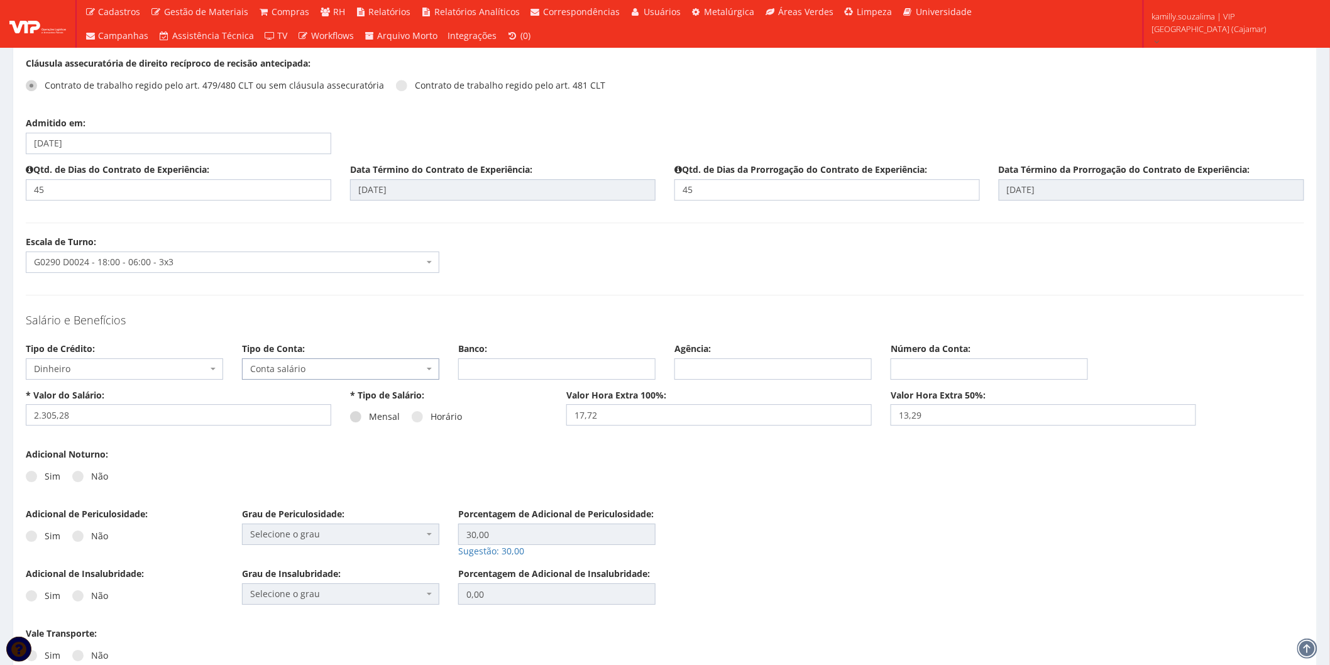
click at [359, 412] on label "Mensal" at bounding box center [375, 416] width 50 height 13
click at [369, 413] on input "Mensal" at bounding box center [373, 417] width 8 height 8
radio input "true"
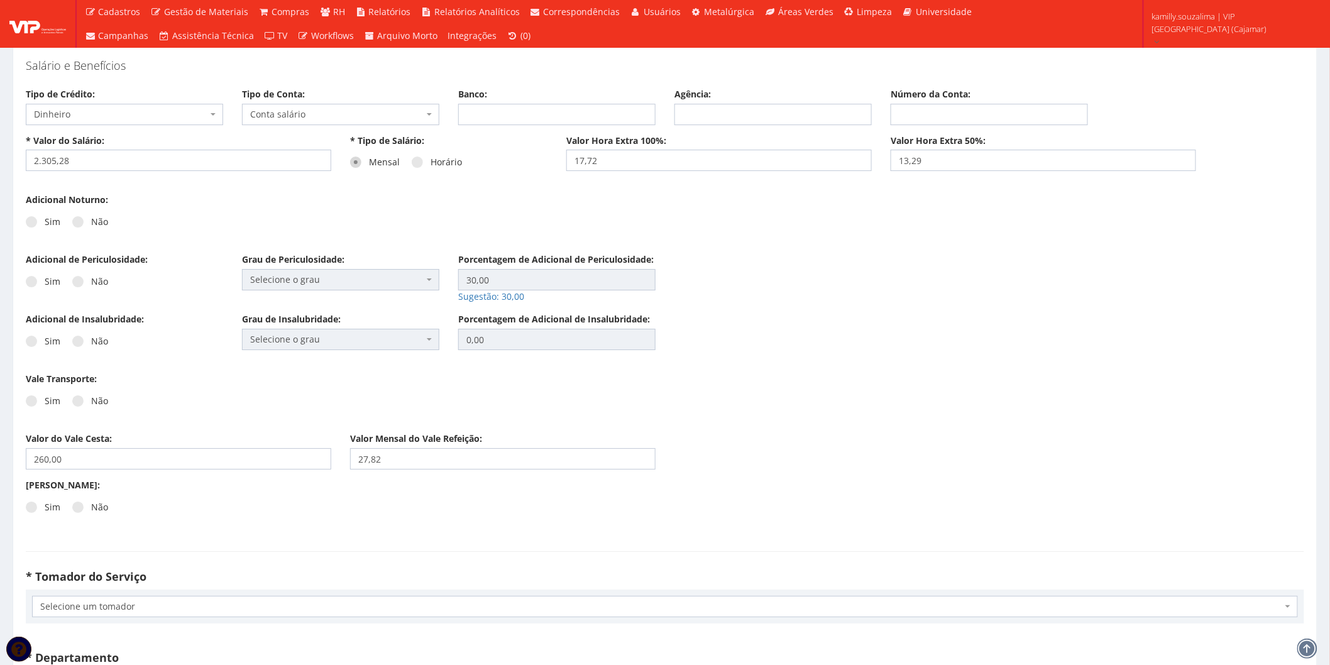
scroll to position [1606, 0]
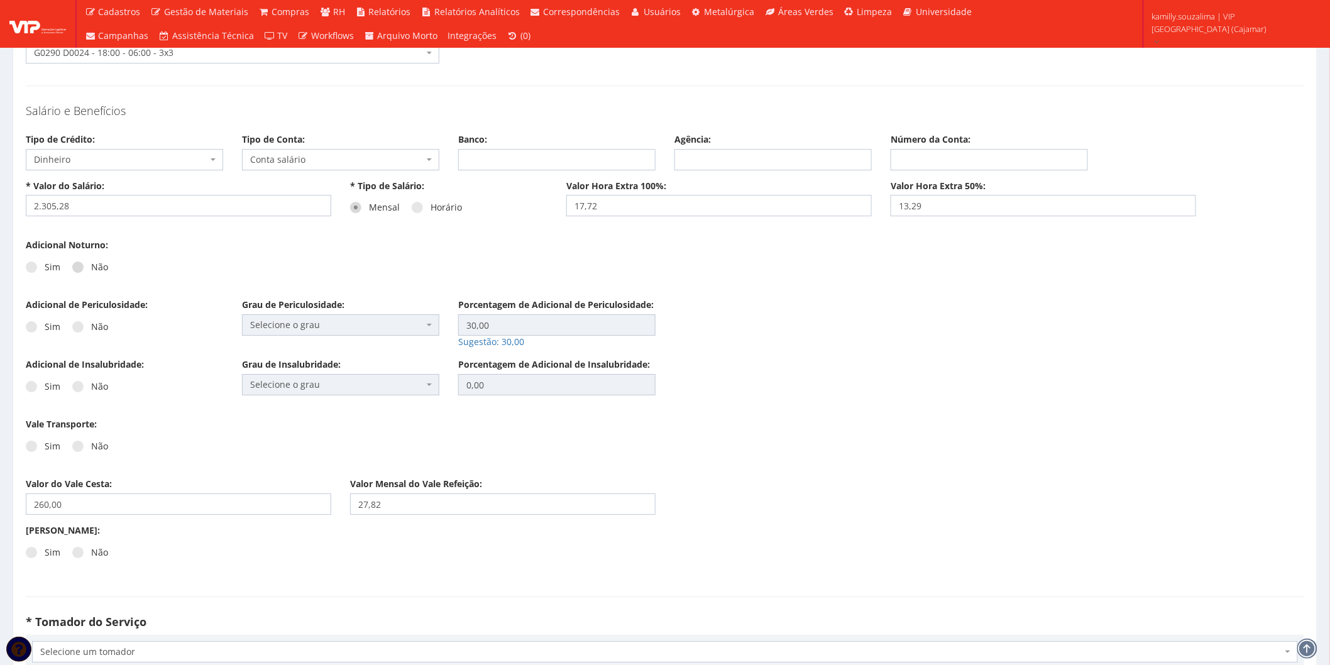
click at [72, 265] on label "Não" at bounding box center [90, 267] width 36 height 13
click at [91, 265] on input "Não" at bounding box center [95, 267] width 8 height 8
radio input "true"
click at [77, 334] on div "Sim Não" at bounding box center [124, 331] width 197 height 35
click at [77, 330] on span at bounding box center [77, 326] width 11 height 11
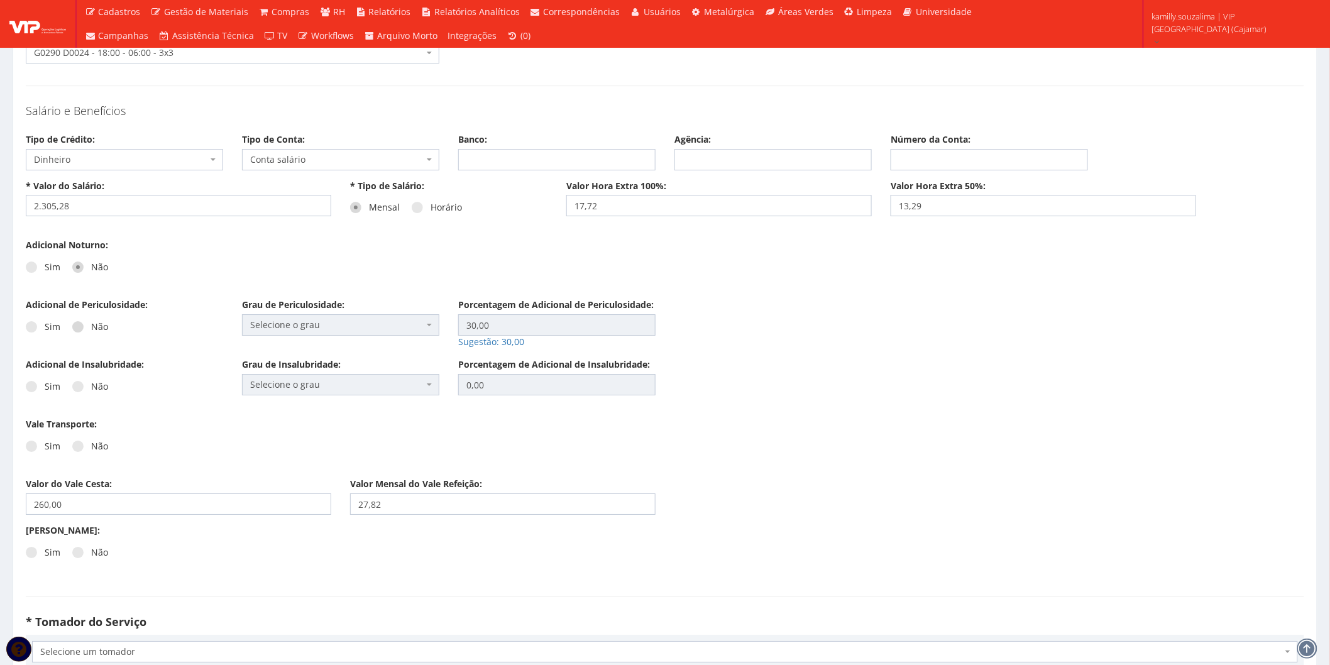
click at [91, 330] on input "Não" at bounding box center [95, 327] width 8 height 8
radio input "true"
click at [79, 385] on span at bounding box center [77, 386] width 11 height 11
click at [91, 385] on input "Não" at bounding box center [95, 387] width 8 height 8
radio input "true"
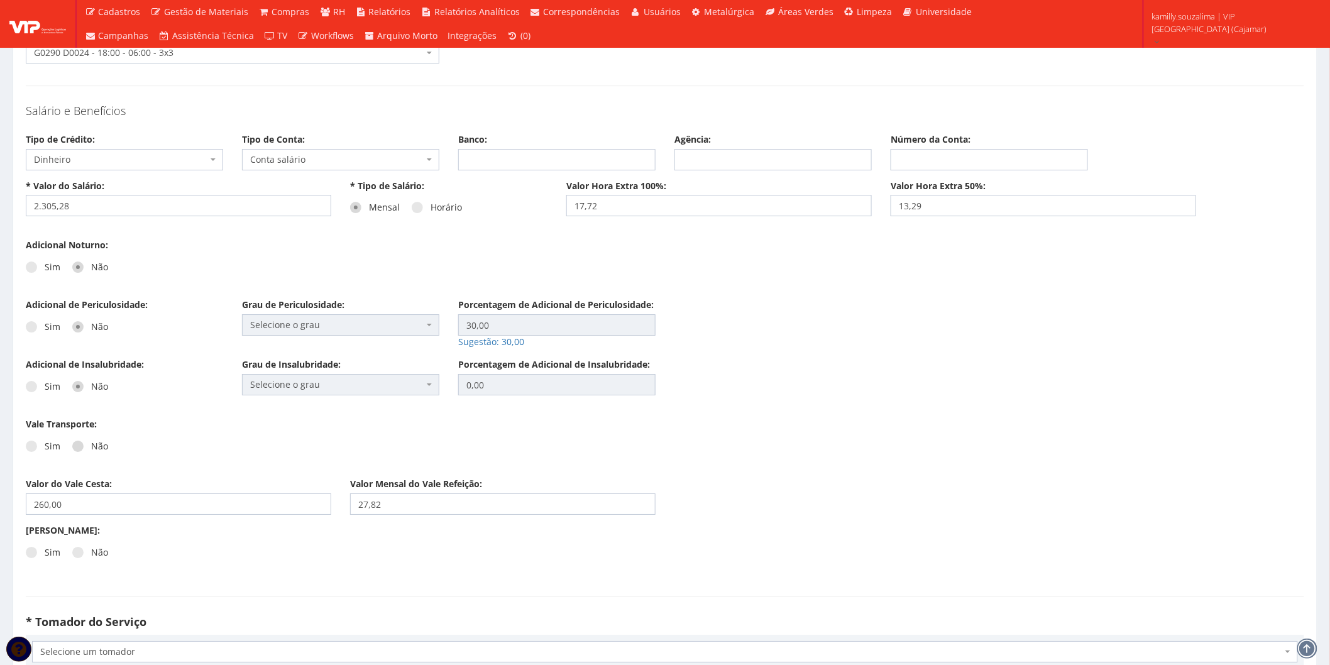
click at [74, 446] on span at bounding box center [77, 446] width 11 height 11
click at [91, 446] on input "Não" at bounding box center [95, 446] width 8 height 8
radio input "true"
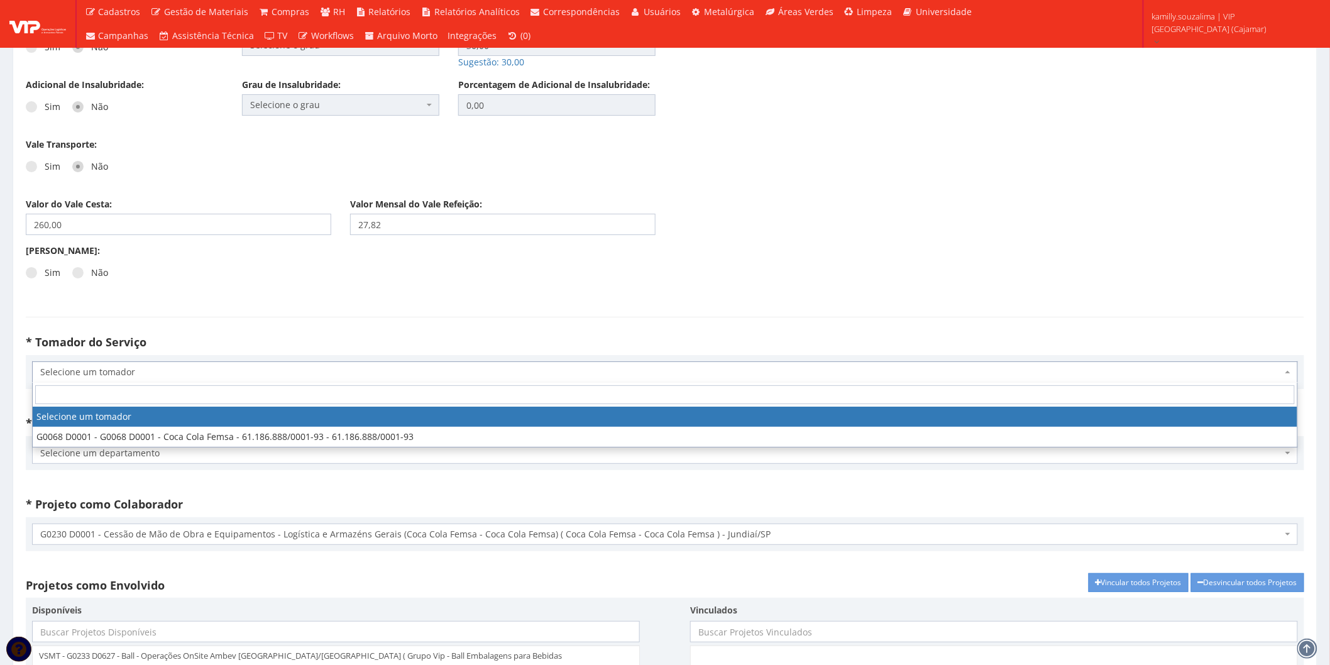
click at [187, 368] on span "Selecione um tomador" at bounding box center [661, 372] width 1242 height 13
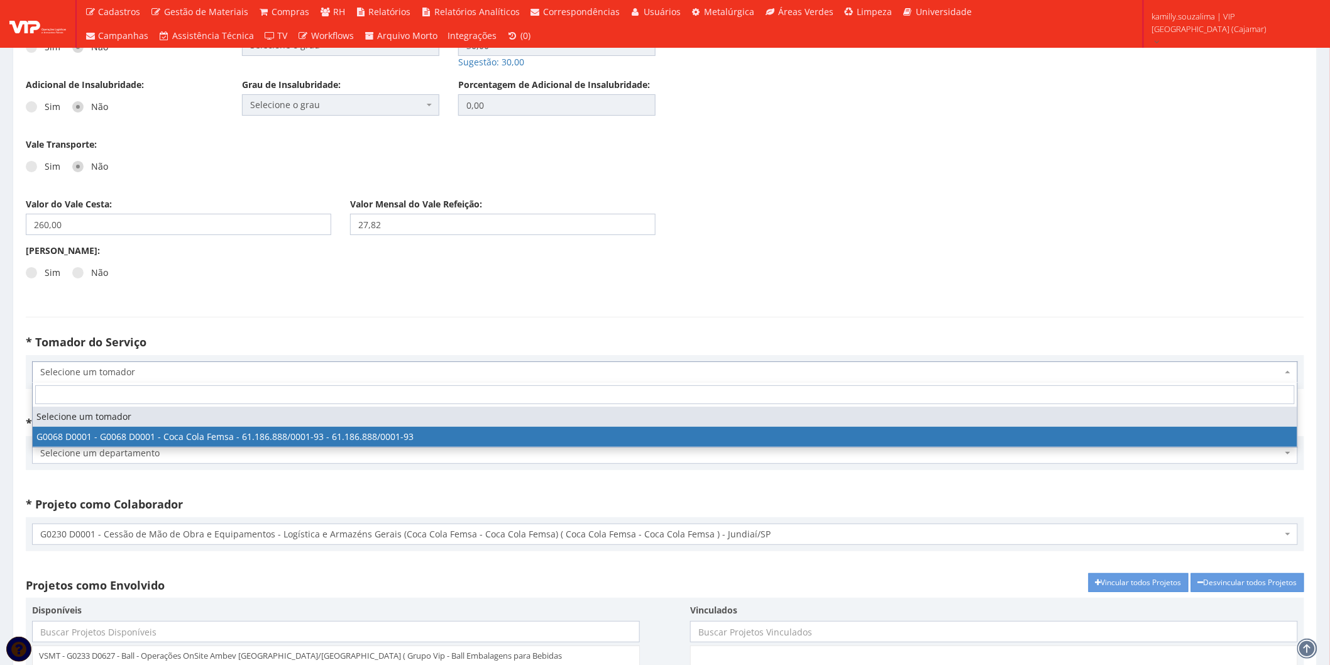
select select "68"
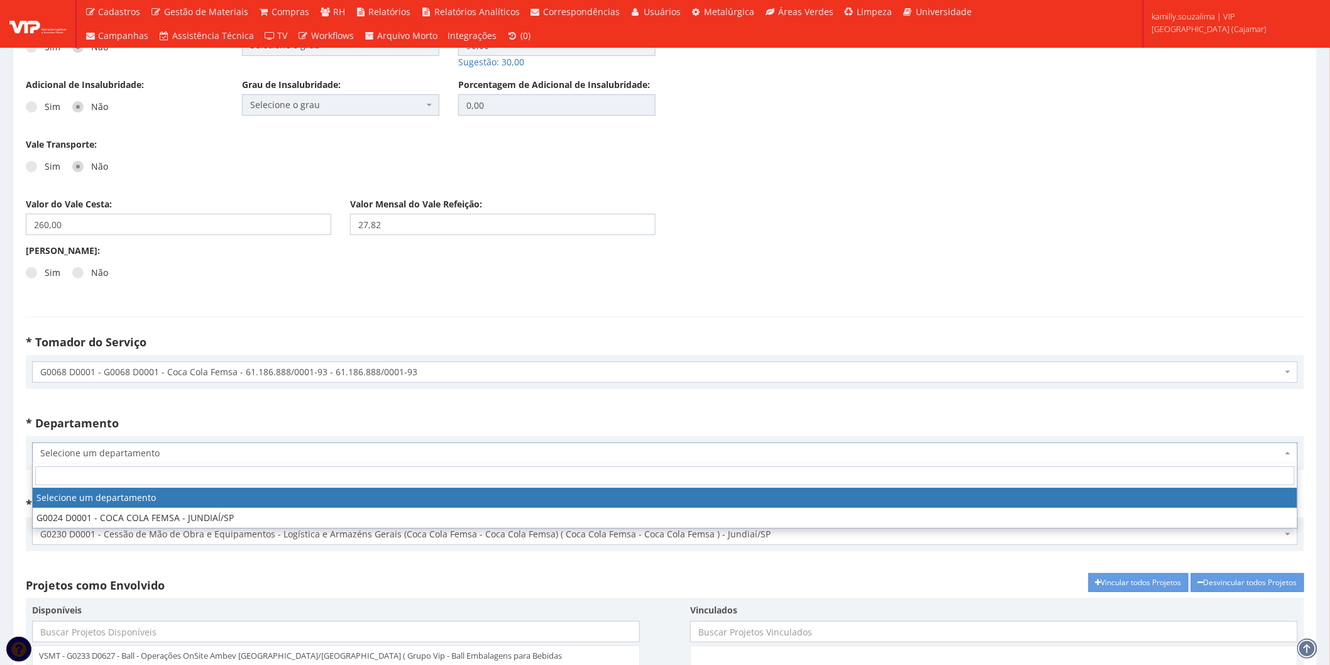
click at [156, 462] on span "Selecione um departamento" at bounding box center [665, 452] width 1266 height 21
click at [187, 448] on span "Selecione um departamento" at bounding box center [661, 453] width 1242 height 13
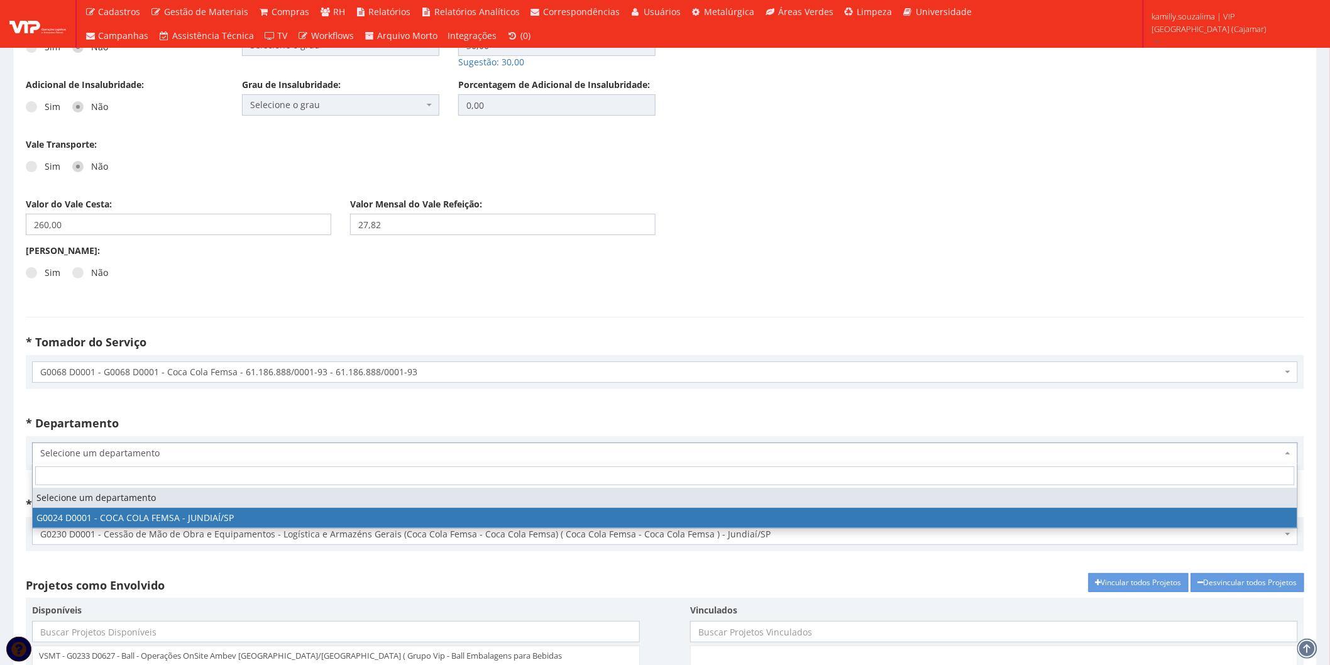
select select "24"
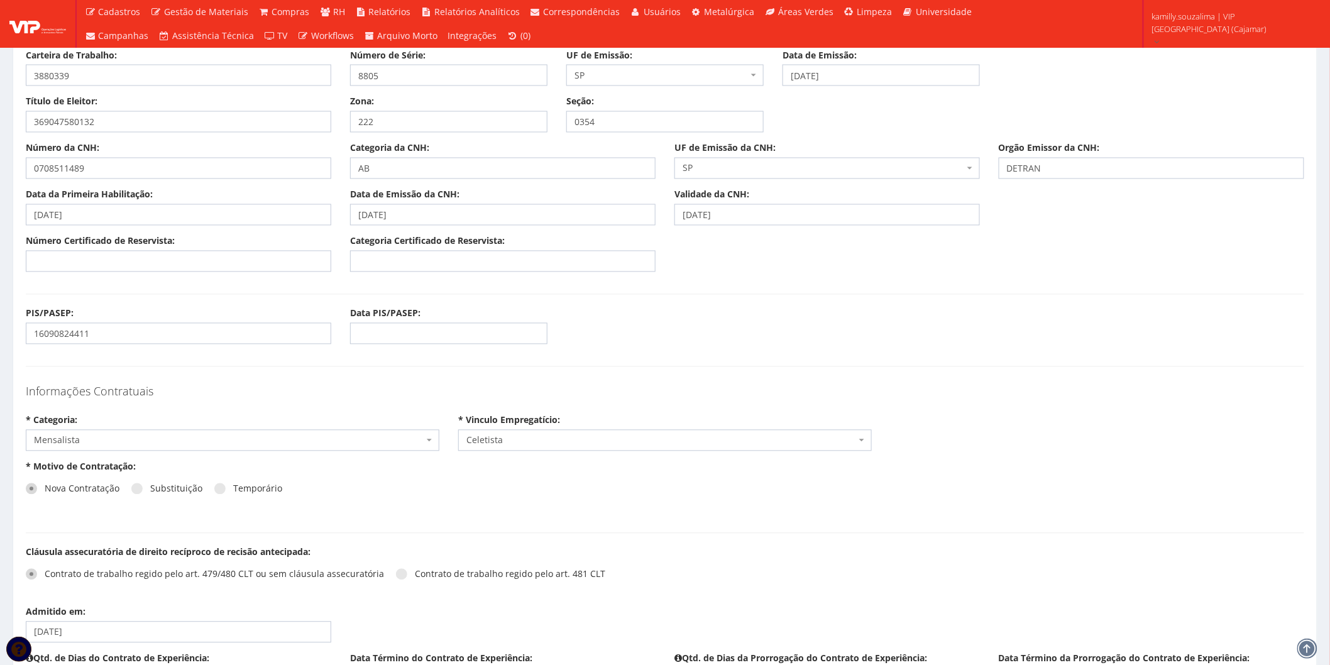
scroll to position [838, 0]
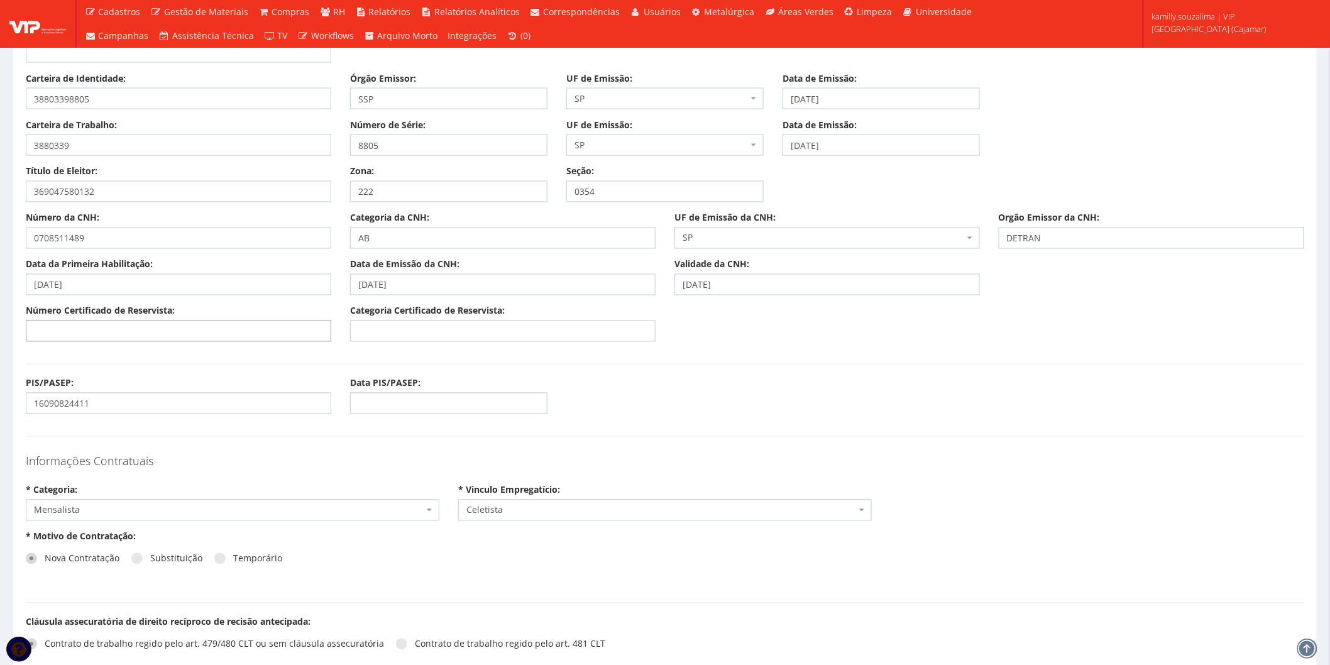
click at [152, 326] on input "Número Certificado de Reservista:" at bounding box center [178, 330] width 305 height 21
type input "040503922086"
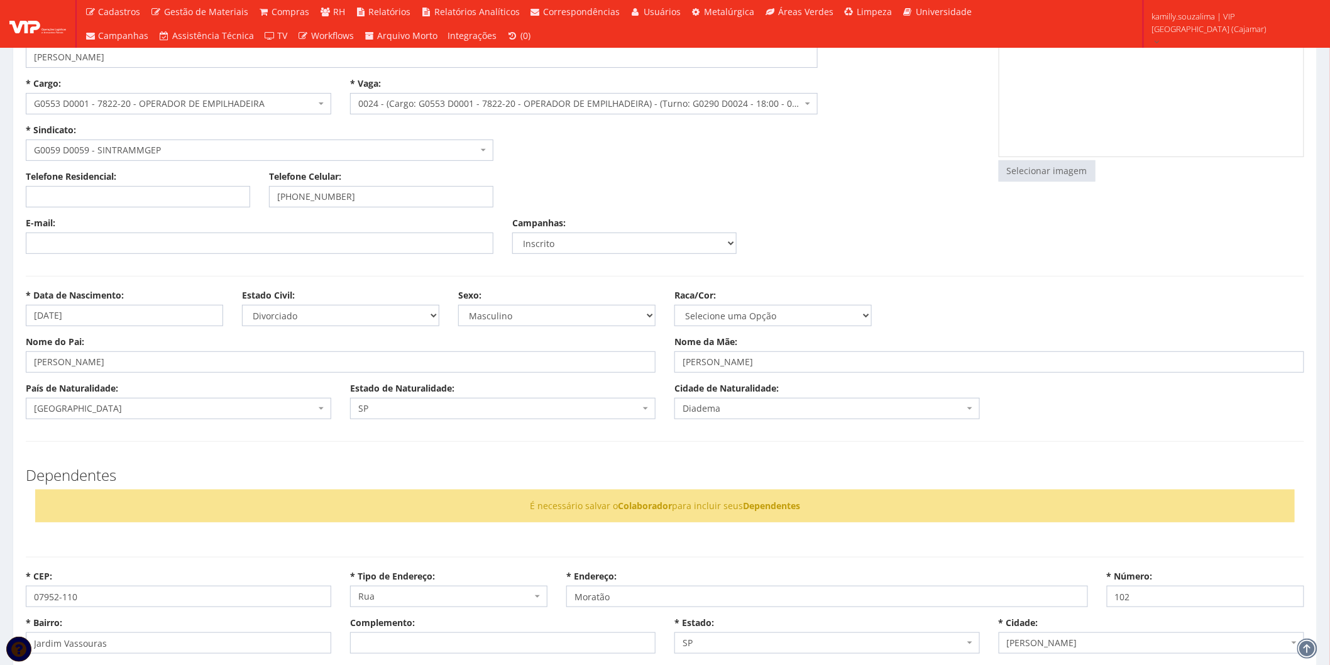
scroll to position [0, 0]
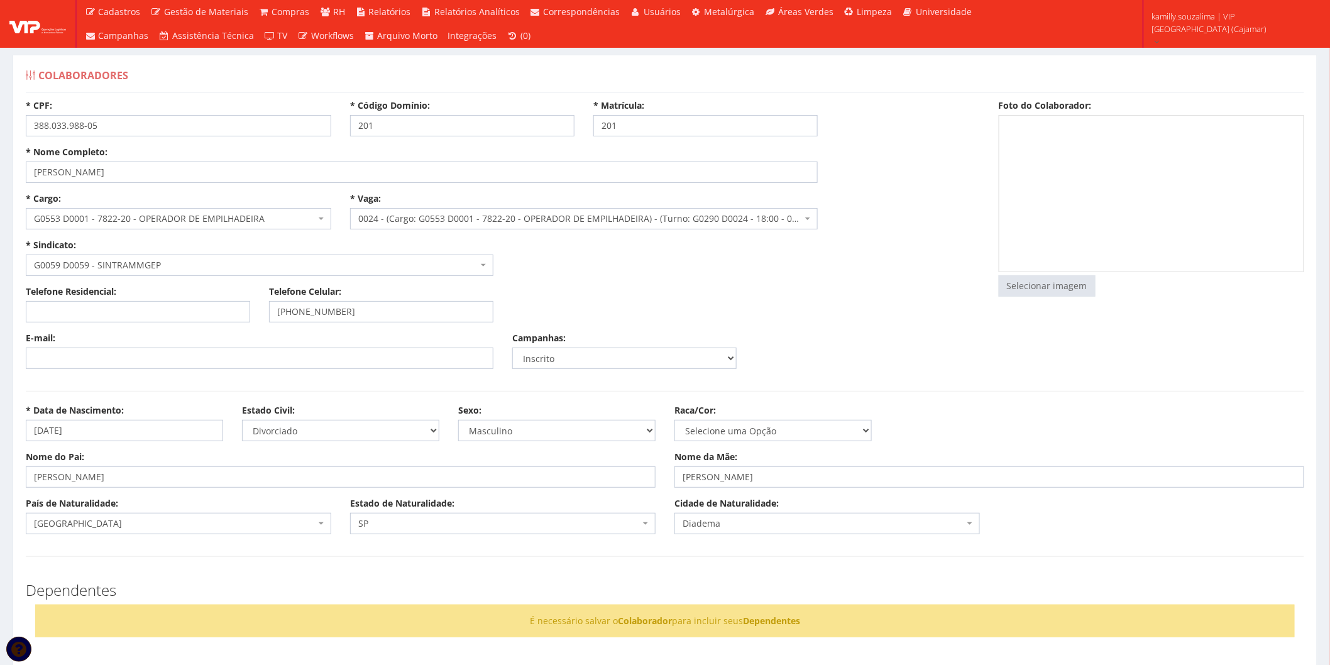
click at [1092, 221] on div at bounding box center [1151, 193] width 305 height 157
click at [1034, 285] on input "file" at bounding box center [1047, 286] width 96 height 20
type input "C:\fakepath\Captura de tela 2025-10-03 133358.png"
click at [111, 356] on input "E-mail:" at bounding box center [260, 358] width 468 height 21
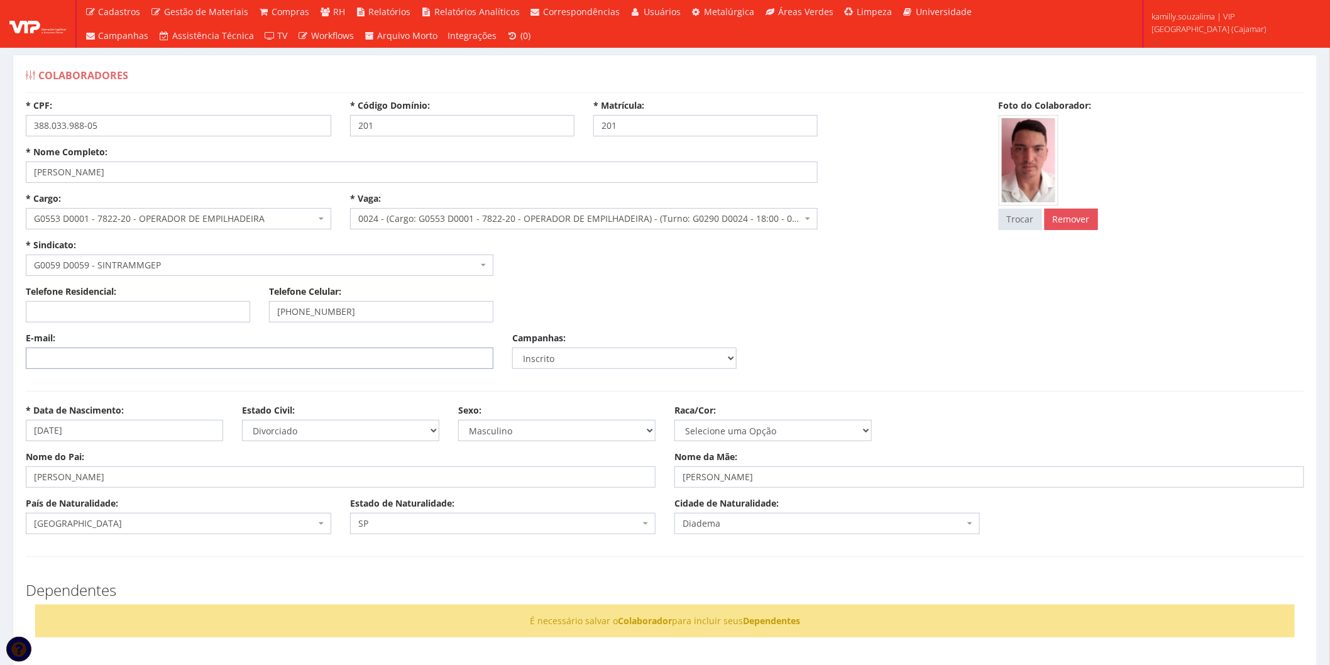
paste input "[EMAIL_ADDRESS][DOMAIN_NAME]"
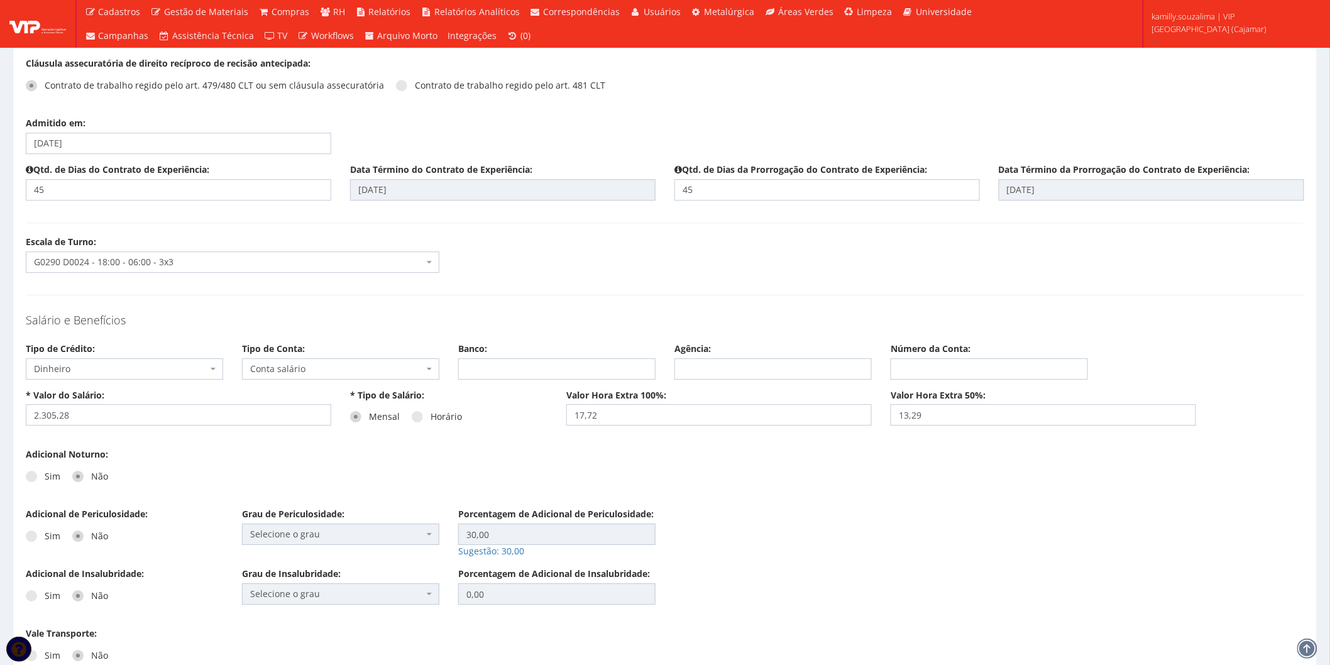
scroll to position [1606, 0]
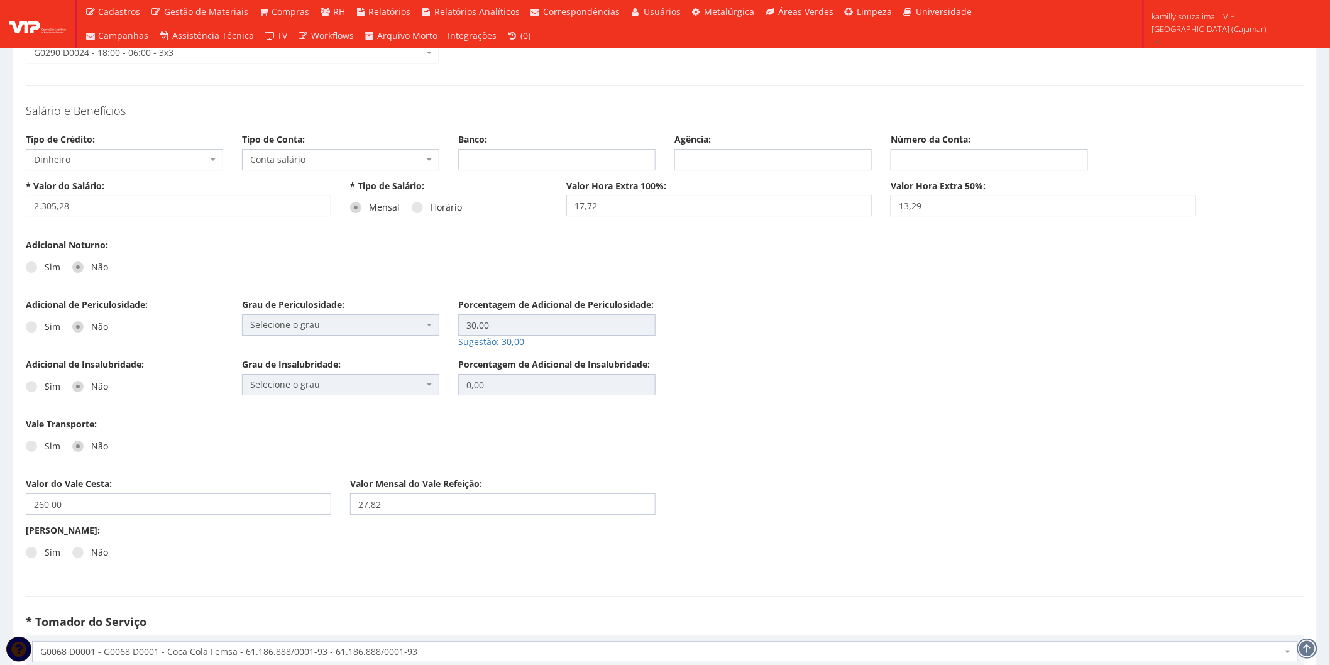
type input "[EMAIL_ADDRESS][DOMAIN_NAME]"
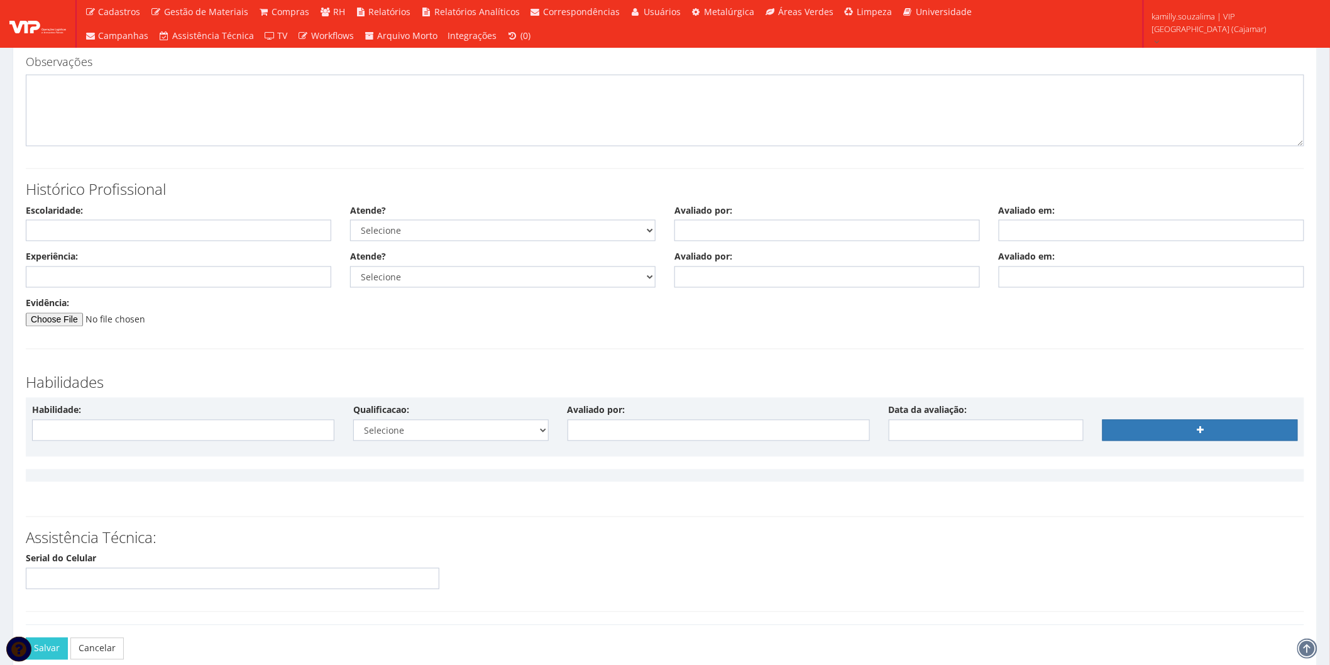
scroll to position [2898, 0]
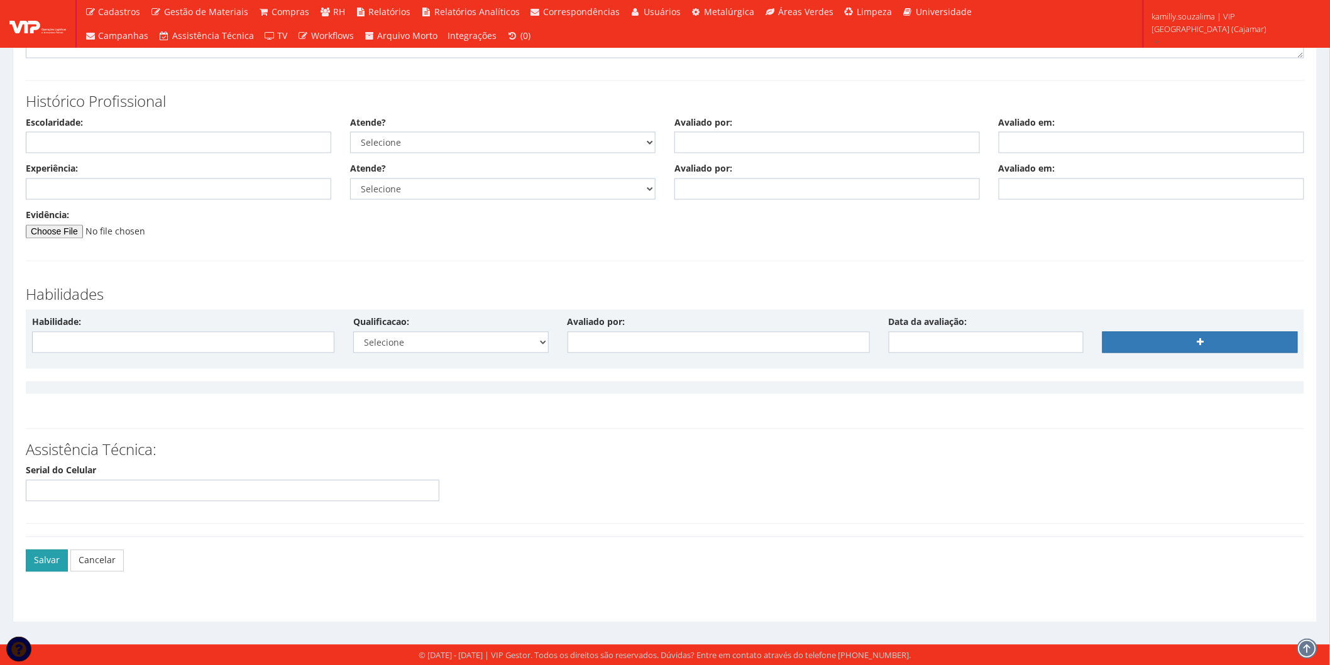
click at [33, 567] on button "Salvar" at bounding box center [47, 560] width 42 height 21
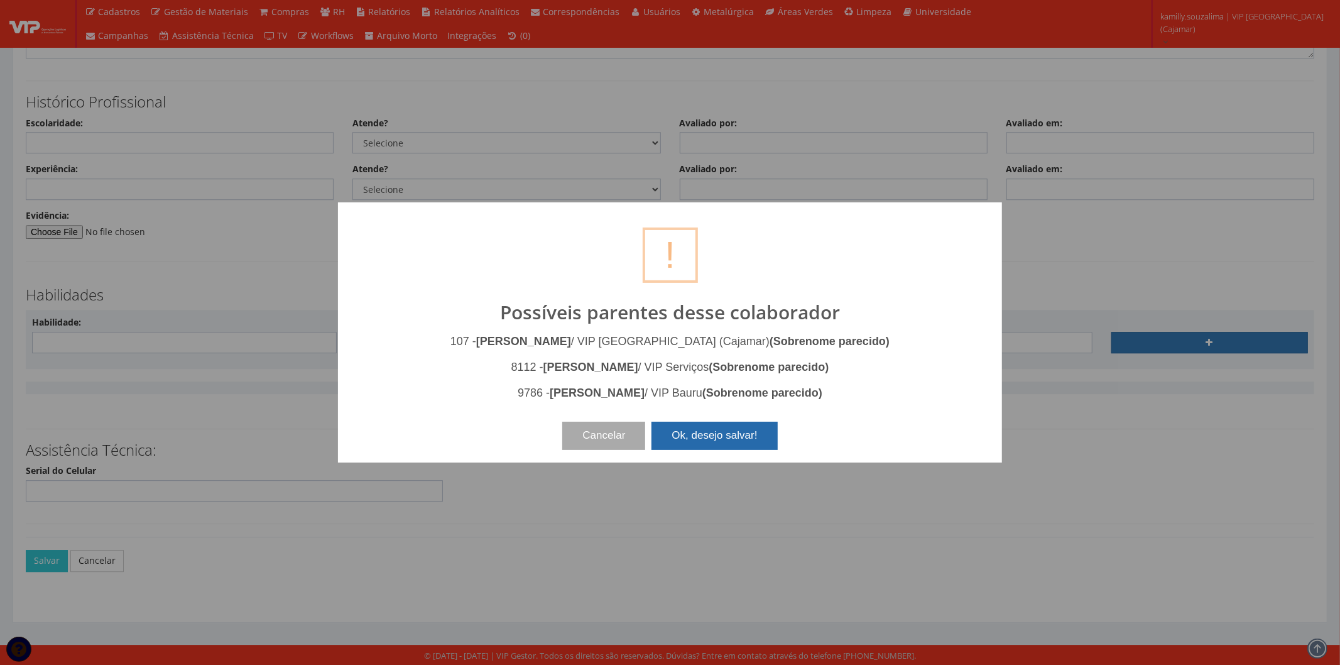
click at [718, 439] on button "Ok, desejo salvar!" at bounding box center [715, 436] width 126 height 28
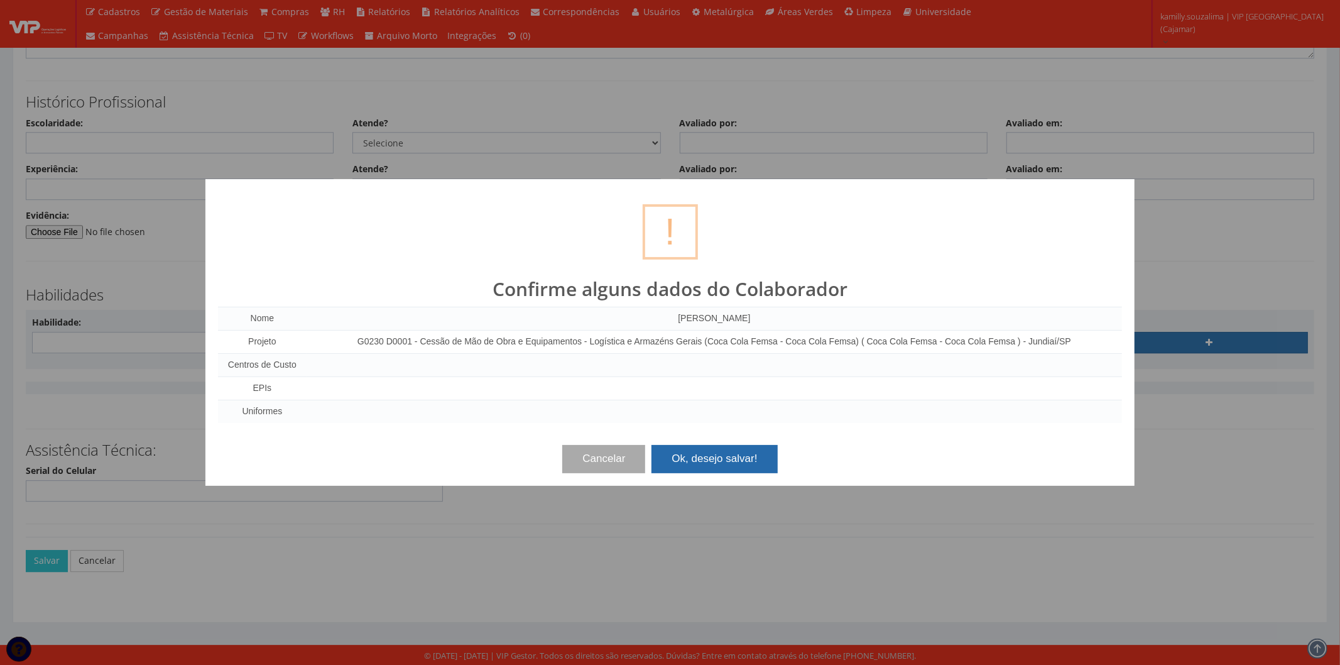
click at [710, 459] on button "Ok, desejo salvar!" at bounding box center [715, 459] width 126 height 28
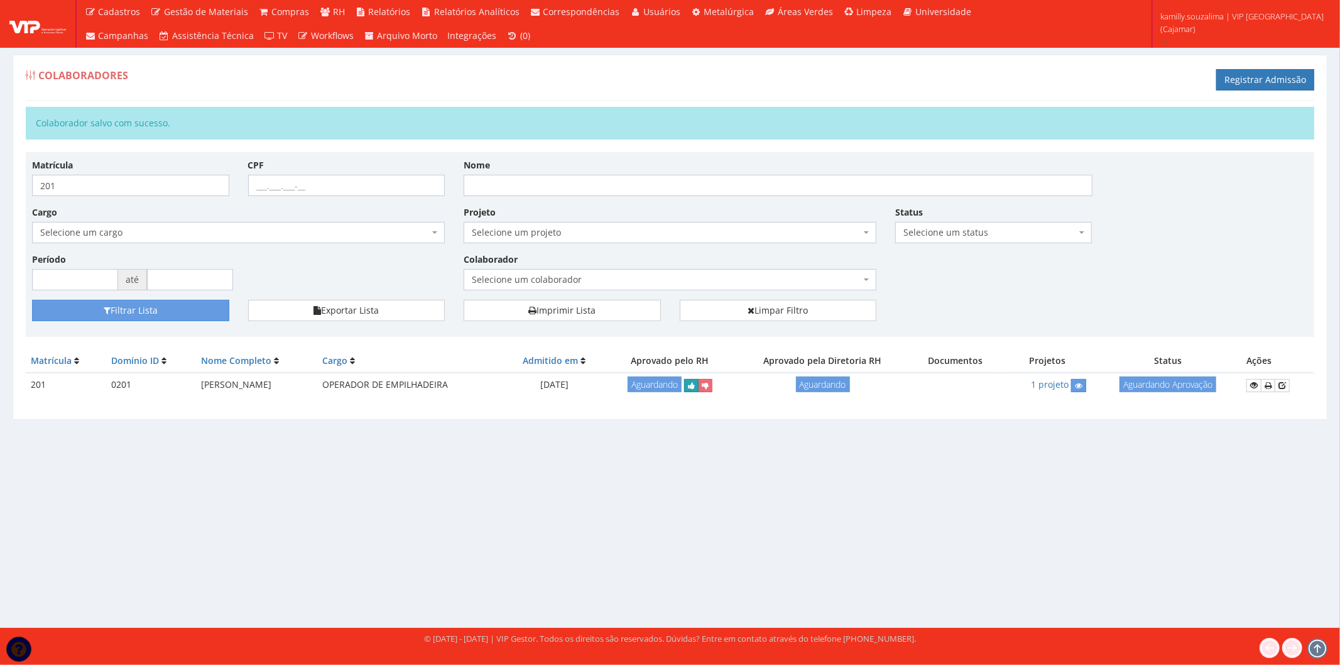
click at [695, 390] on icon "submit" at bounding box center [691, 385] width 7 height 9
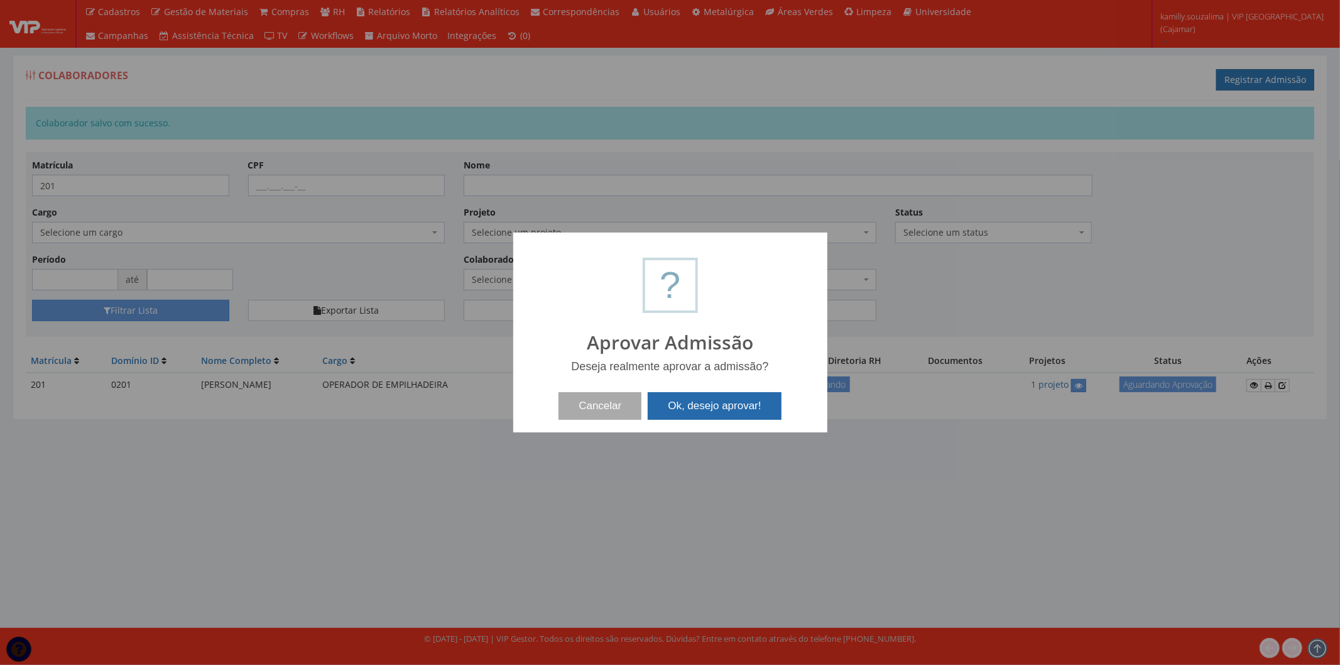
click at [713, 411] on button "Ok, desejo aprovar!" at bounding box center [714, 406] width 133 height 28
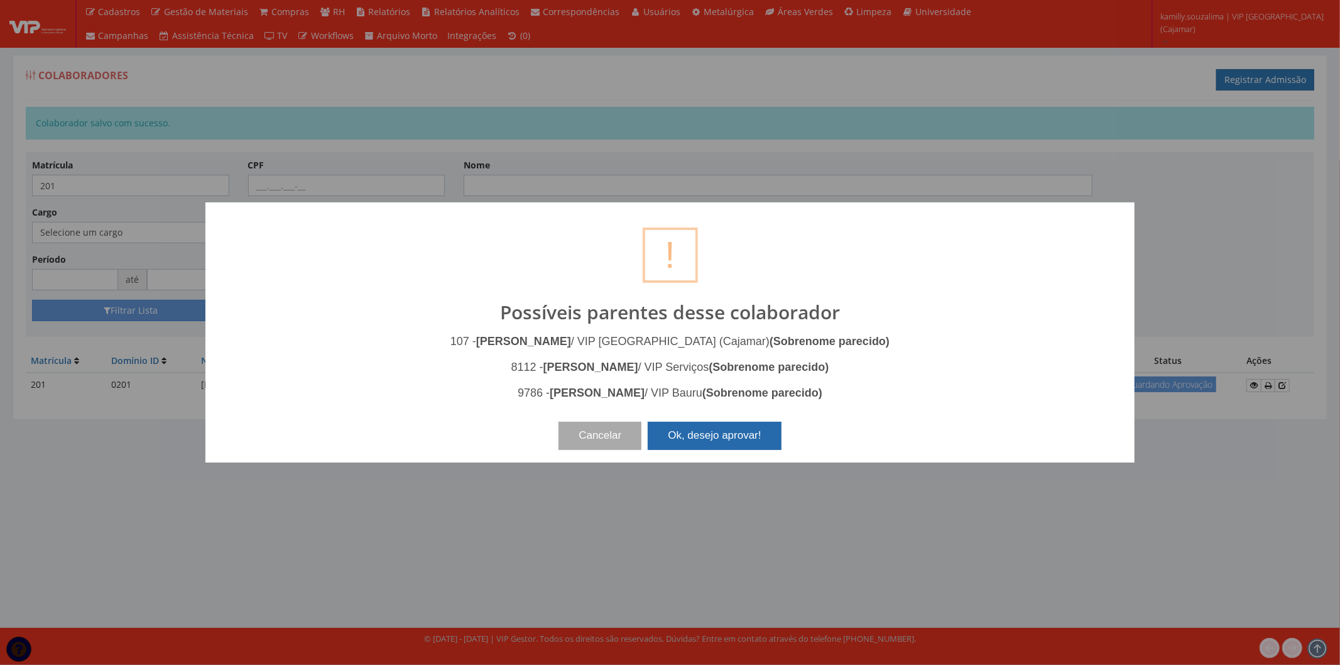
click at [765, 439] on button "Ok, desejo aprovar!" at bounding box center [714, 436] width 133 height 28
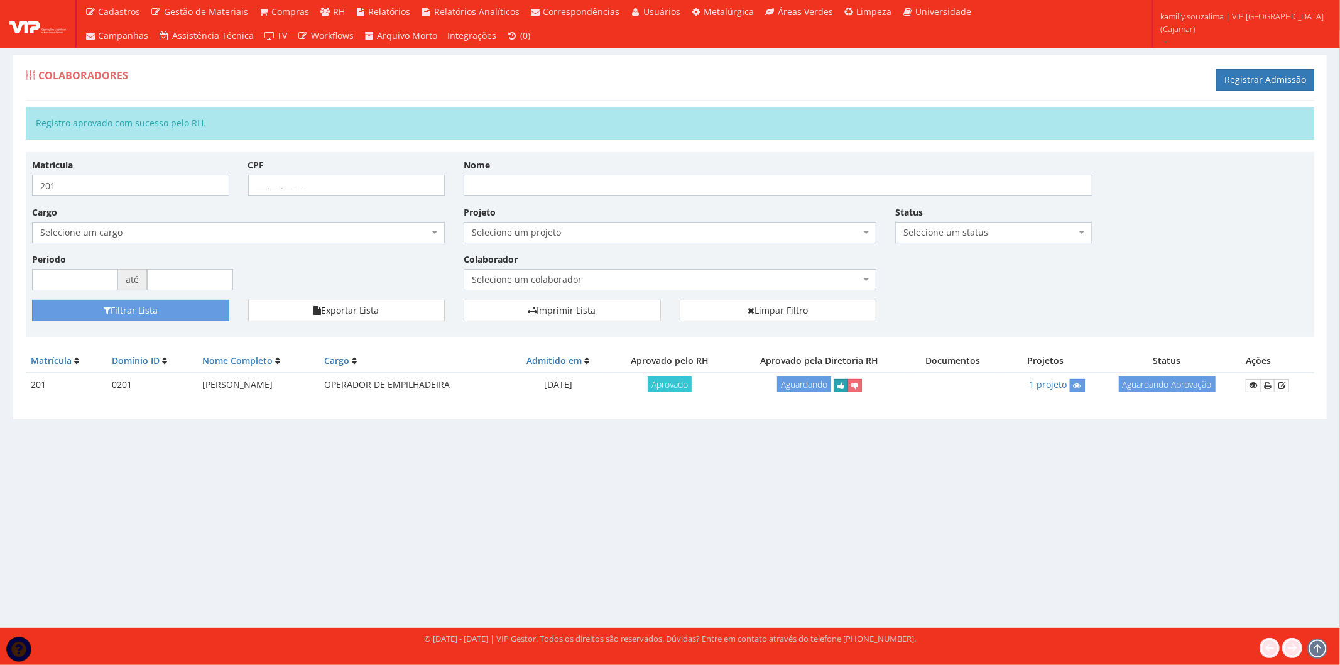
click at [846, 384] on button "submit" at bounding box center [841, 385] width 14 height 13
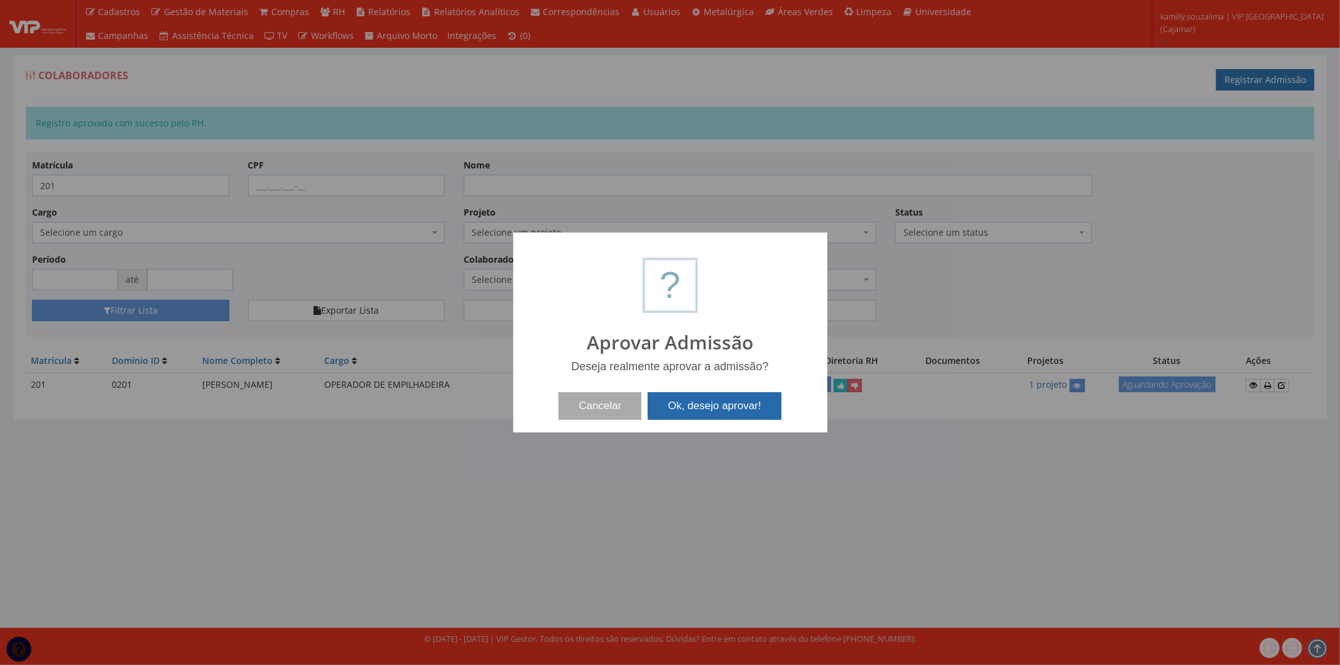
drag, startPoint x: 721, startPoint y: 402, endPoint x: 971, endPoint y: 420, distance: 250.7
click at [725, 402] on button "Ok, desejo aprovar!" at bounding box center [714, 406] width 133 height 28
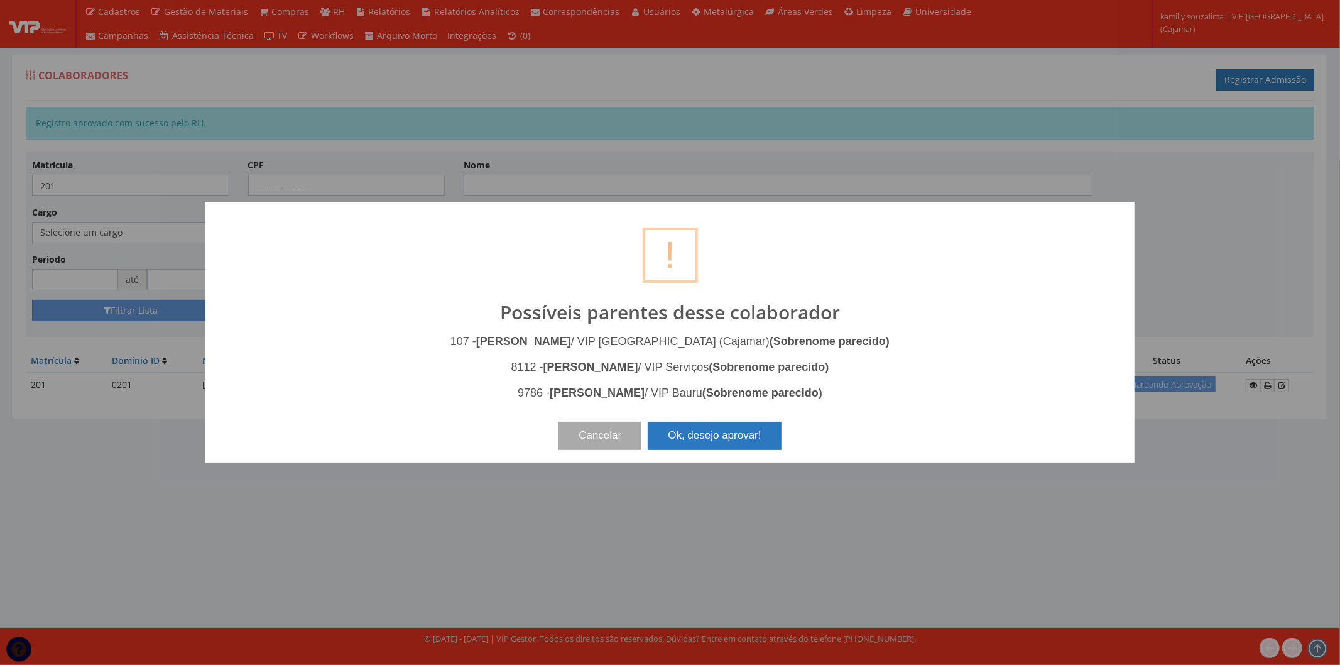
click at [691, 444] on button "Ok, desejo aprovar!" at bounding box center [714, 436] width 133 height 28
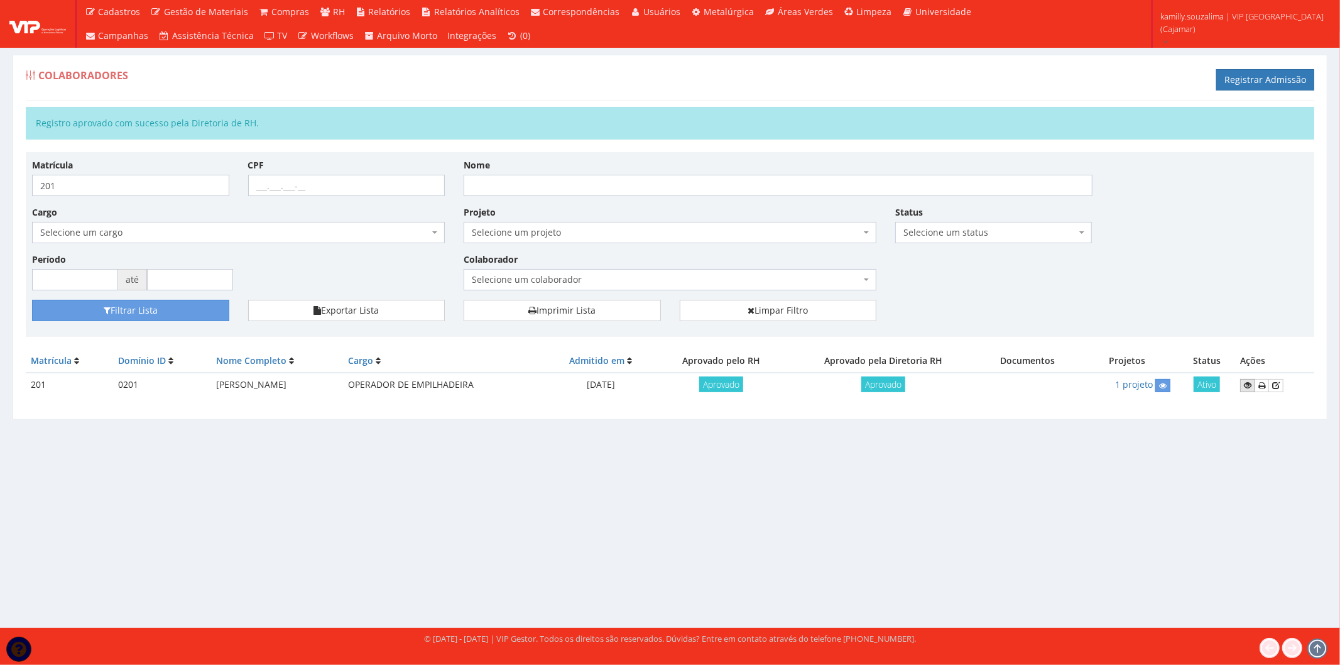
click at [1249, 381] on icon at bounding box center [1248, 385] width 8 height 9
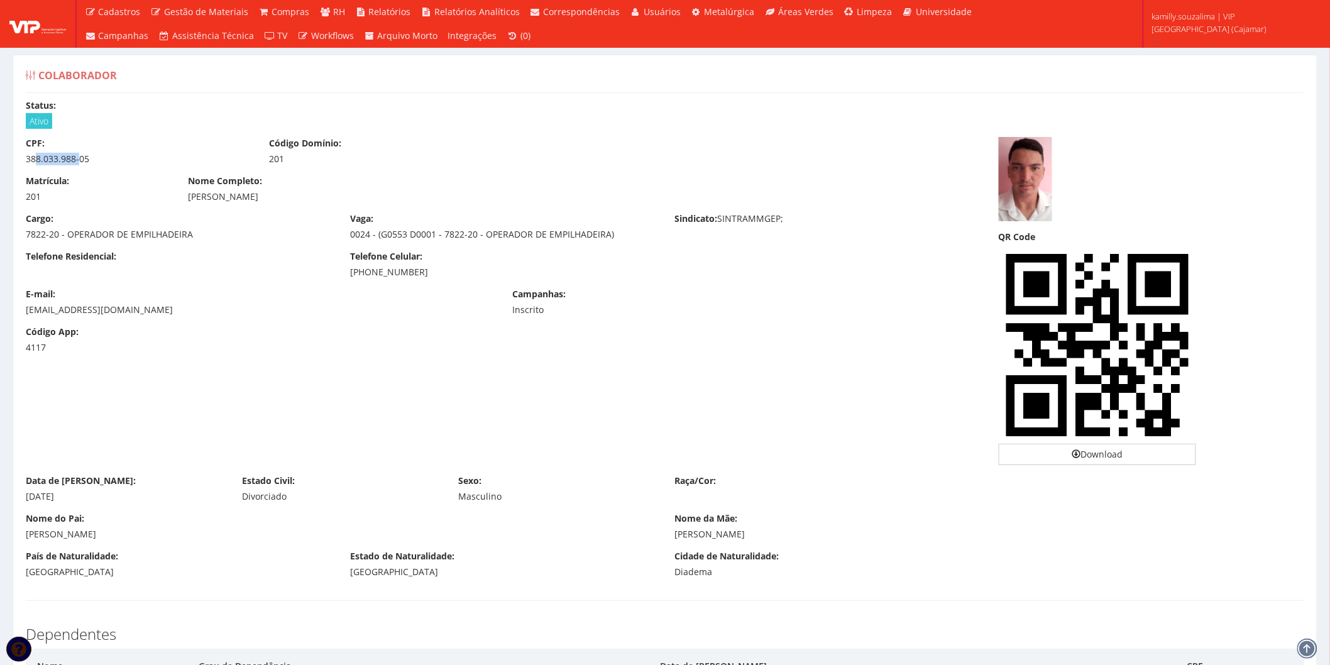
drag, startPoint x: 71, startPoint y: 155, endPoint x: 36, endPoint y: 161, distance: 35.0
click at [36, 161] on div "388.033.988-05" at bounding box center [138, 159] width 224 height 13
drag, startPoint x: 103, startPoint y: 162, endPoint x: 21, endPoint y: 162, distance: 81.7
click at [21, 162] on div "CPF: 388.033.988-05" at bounding box center [137, 151] width 243 height 28
copy div "388.033.988-05"
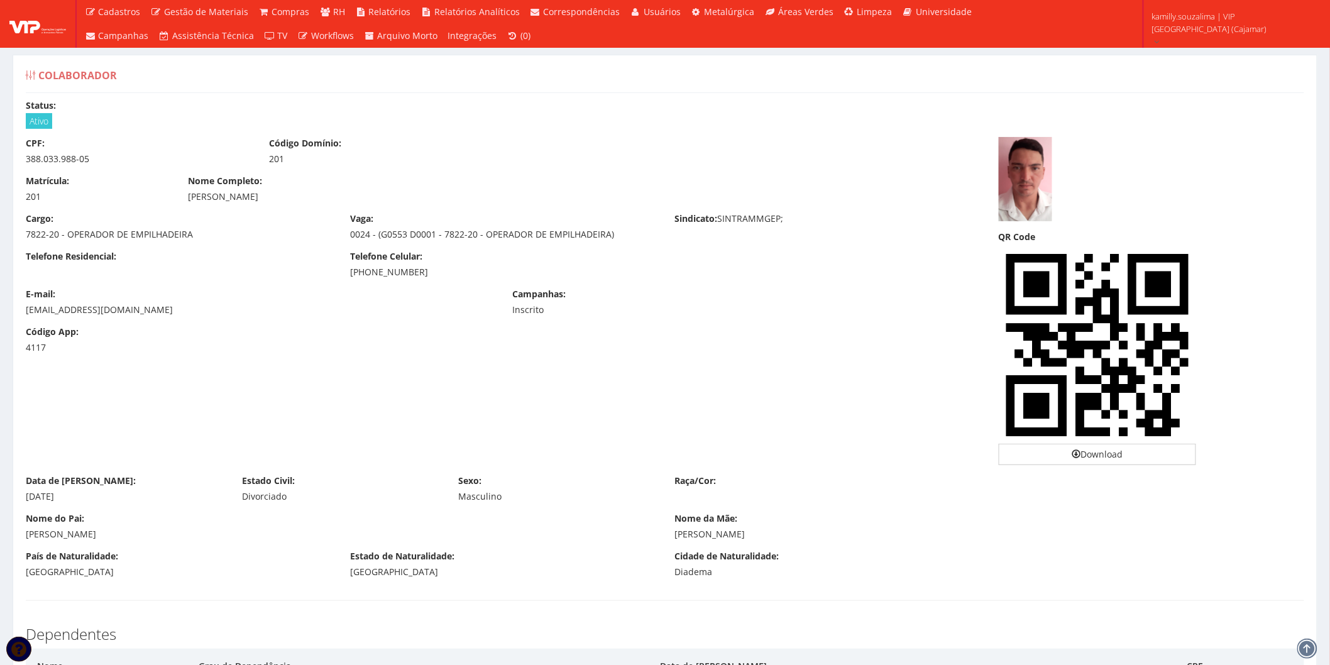
click at [89, 140] on div "CPF: 388.033.988-05" at bounding box center [137, 151] width 243 height 28
drag, startPoint x: 102, startPoint y: 161, endPoint x: 4, endPoint y: 161, distance: 98.0
copy div "388.033.988-05"
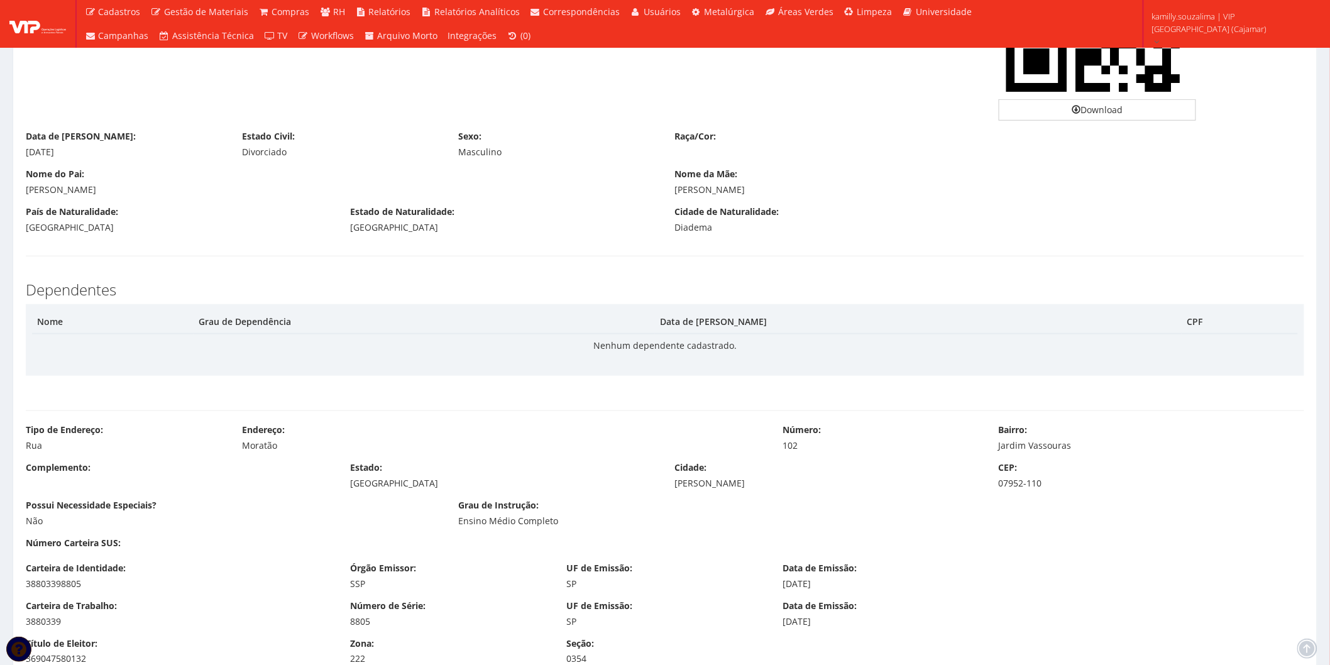
scroll to position [349, 0]
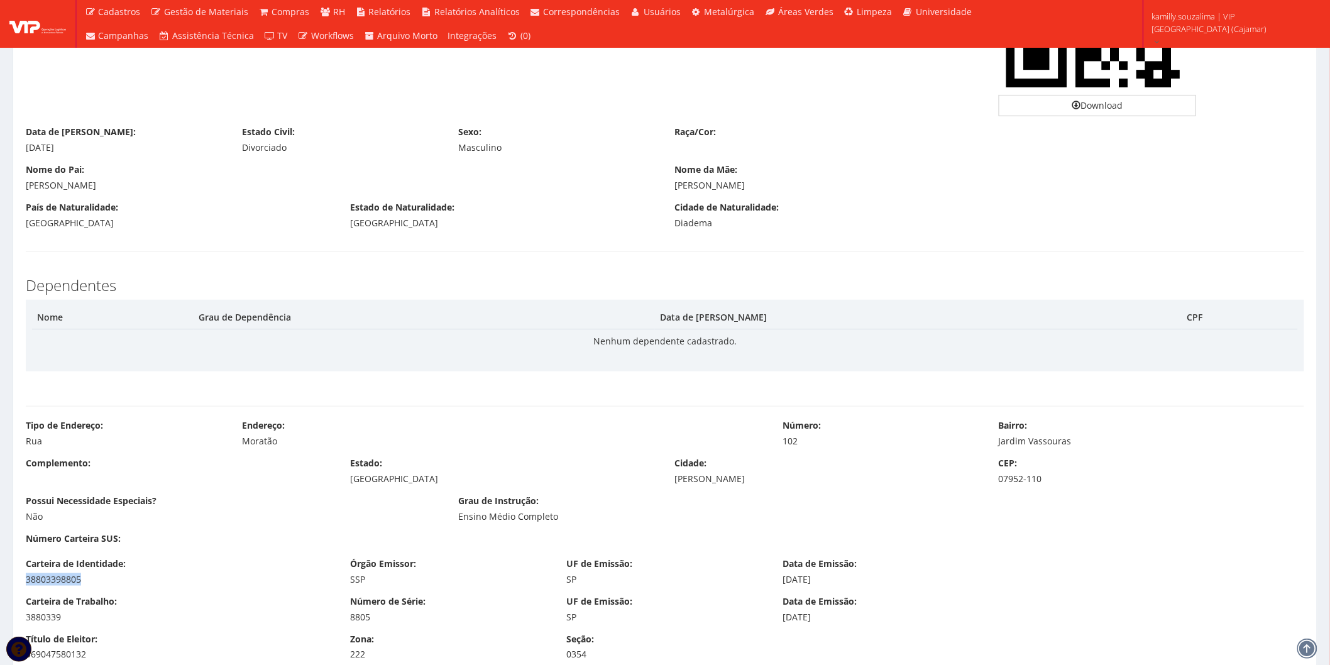
drag, startPoint x: 93, startPoint y: 577, endPoint x: 17, endPoint y: 580, distance: 76.1
click at [17, 580] on div "Carteira de Identidade: 38803398805" at bounding box center [178, 571] width 324 height 28
copy div "38803398805"
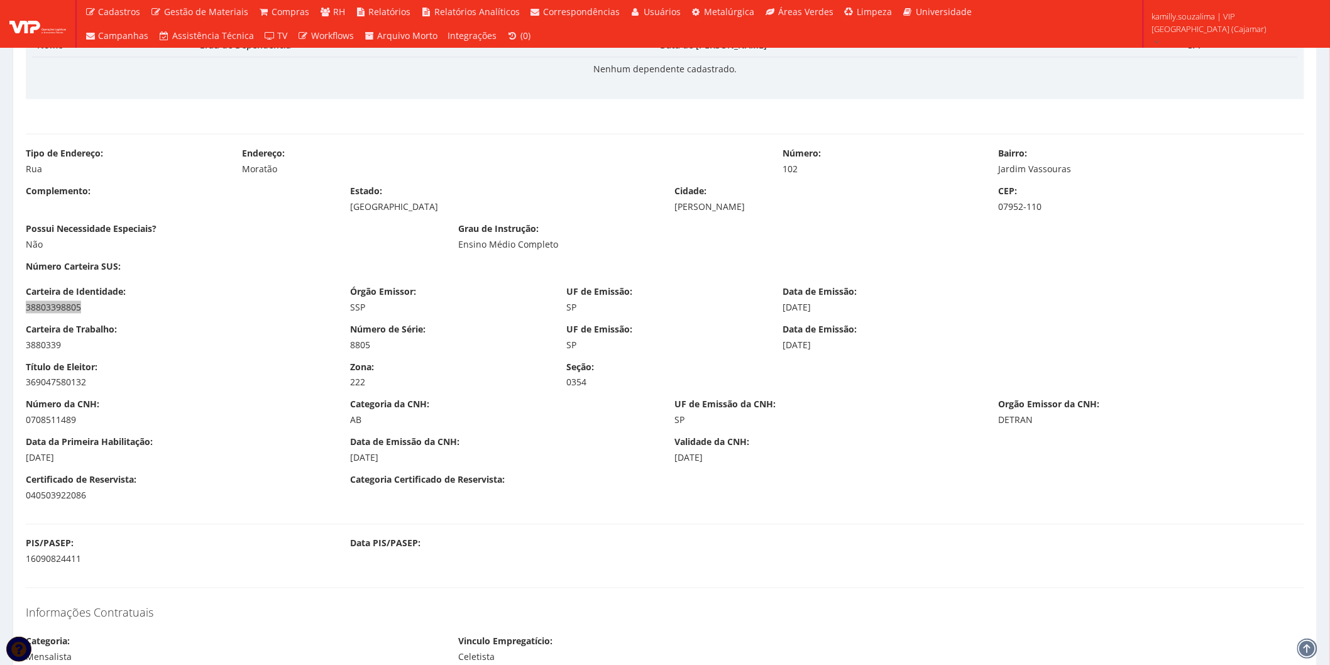
scroll to position [698, 0]
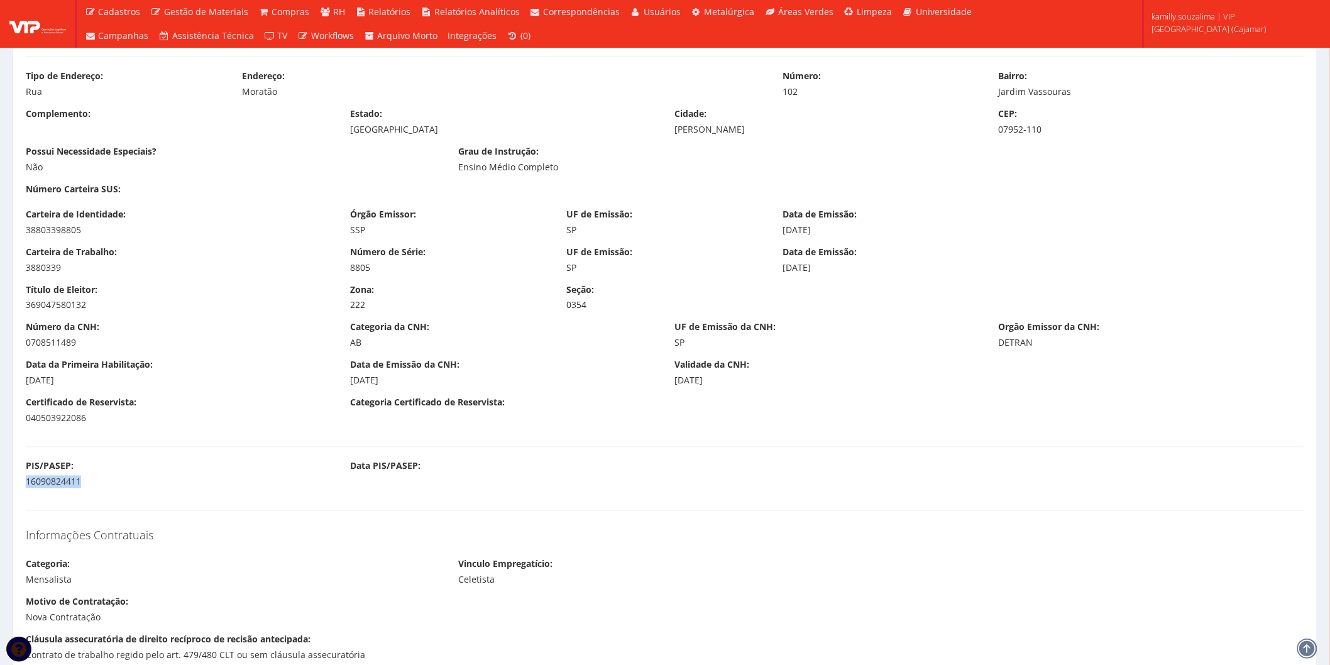
drag, startPoint x: 90, startPoint y: 483, endPoint x: 22, endPoint y: 486, distance: 67.9
click at [22, 486] on div "PIS/PASEP: 16090824411" at bounding box center [178, 474] width 324 height 28
copy div "16090824411"
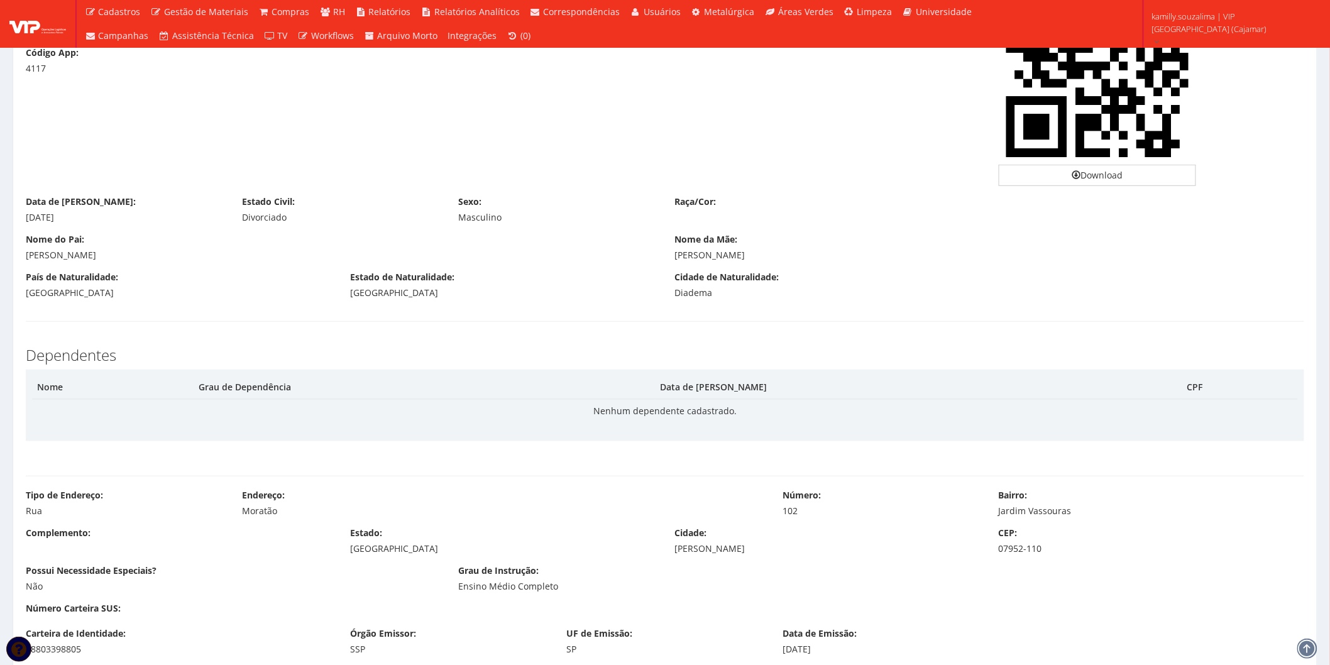
scroll to position [70, 0]
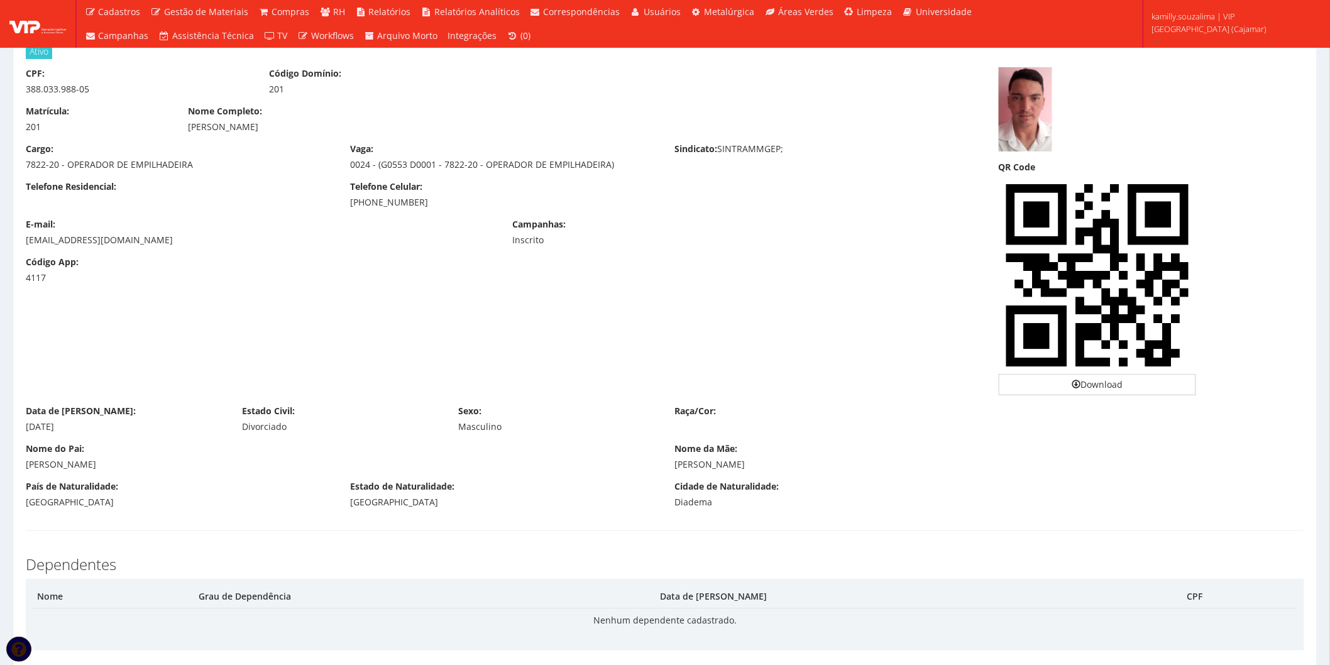
drag, startPoint x: 58, startPoint y: 432, endPoint x: 23, endPoint y: 429, distance: 35.3
click at [23, 429] on div "Data de [PERSON_NAME]: [DATE] Estado Civil: [DEMOGRAPHIC_DATA] Sexo: Masculino …" at bounding box center [664, 424] width 1297 height 38
copy div "[DATE]"
drag, startPoint x: 438, startPoint y: 199, endPoint x: 335, endPoint y: 209, distance: 103.6
click at [335, 209] on div "Telefone Residencial: Telefone Celular: [PHONE_NUMBER]" at bounding box center [502, 199] width 973 height 38
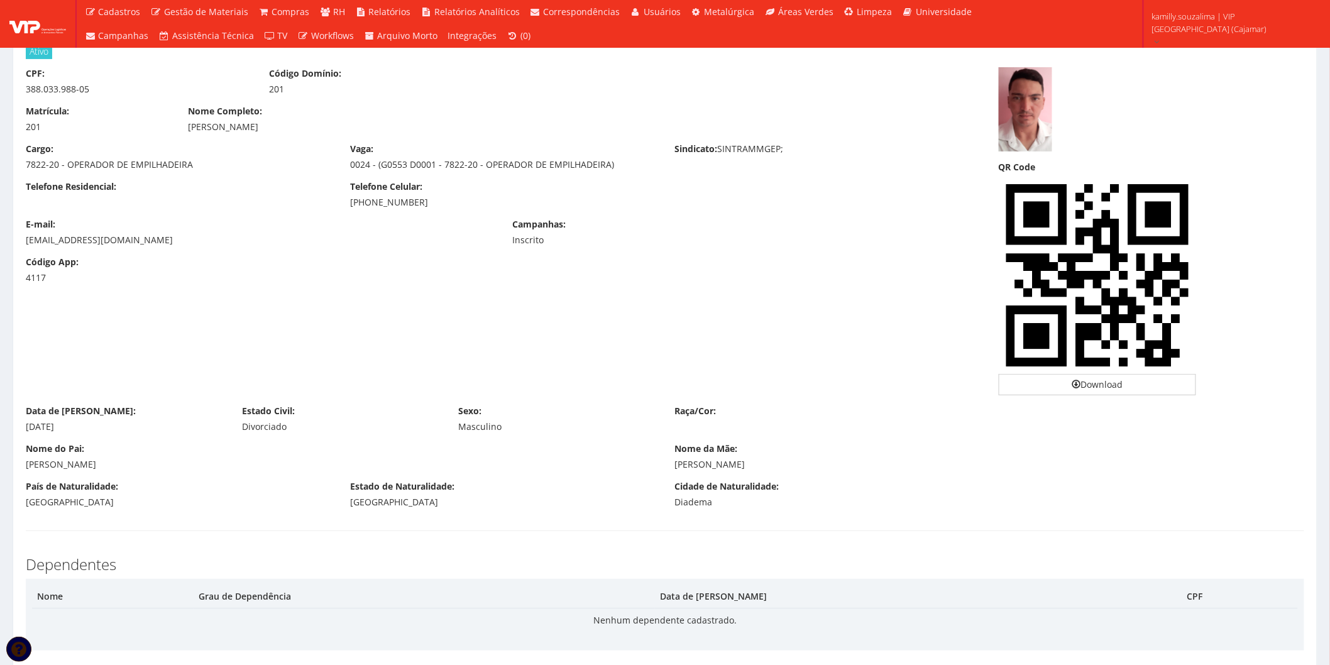
copy div "[PHONE_NUMBER]"
drag, startPoint x: 177, startPoint y: 243, endPoint x: 1, endPoint y: 241, distance: 175.3
copy div "[EMAIL_ADDRESS][DOMAIN_NAME]"
